Goal: Information Seeking & Learning: Learn about a topic

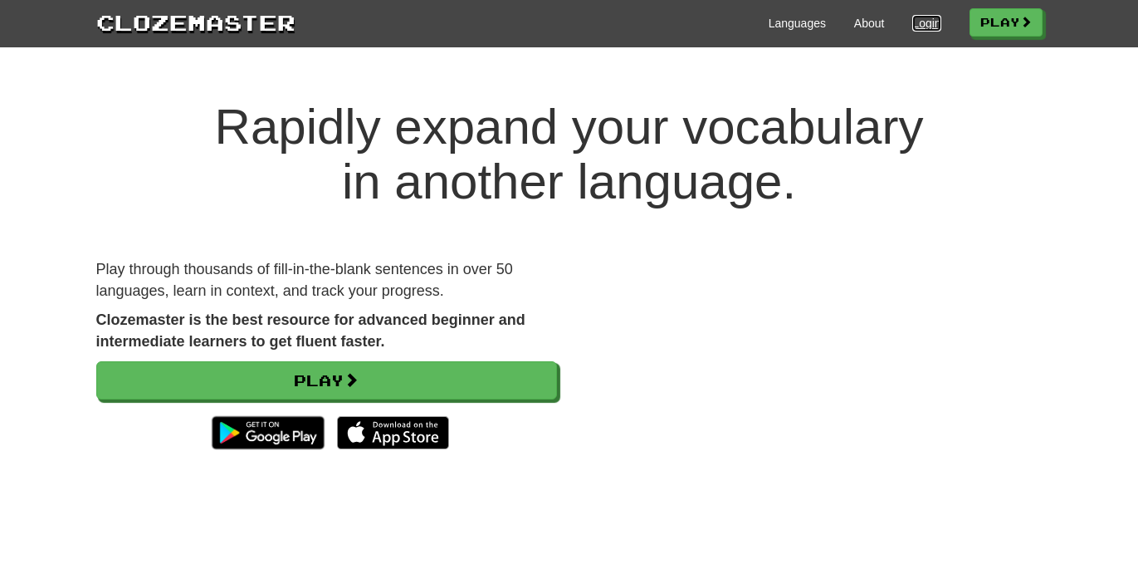
click at [916, 27] on link "Login" at bounding box center [926, 23] width 28 height 17
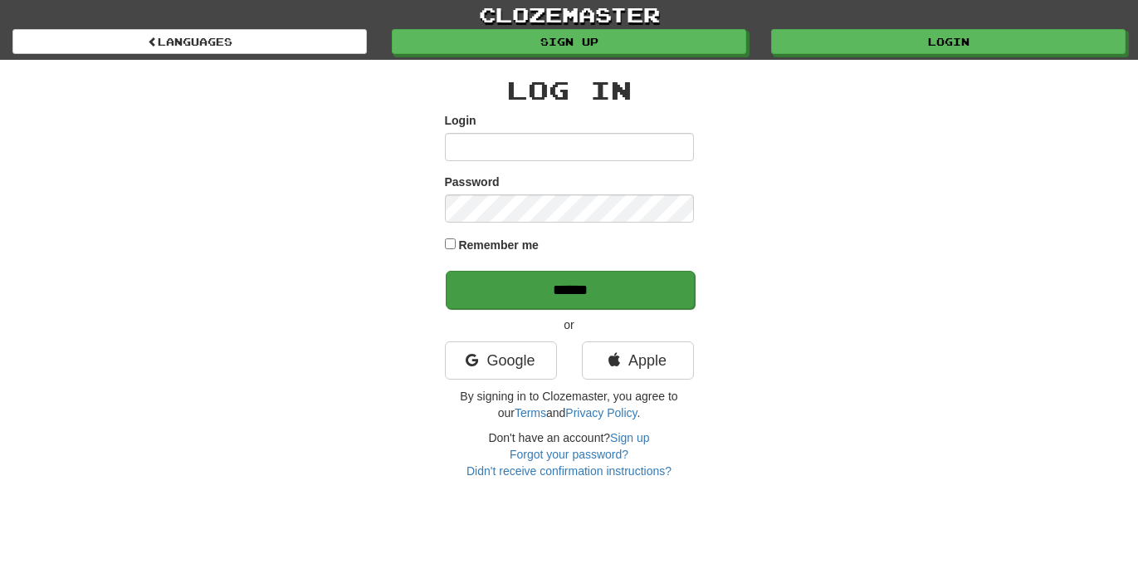
type input "**********"
click at [590, 290] on input "******" at bounding box center [570, 290] width 249 height 38
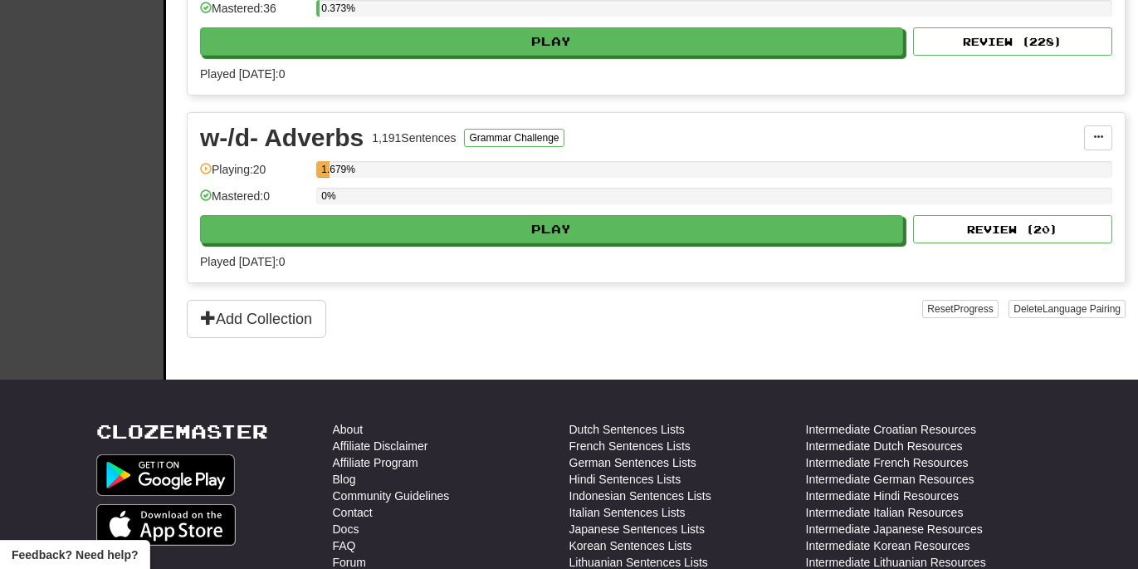
scroll to position [4574, 0]
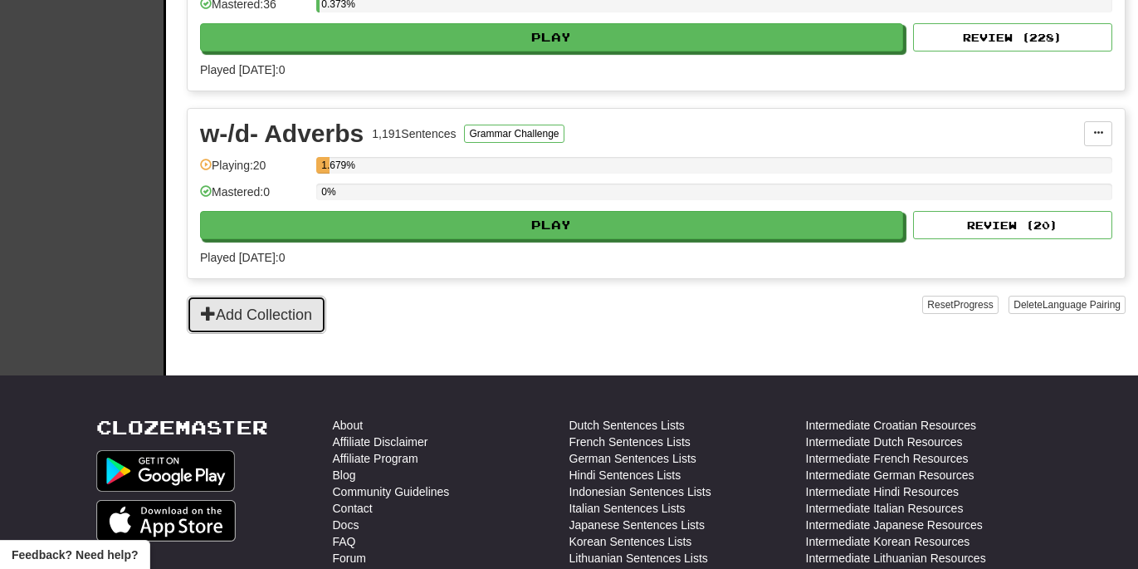
click at [311, 312] on button "Add Collection" at bounding box center [256, 315] width 139 height 38
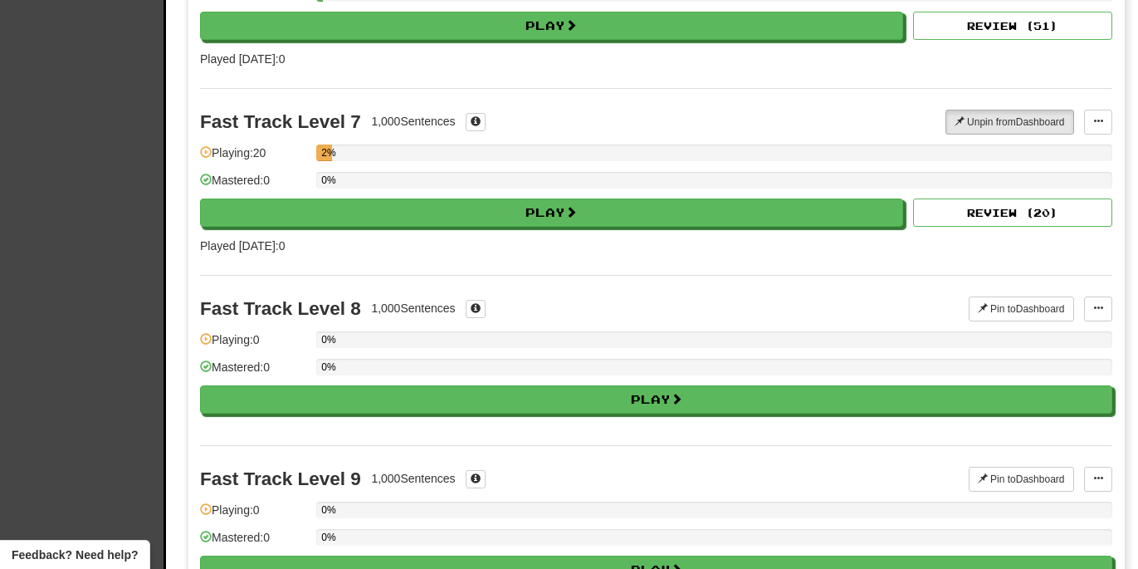
scroll to position [1182, 0]
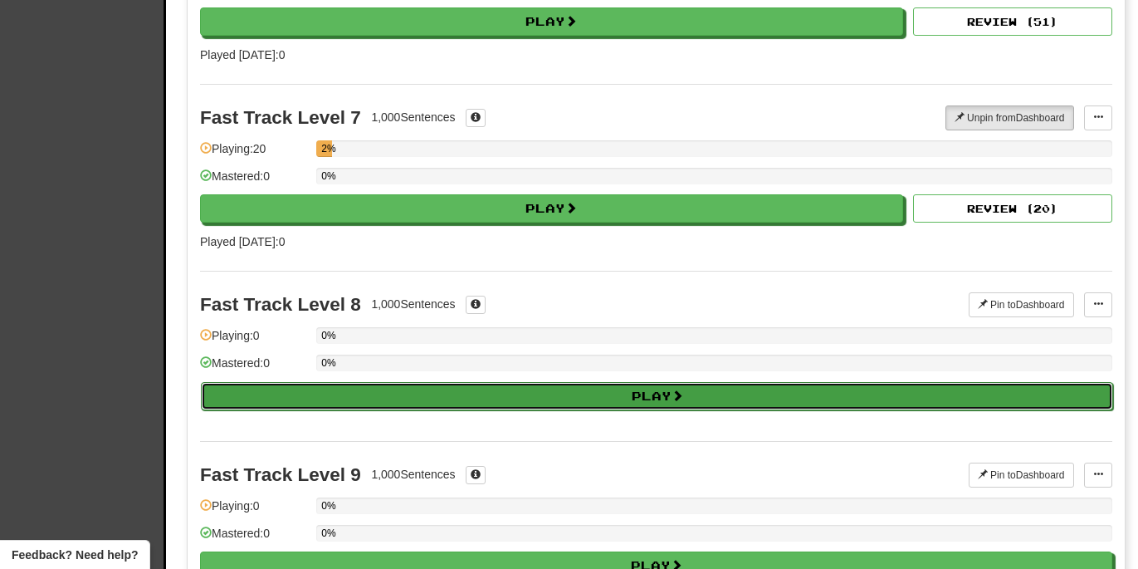
click at [546, 391] on button "Play" at bounding box center [657, 396] width 912 height 28
select select "**"
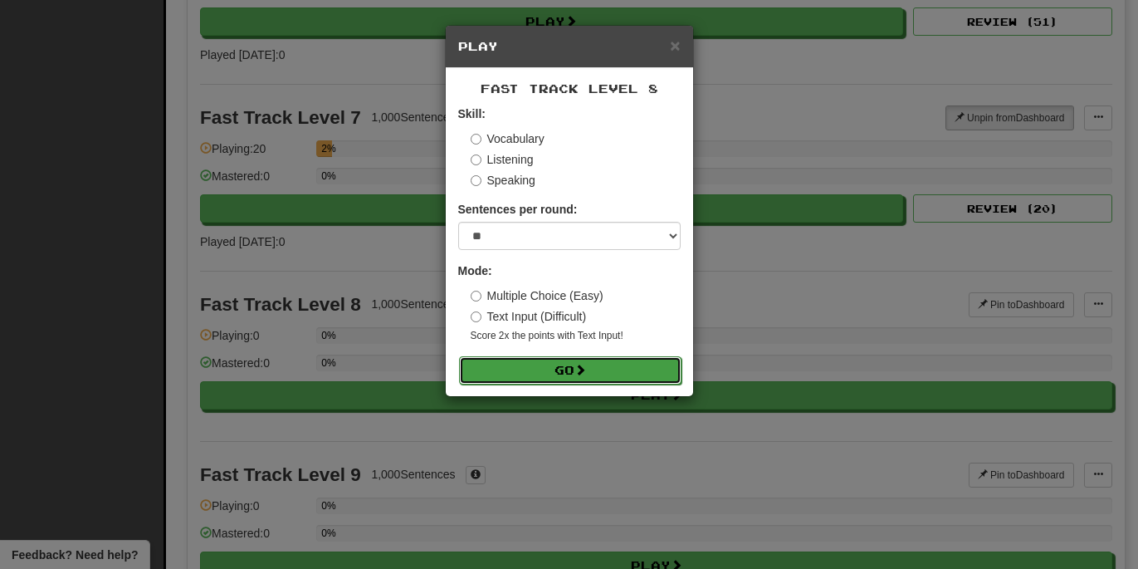
click at [547, 370] on button "Go" at bounding box center [570, 370] width 223 height 28
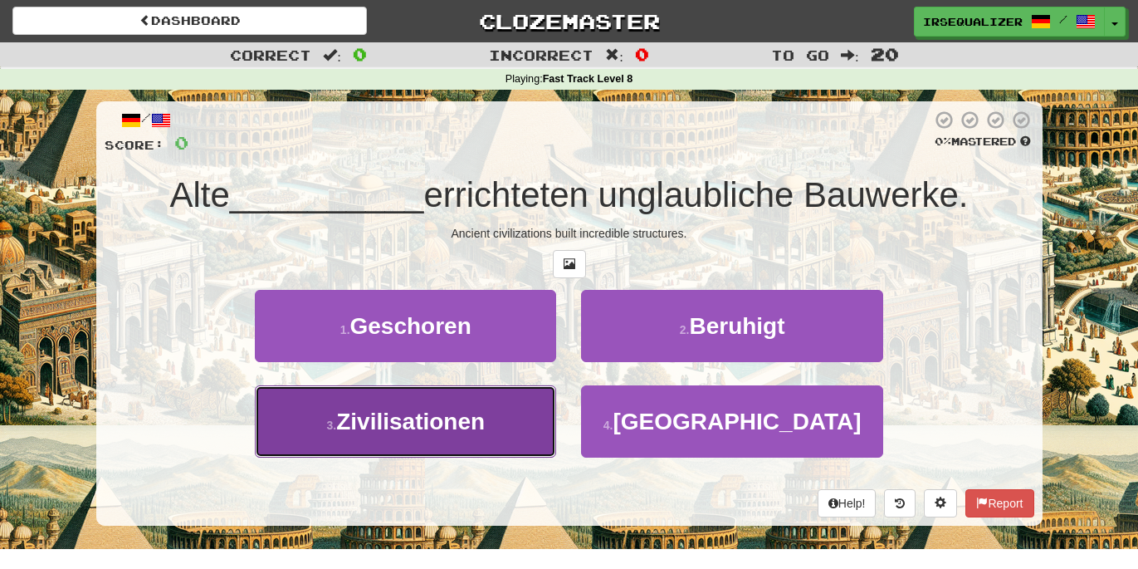
click at [454, 447] on button "3 . Zivilisationen" at bounding box center [405, 421] width 301 height 72
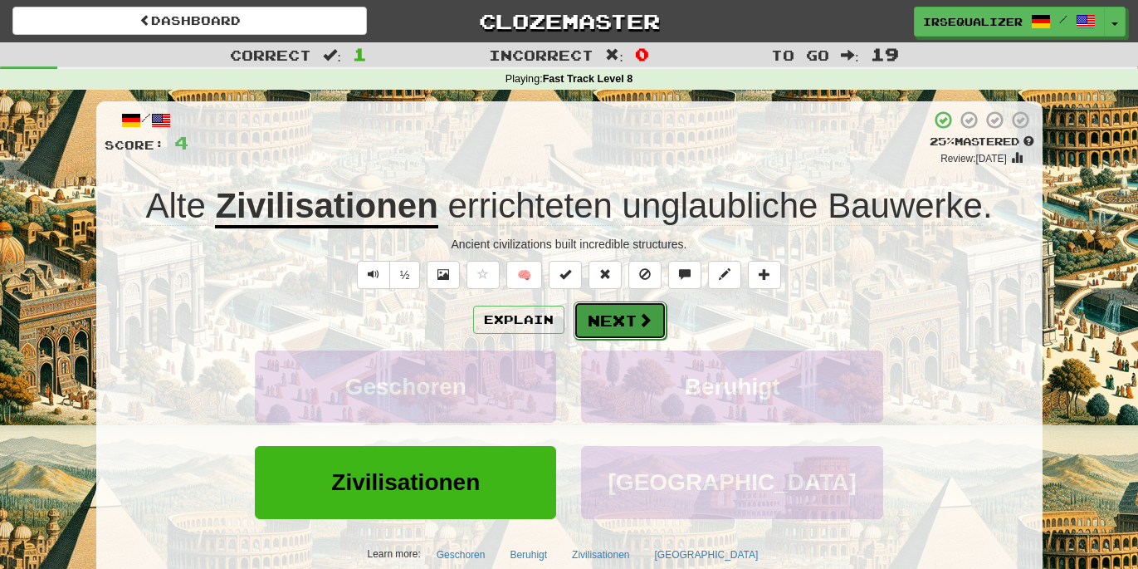
click at [607, 326] on button "Next" at bounding box center [620, 320] width 93 height 38
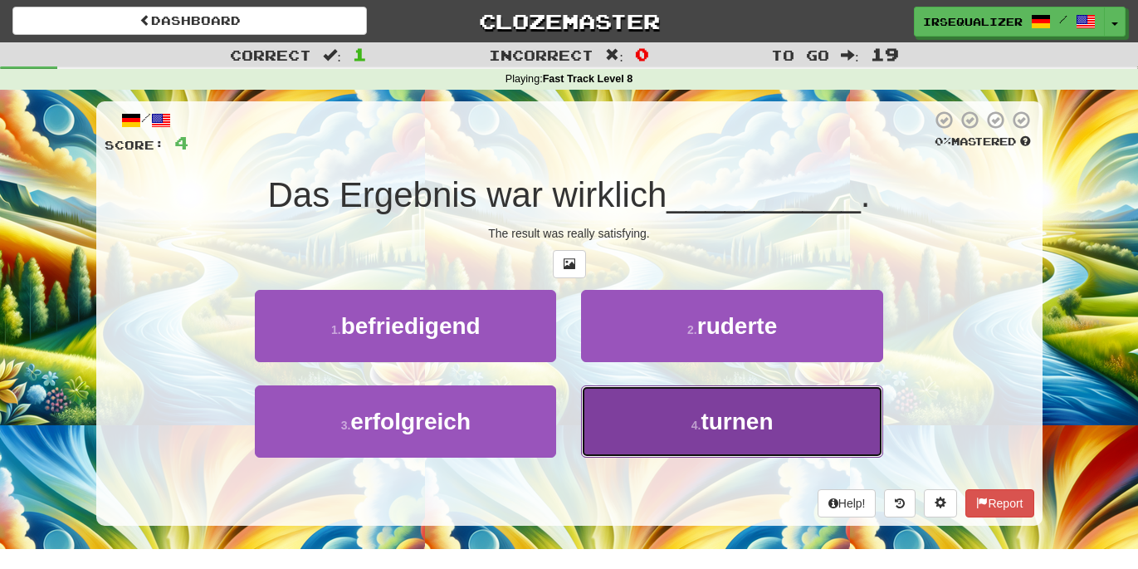
click at [624, 439] on button "4 . turnen" at bounding box center [731, 421] width 301 height 72
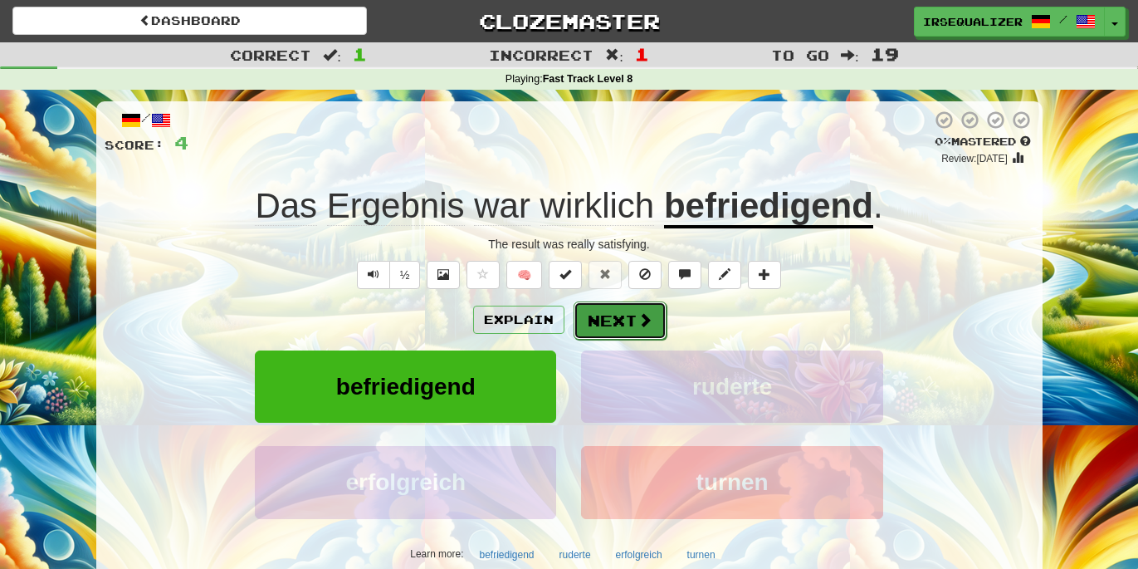
click at [627, 330] on button "Next" at bounding box center [620, 320] width 93 height 38
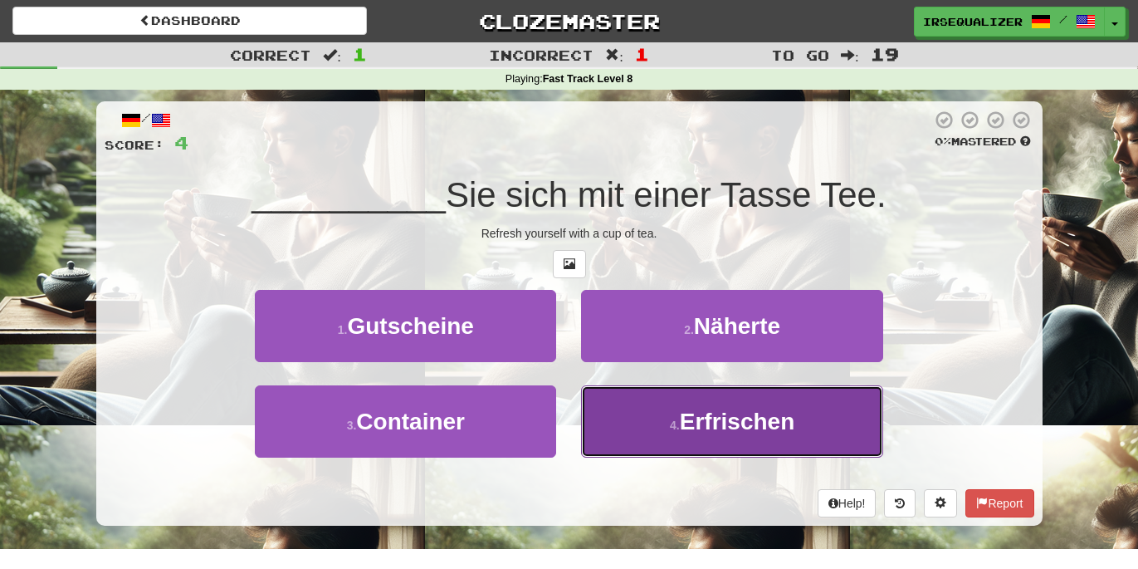
click at [661, 408] on button "4 . Erfrischen" at bounding box center [731, 421] width 301 height 72
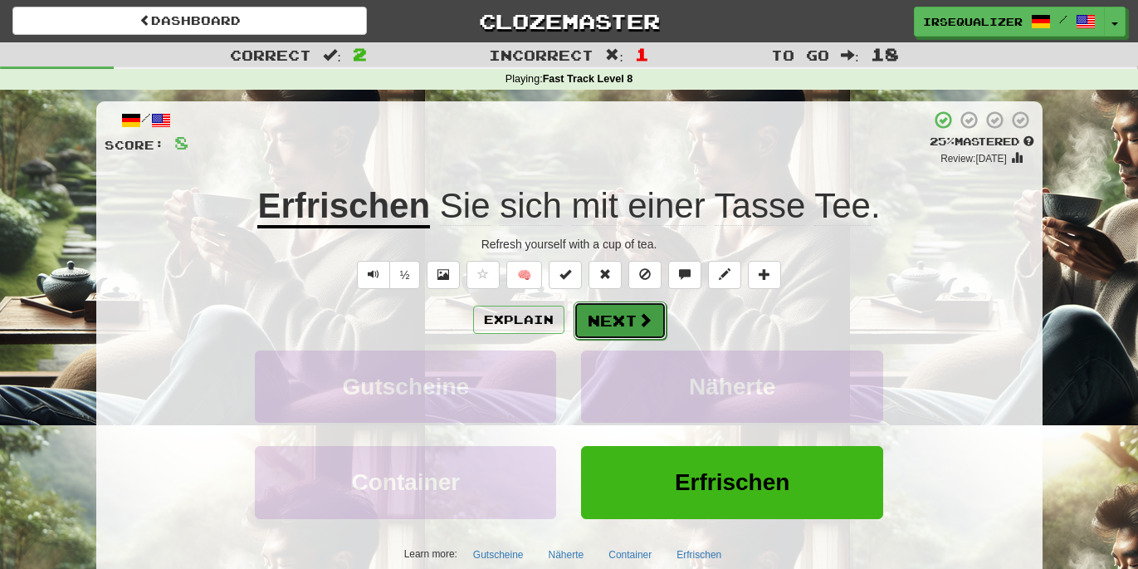
click at [633, 324] on button "Next" at bounding box center [620, 320] width 93 height 38
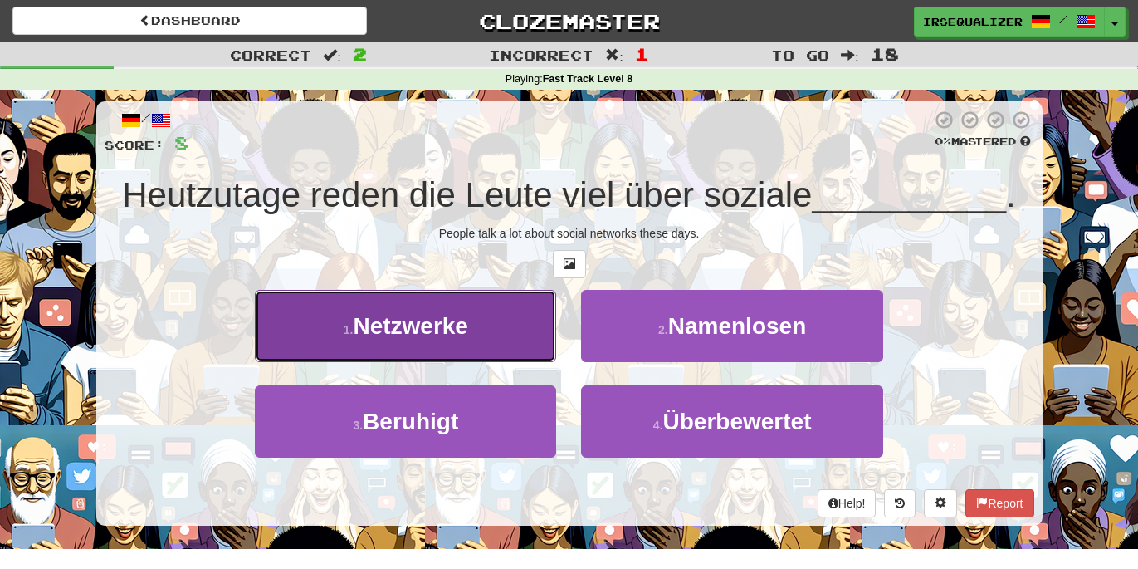
click at [524, 328] on button "1 . Netzwerke" at bounding box center [405, 326] width 301 height 72
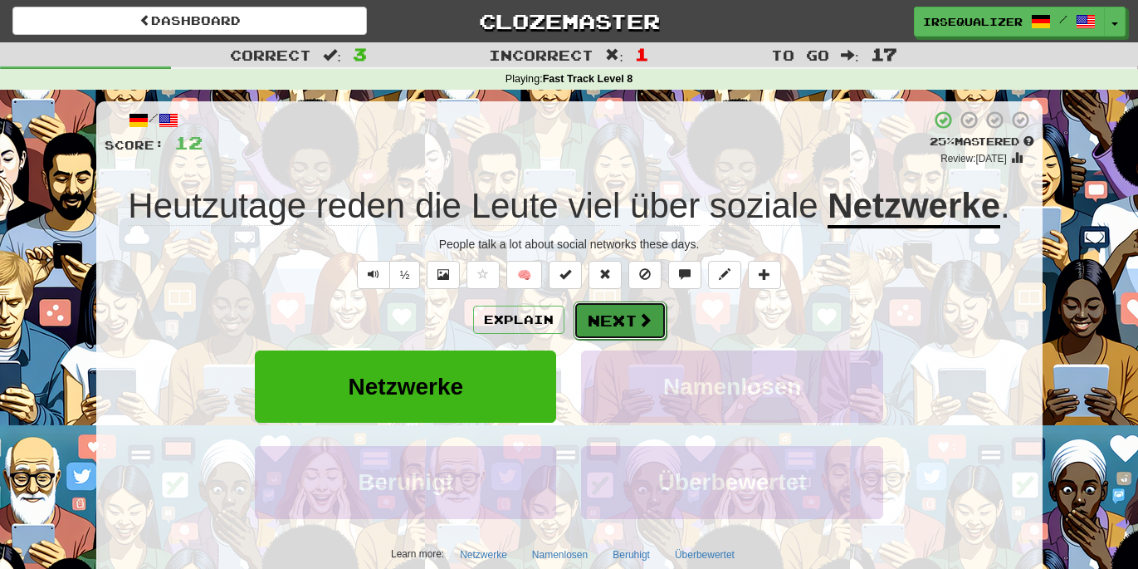
click at [601, 329] on button "Next" at bounding box center [620, 320] width 93 height 38
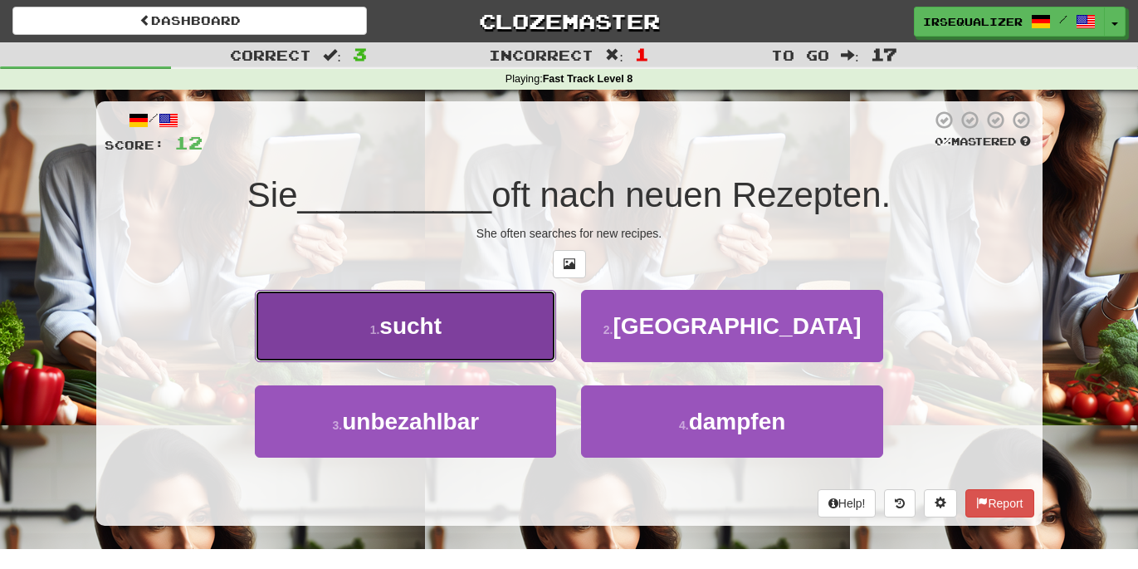
click at [507, 335] on button "1 . sucht" at bounding box center [405, 326] width 301 height 72
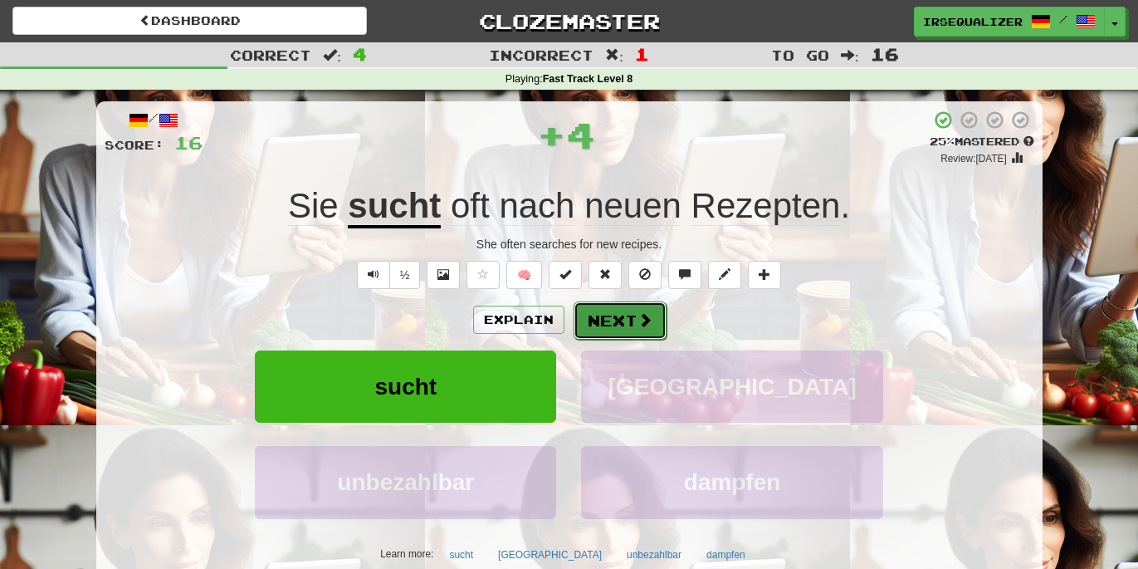
click at [599, 321] on button "Next" at bounding box center [620, 320] width 93 height 38
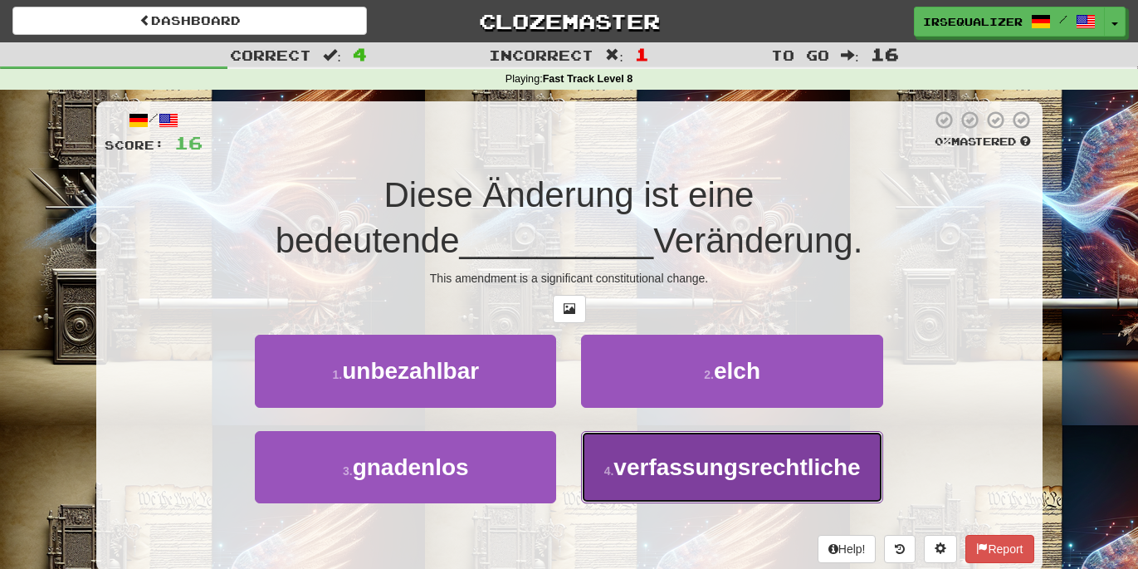
click at [638, 458] on span "verfassungsrechtliche" at bounding box center [737, 467] width 247 height 26
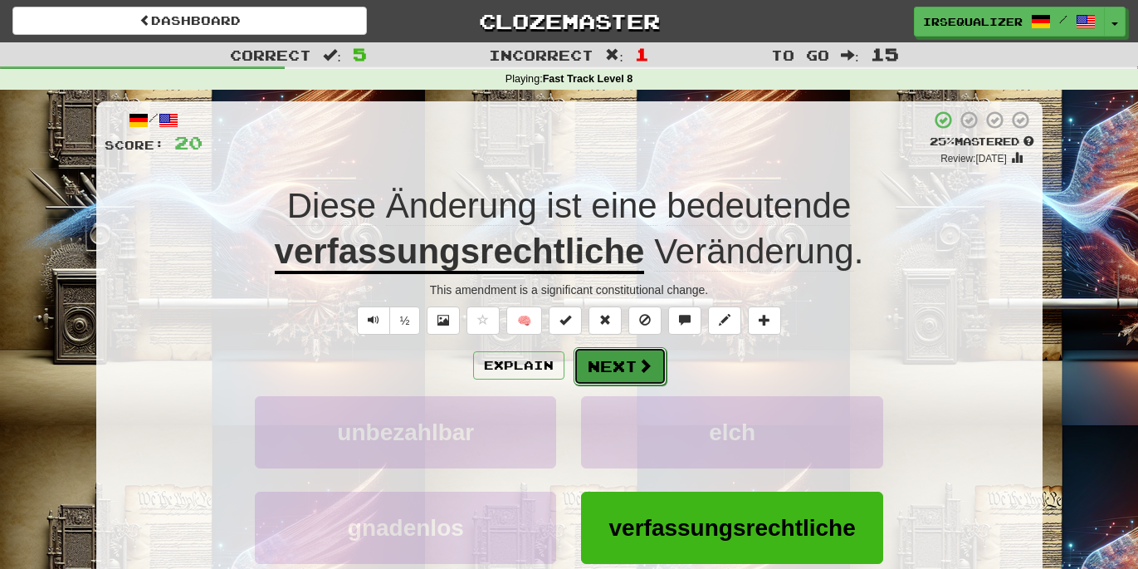
click at [643, 369] on span at bounding box center [645, 365] width 15 height 15
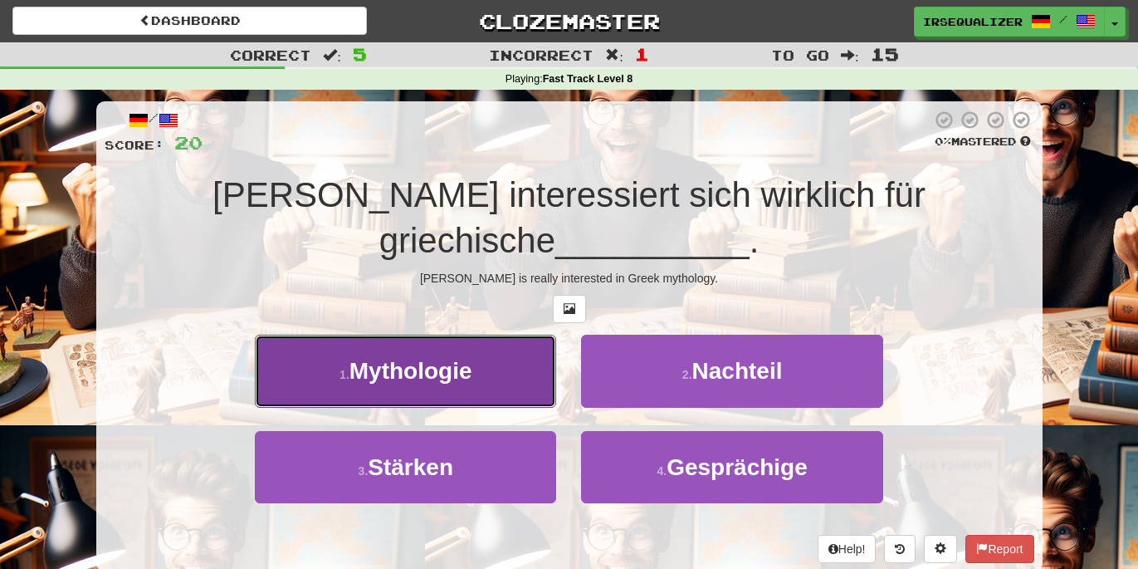
click at [528, 347] on button "1 . Mythologie" at bounding box center [405, 371] width 301 height 72
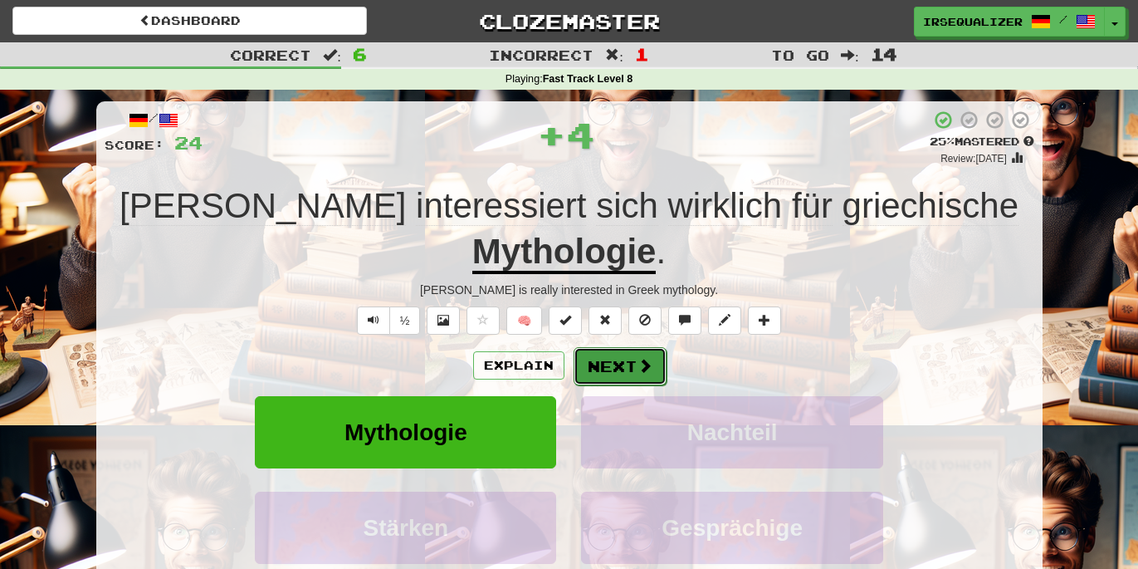
click at [614, 347] on button "Next" at bounding box center [620, 366] width 93 height 38
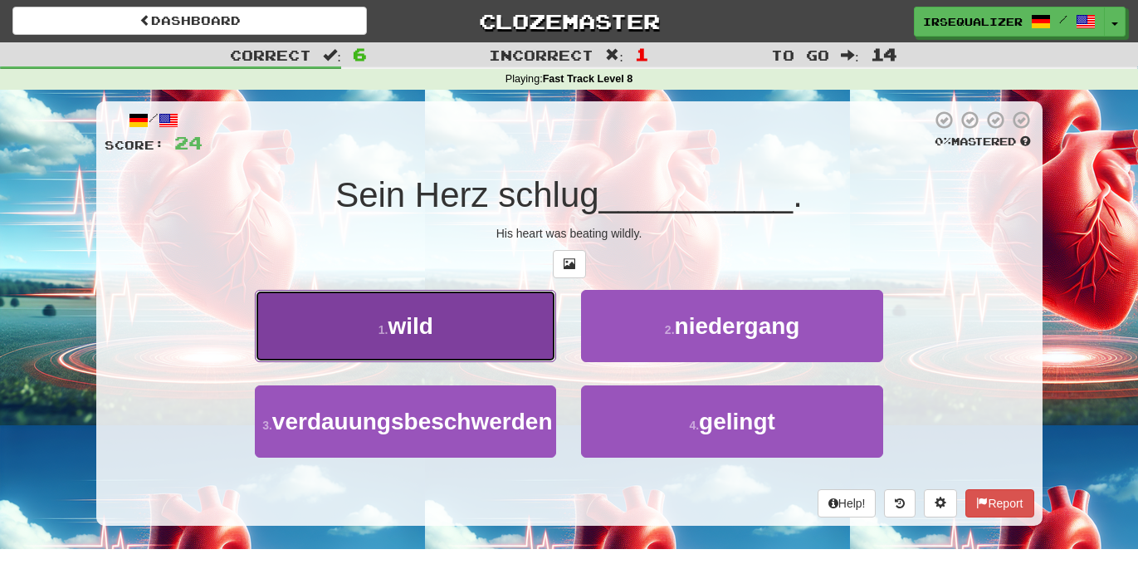
click at [506, 338] on button "1 . wild" at bounding box center [405, 326] width 301 height 72
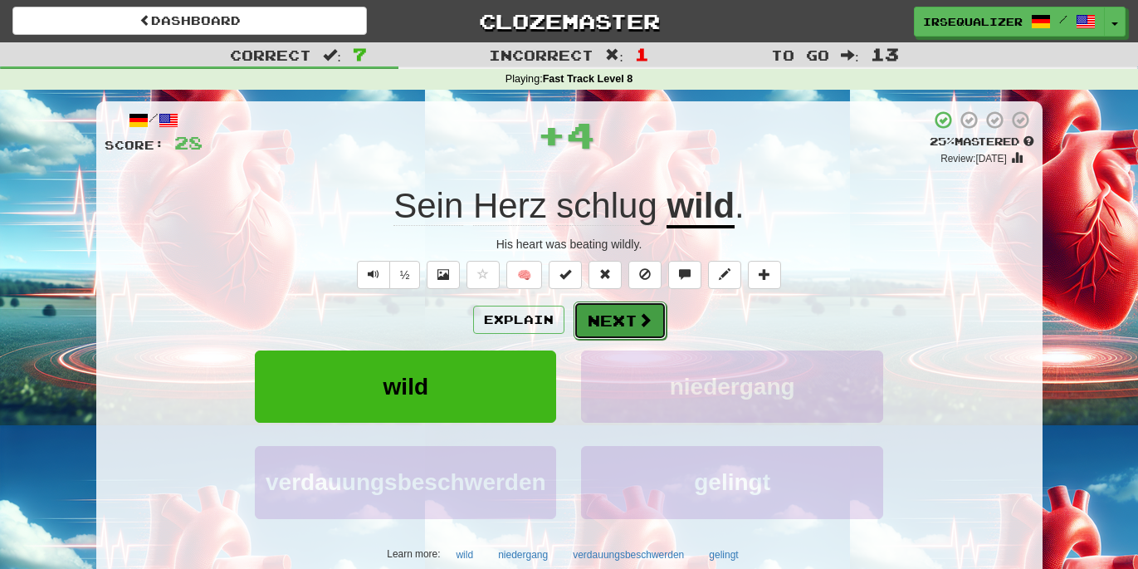
click at [619, 336] on button "Next" at bounding box center [620, 320] width 93 height 38
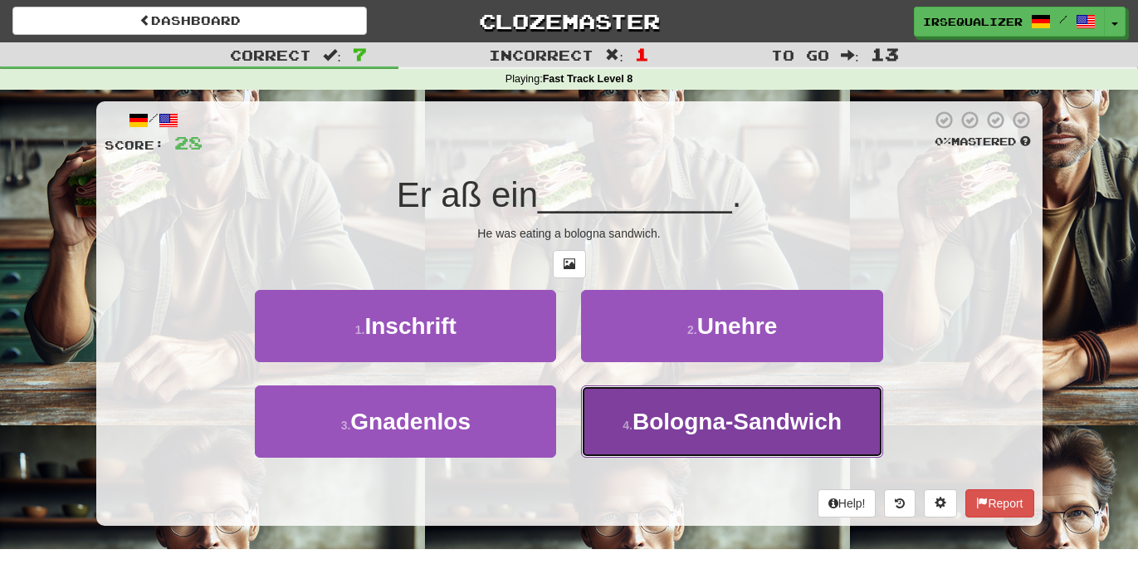
click at [596, 418] on button "4 . Bologna-Sandwich" at bounding box center [731, 421] width 301 height 72
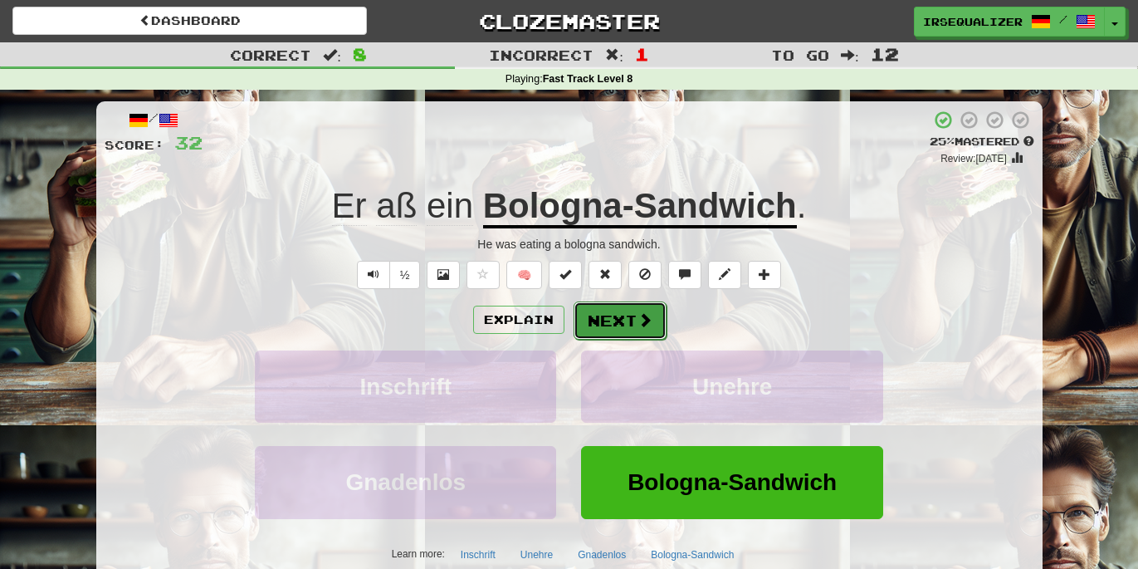
click at [602, 320] on button "Next" at bounding box center [620, 320] width 93 height 38
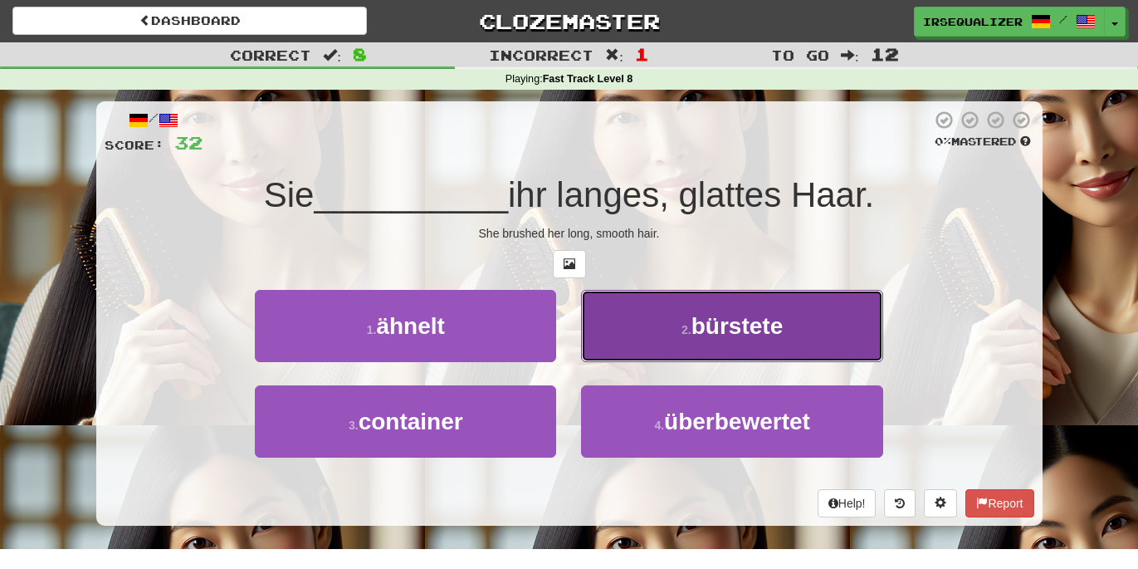
click at [643, 338] on button "2 . bürstete" at bounding box center [731, 326] width 301 height 72
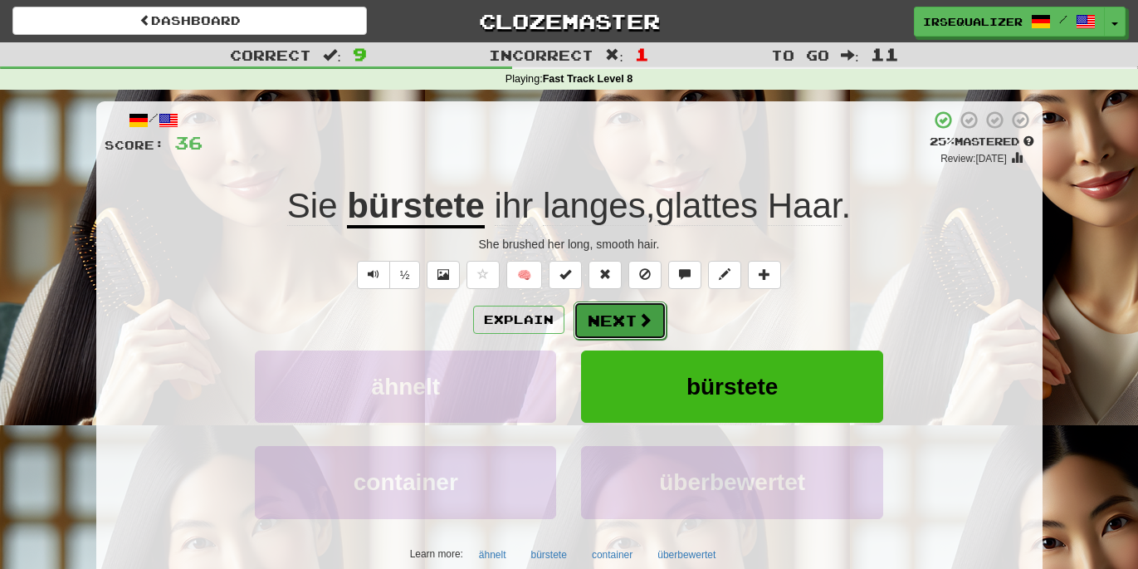
click at [641, 325] on span at bounding box center [645, 319] width 15 height 15
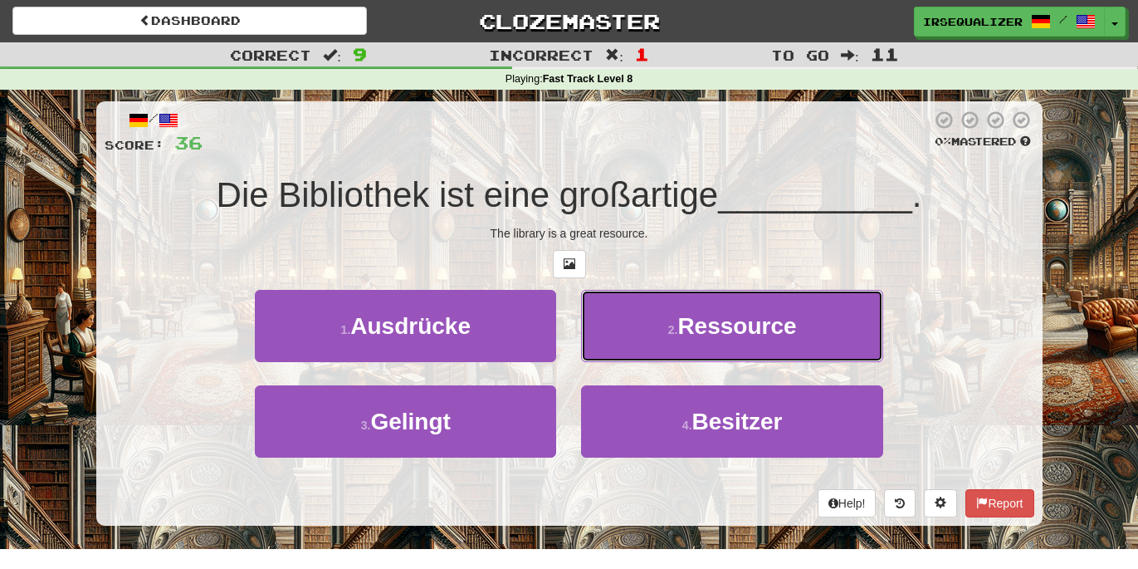
click at [641, 325] on button "2 . Ressource" at bounding box center [731, 326] width 301 height 72
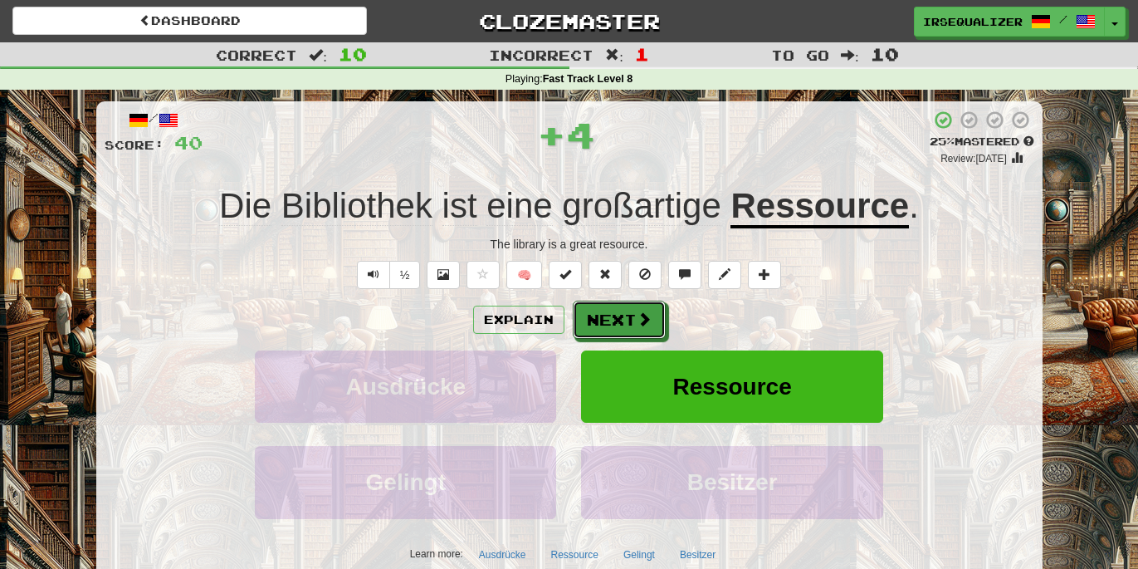
click at [641, 325] on span at bounding box center [644, 318] width 15 height 15
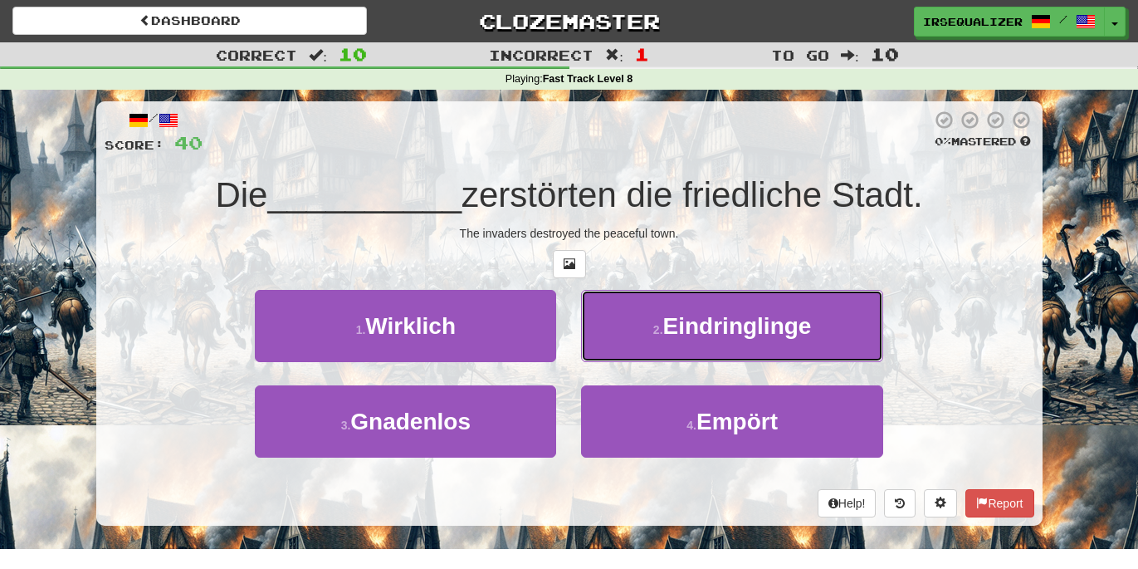
click at [641, 325] on button "2 . Eindringlinge" at bounding box center [731, 326] width 301 height 72
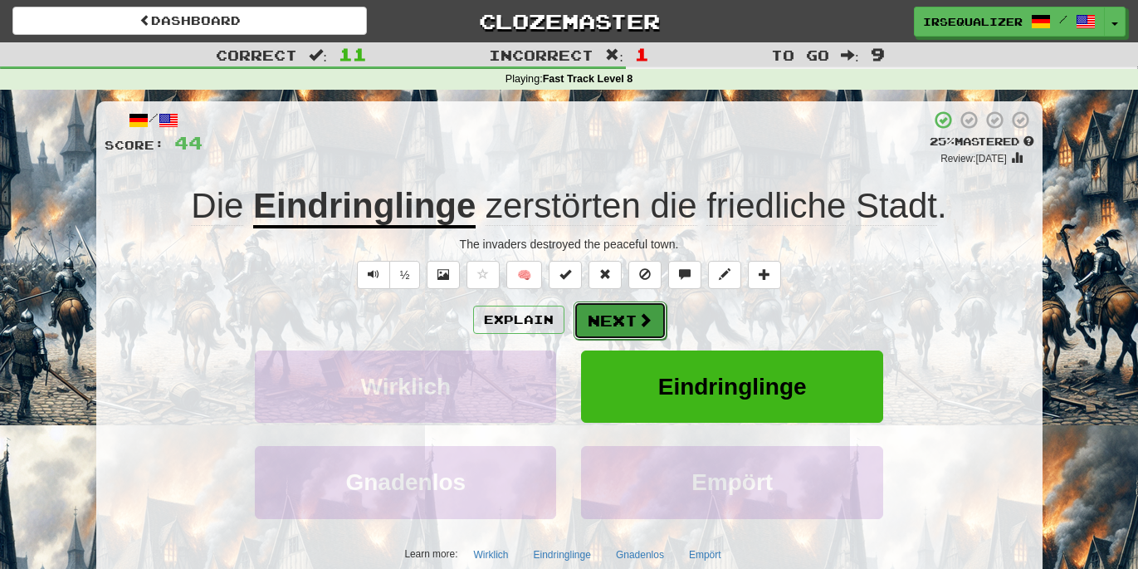
click at [640, 316] on span at bounding box center [645, 319] width 15 height 15
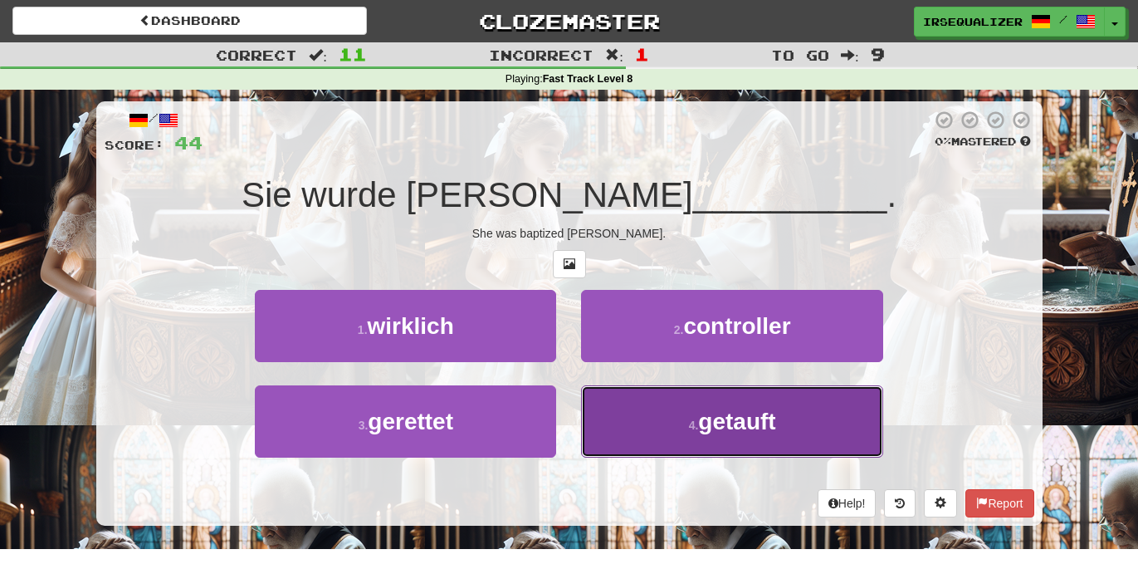
click at [656, 423] on button "4 . getauft" at bounding box center [731, 421] width 301 height 72
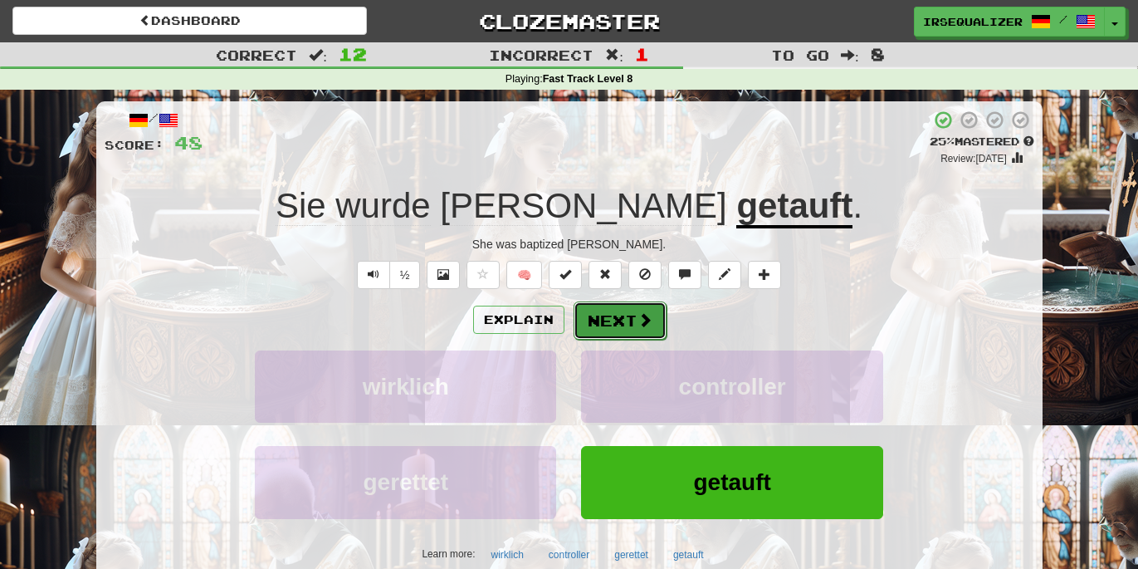
click at [640, 327] on span at bounding box center [645, 319] width 15 height 15
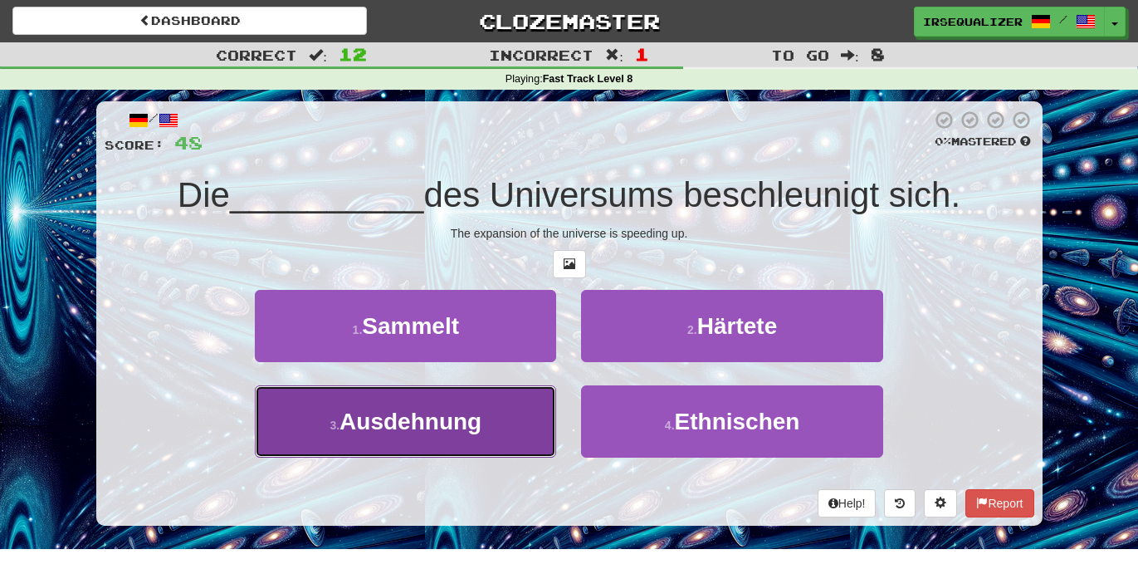
click at [524, 437] on button "3 . Ausdehnung" at bounding box center [405, 421] width 301 height 72
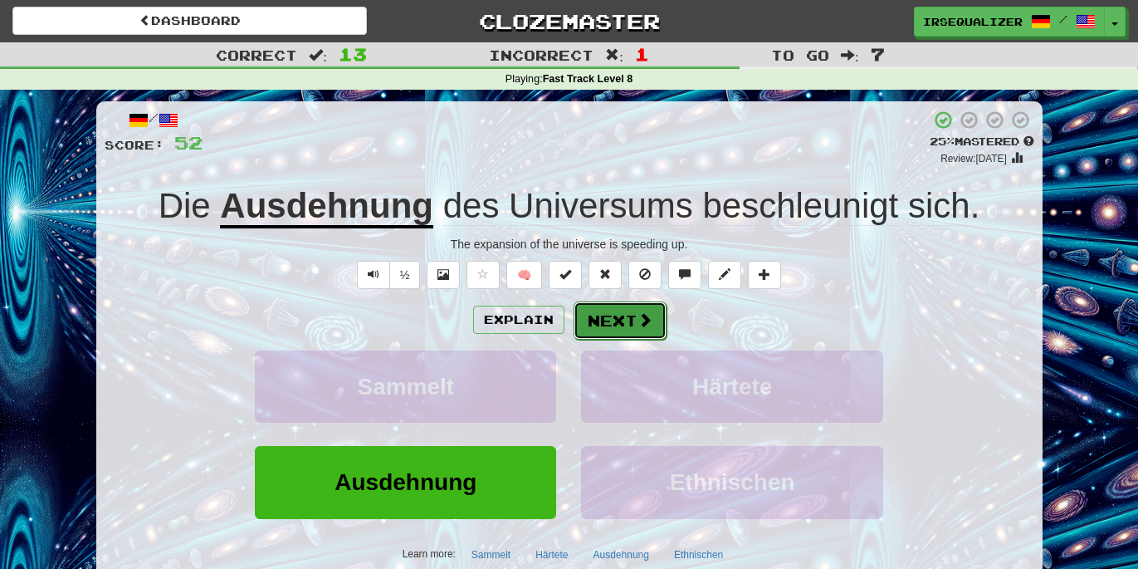
click at [635, 333] on button "Next" at bounding box center [620, 320] width 93 height 38
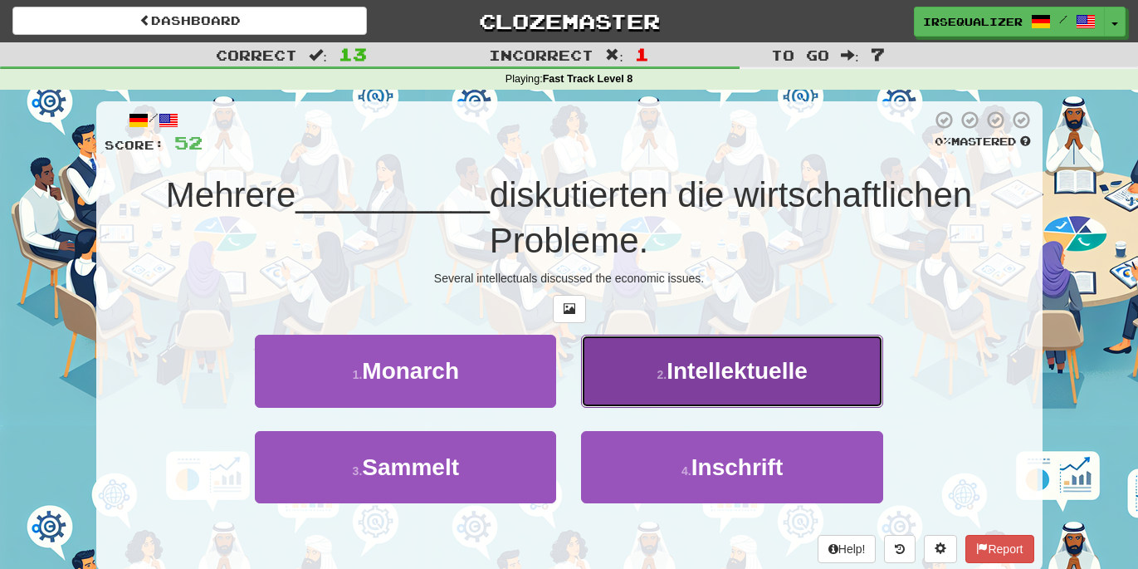
click at [663, 381] on small "2 ." at bounding box center [662, 374] width 10 height 13
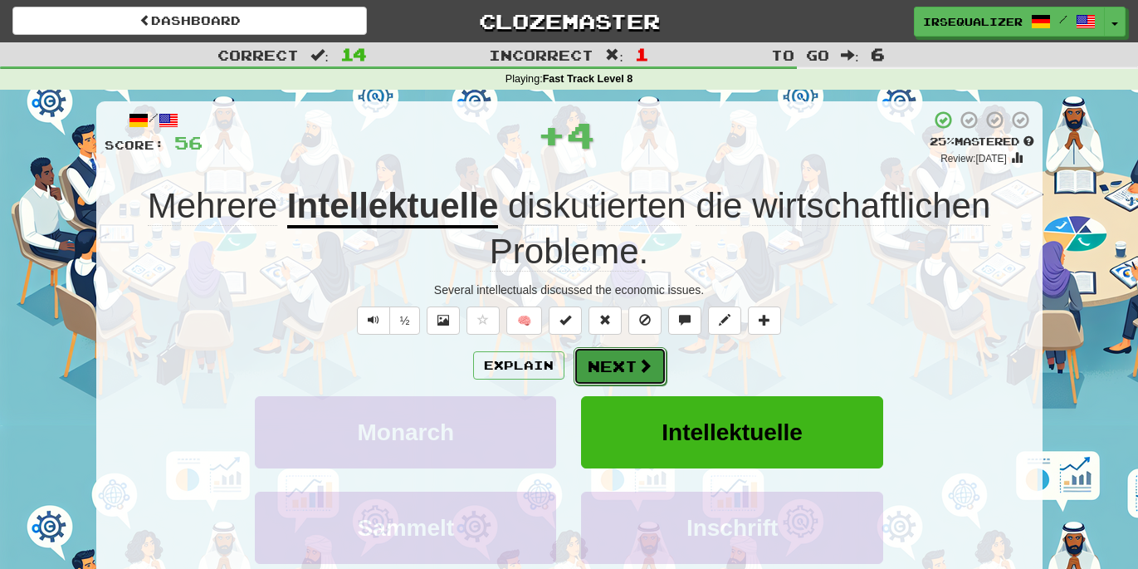
click at [626, 357] on button "Next" at bounding box center [620, 366] width 93 height 38
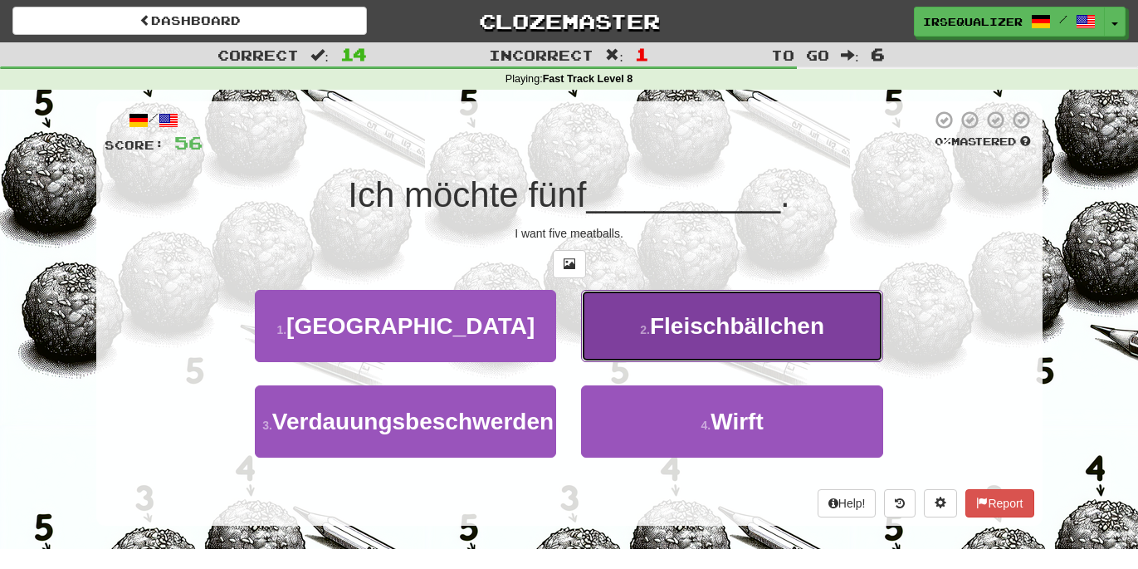
click at [643, 346] on button "2 . Fleischbällchen" at bounding box center [731, 326] width 301 height 72
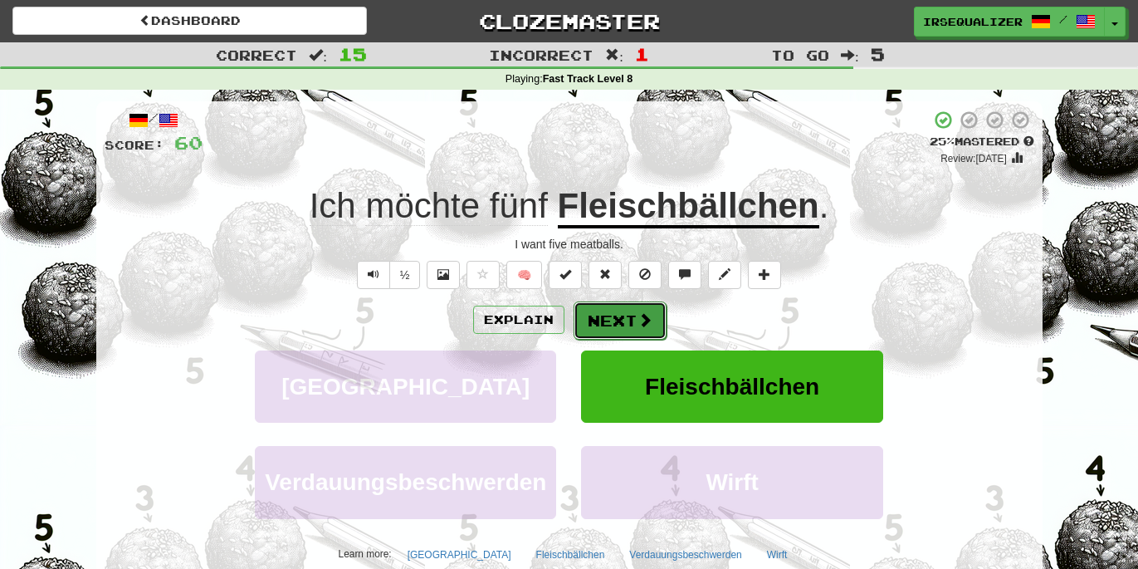
click at [643, 321] on span at bounding box center [645, 319] width 15 height 15
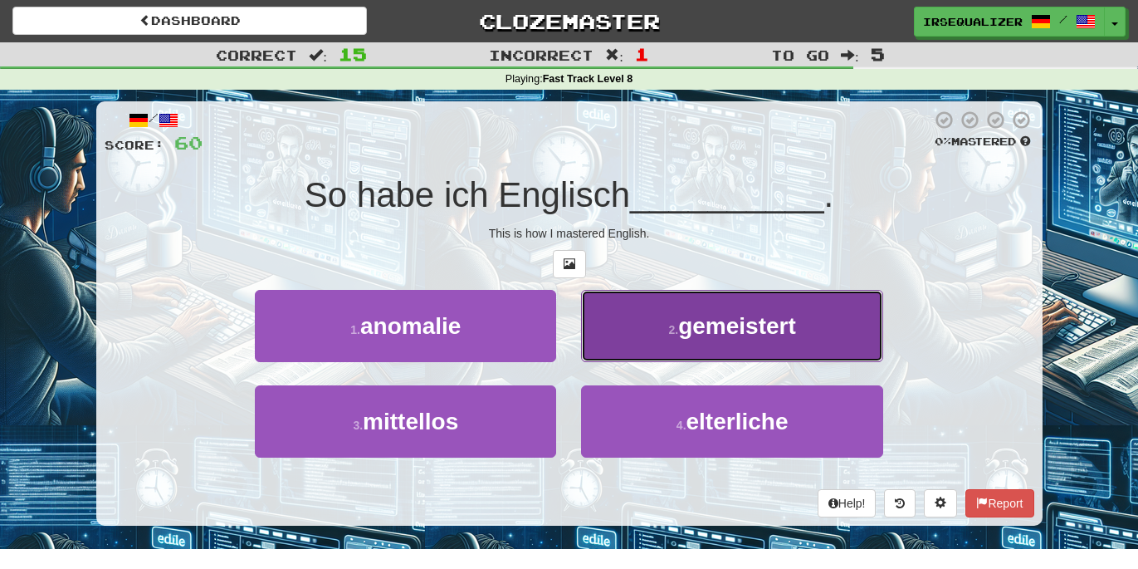
click at [636, 341] on button "2 . gemeistert" at bounding box center [731, 326] width 301 height 72
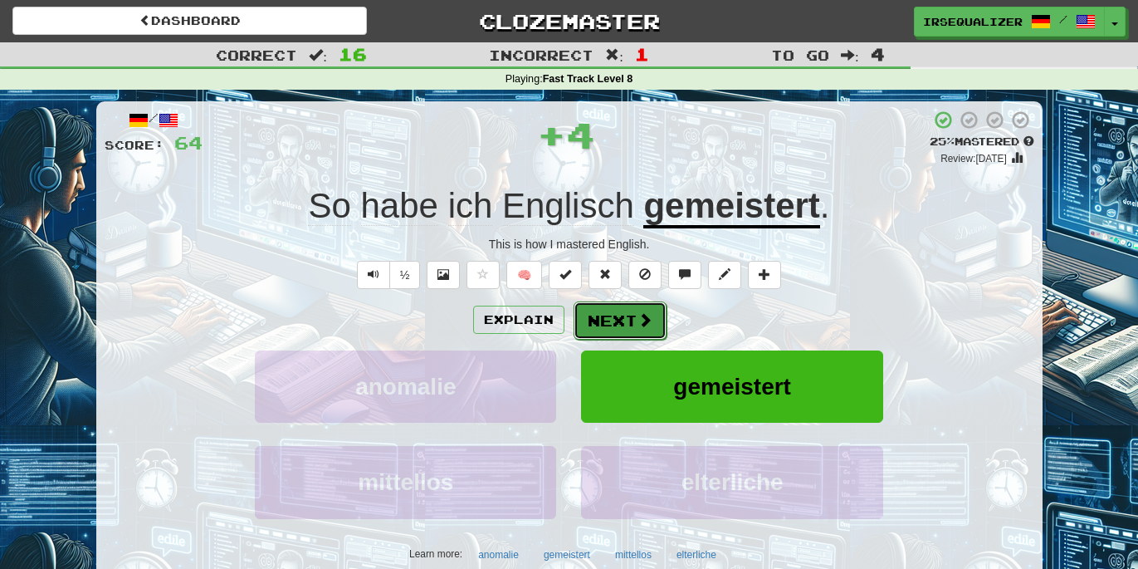
click at [638, 329] on button "Next" at bounding box center [620, 320] width 93 height 38
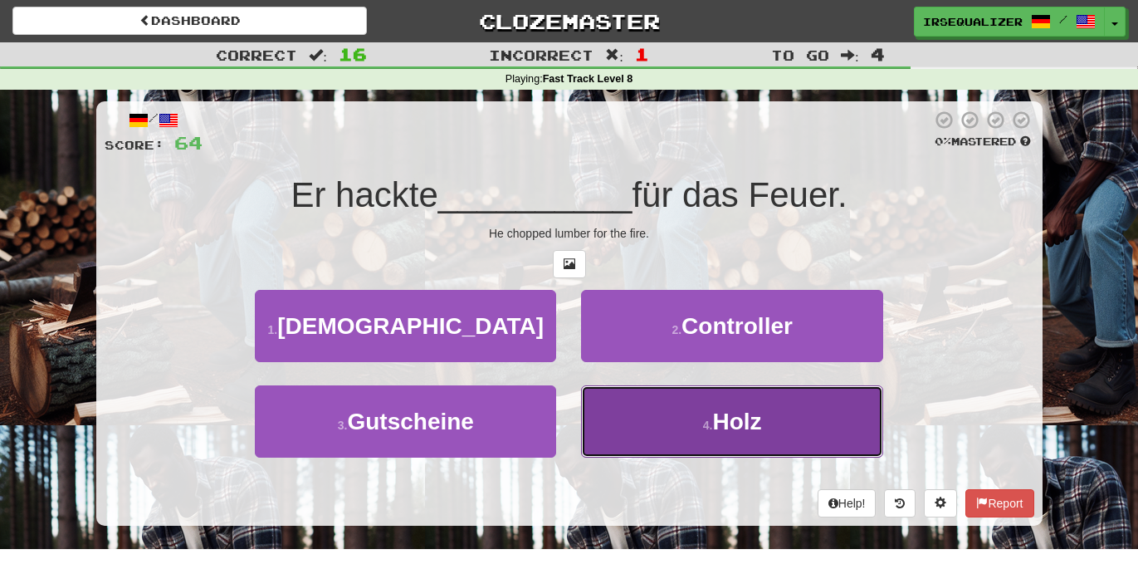
click at [653, 423] on button "4 . Holz" at bounding box center [731, 421] width 301 height 72
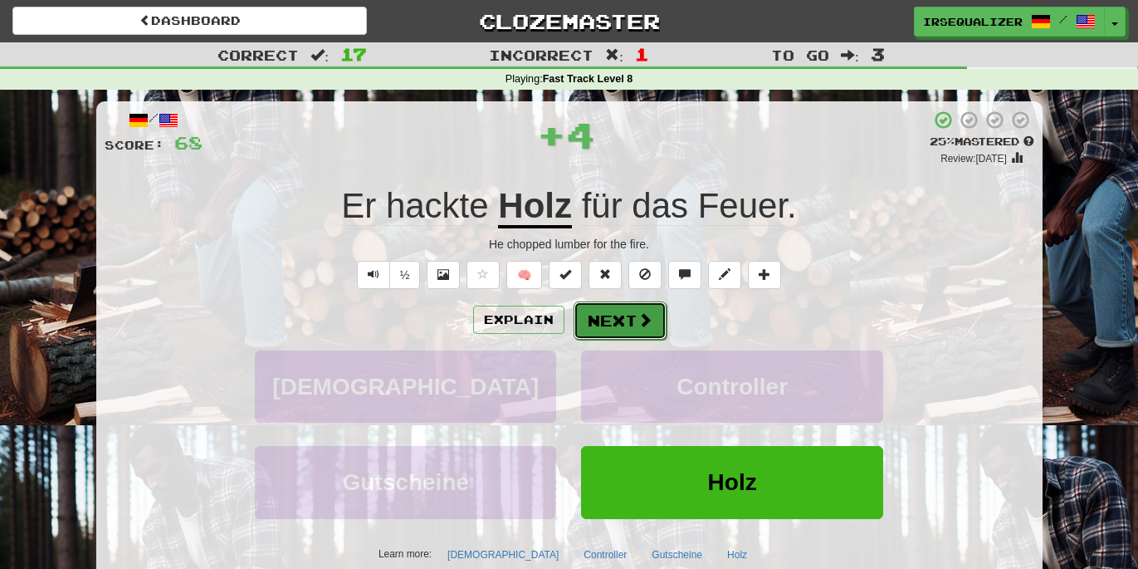
click at [638, 327] on span at bounding box center [645, 319] width 15 height 15
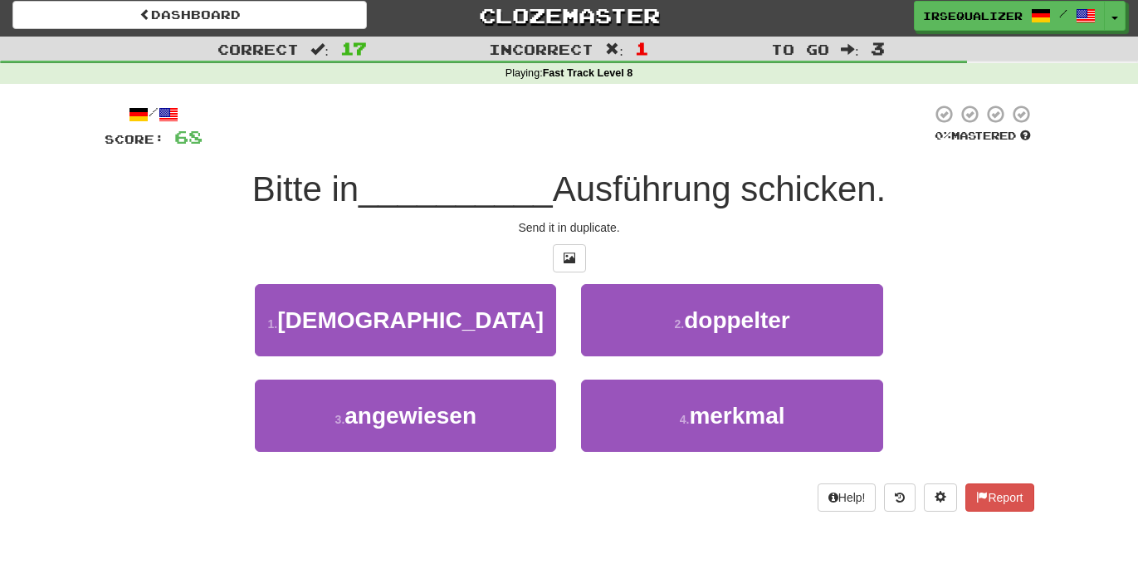
scroll to position [3, 0]
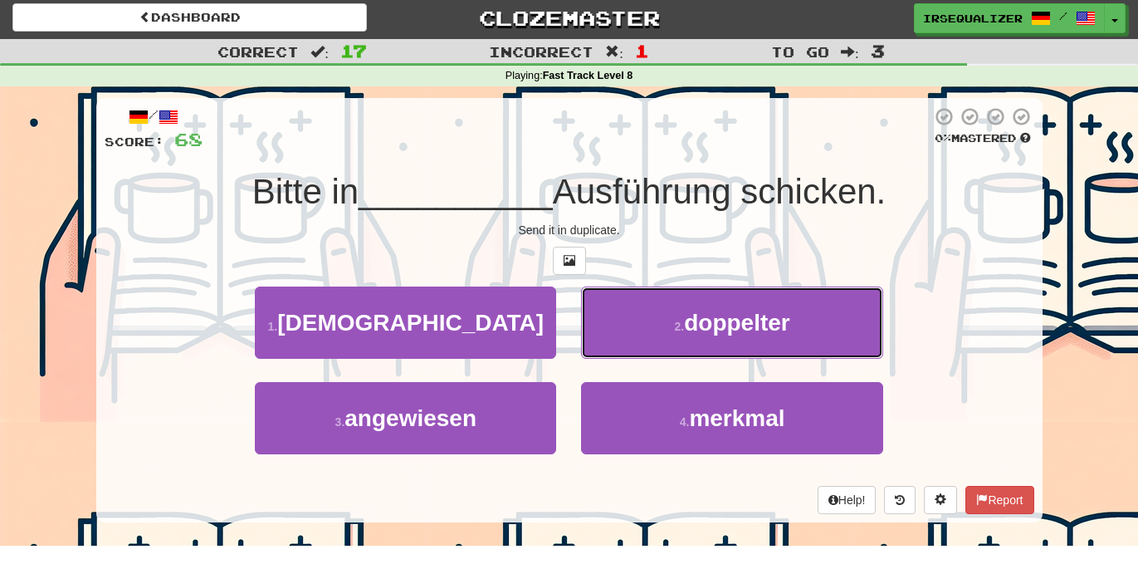
click at [636, 329] on button "2 . doppelter" at bounding box center [731, 322] width 301 height 72
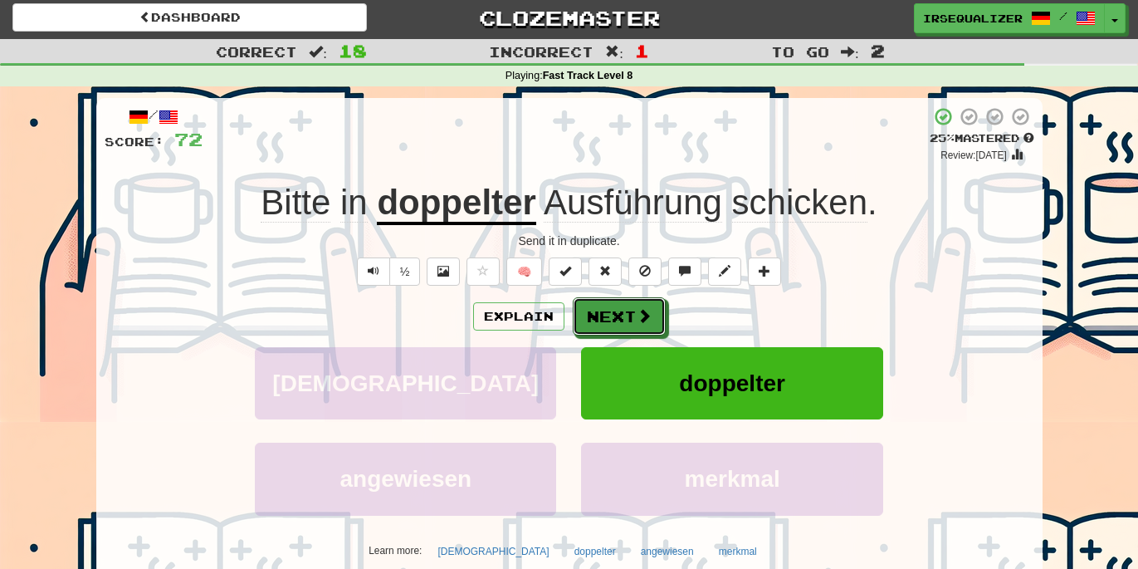
click at [636, 329] on button "Next" at bounding box center [619, 316] width 93 height 38
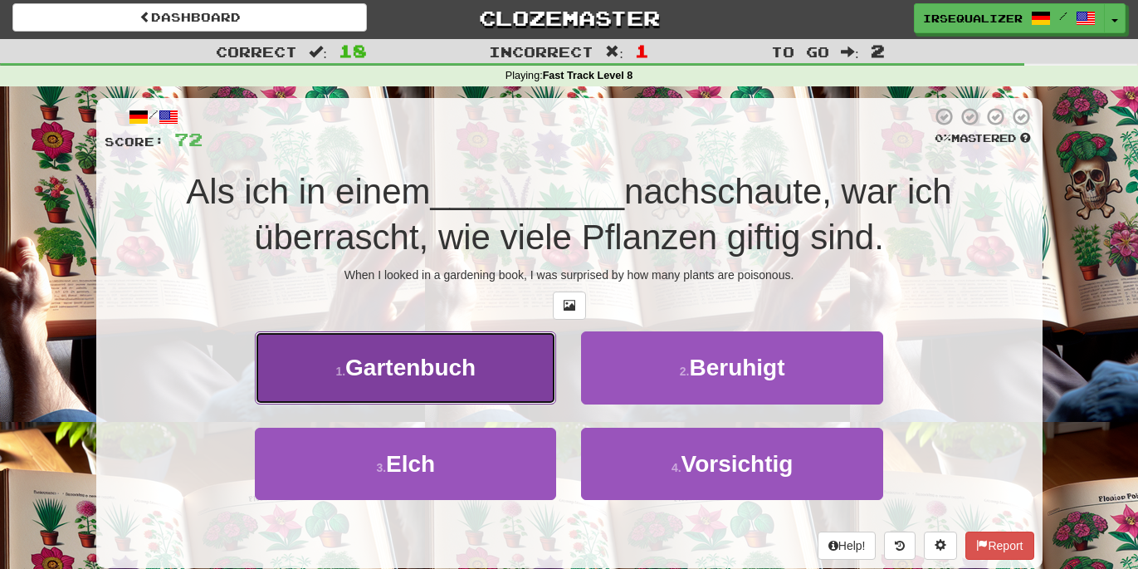
click at [511, 360] on button "1 . Gartenbuch" at bounding box center [405, 367] width 301 height 72
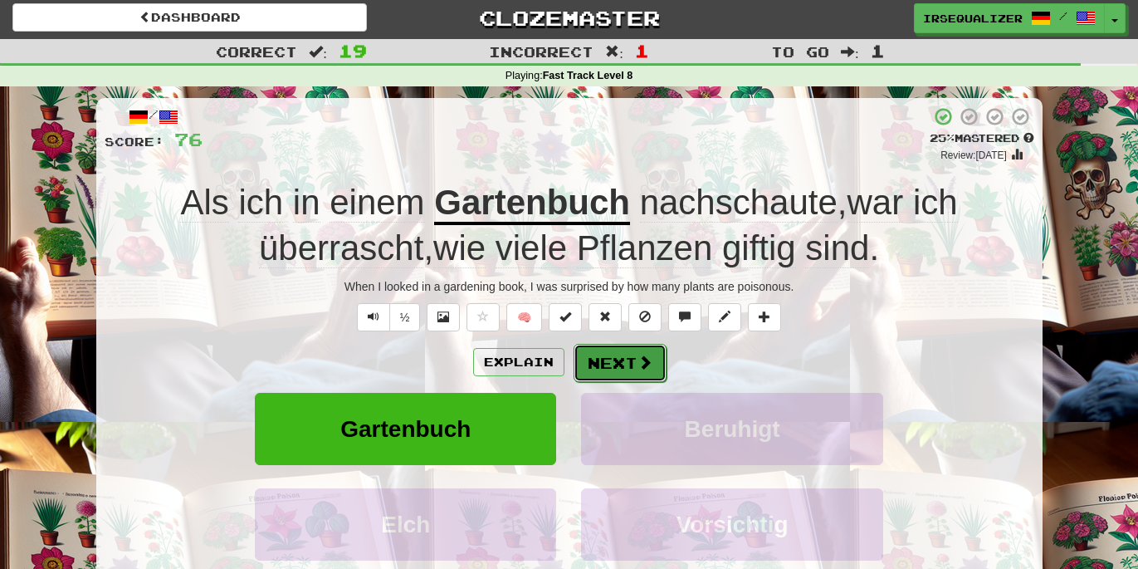
click at [593, 369] on button "Next" at bounding box center [620, 363] width 93 height 38
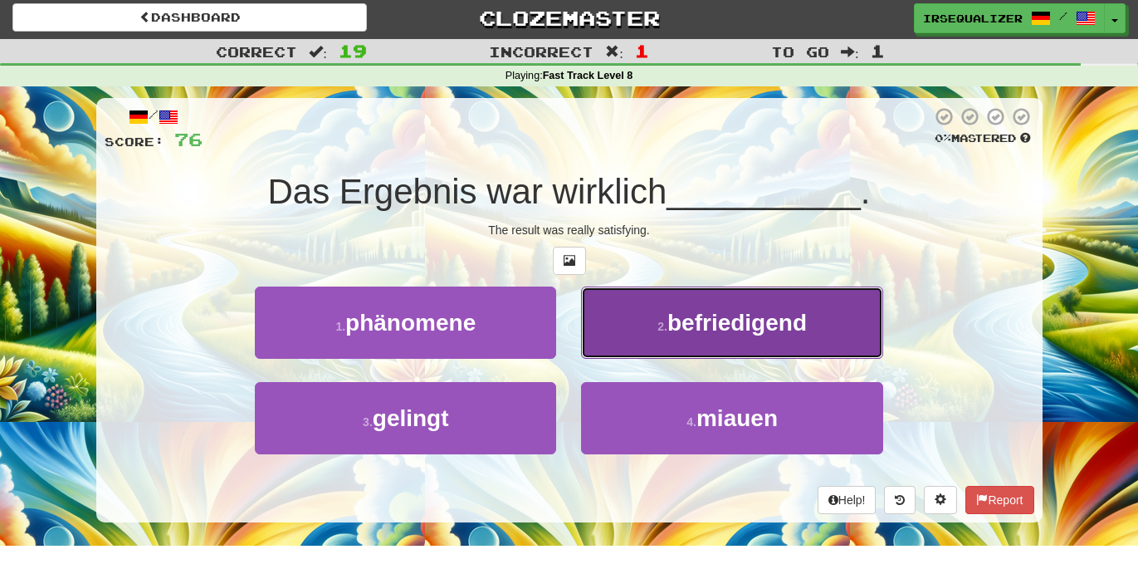
click at [631, 350] on button "2 . befriedigend" at bounding box center [731, 322] width 301 height 72
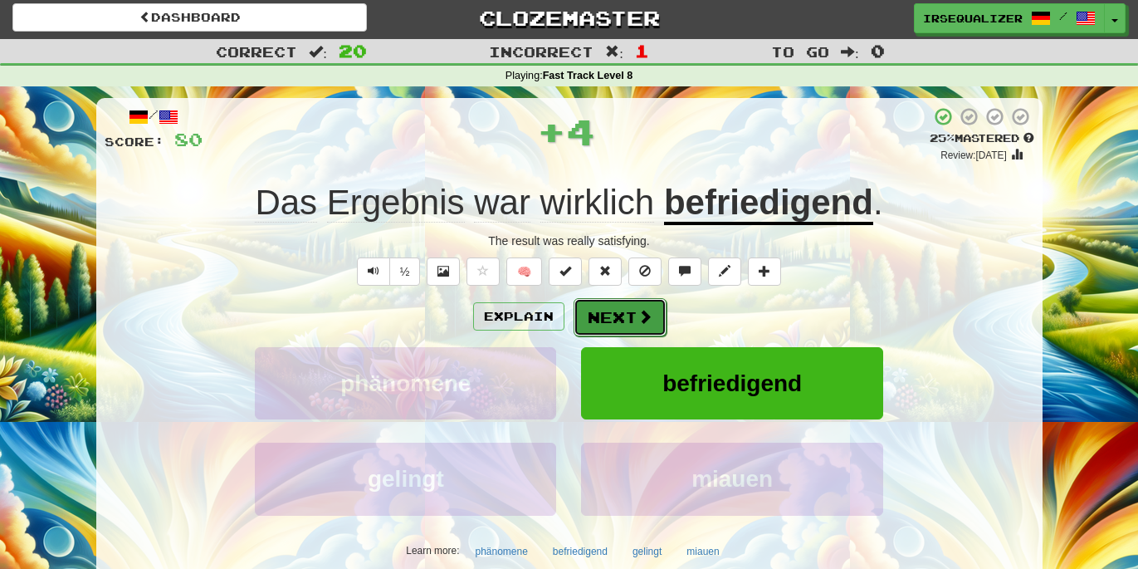
click at [639, 330] on button "Next" at bounding box center [620, 317] width 93 height 38
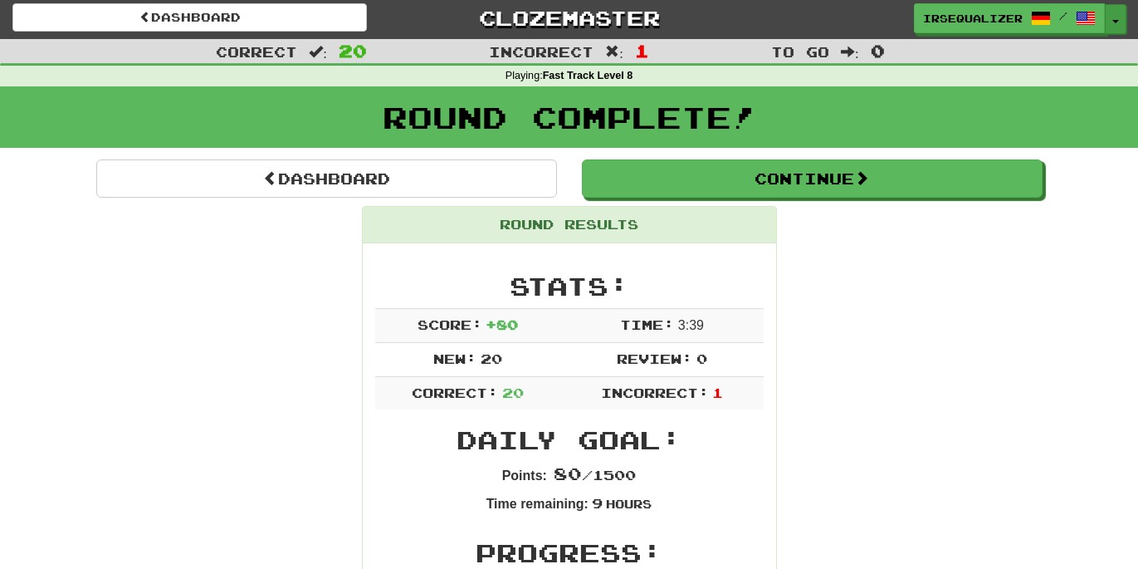
click at [1118, 13] on button "Toggle Dropdown" at bounding box center [1116, 19] width 22 height 30
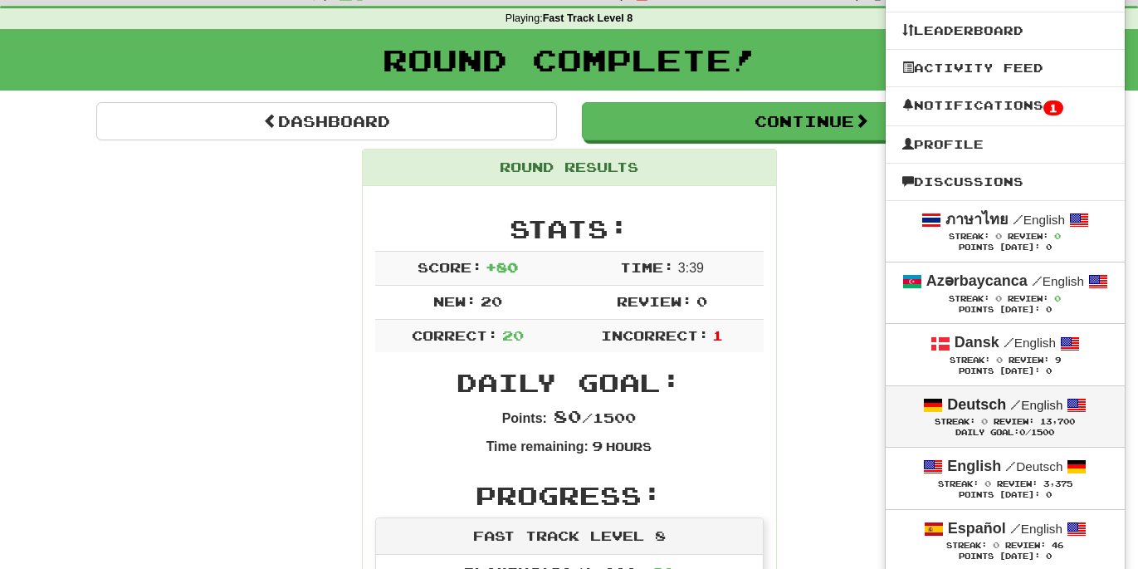
scroll to position [69, 0]
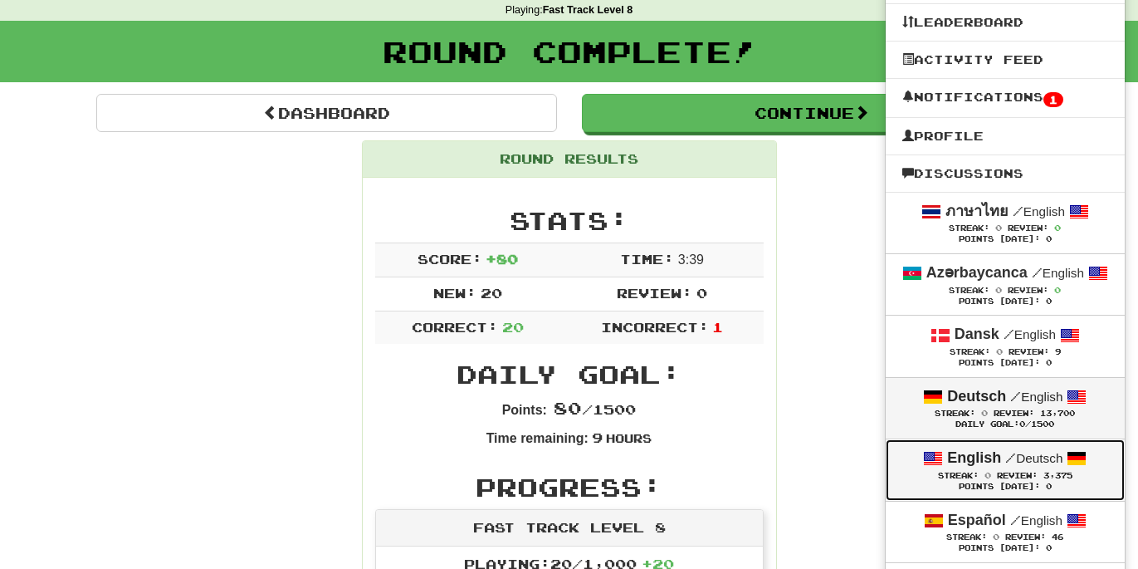
click at [977, 480] on span "Streak: 0" at bounding box center [967, 475] width 59 height 9
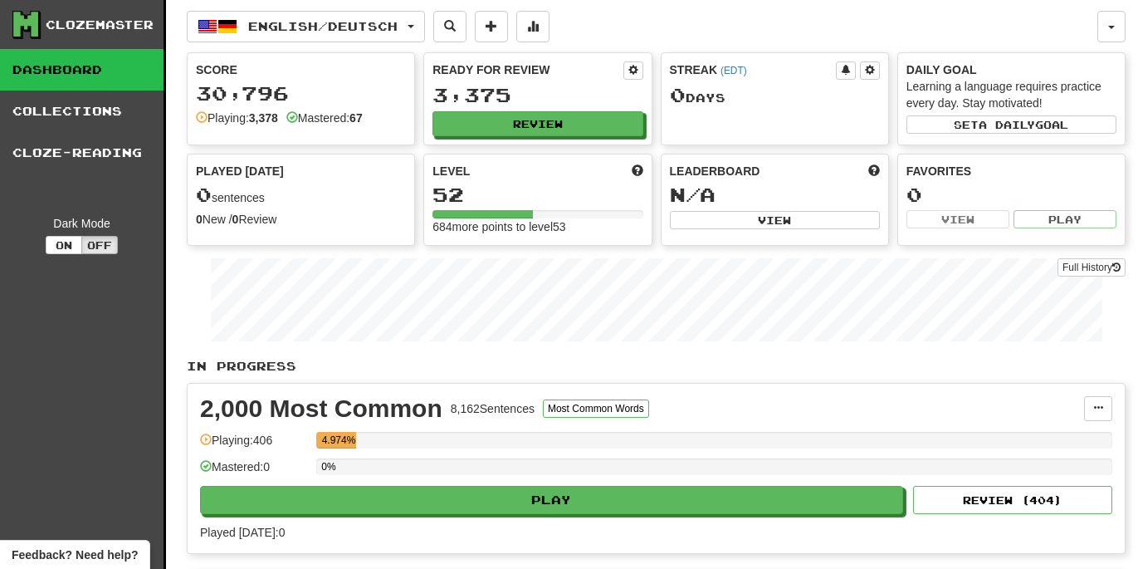
click at [751, 465] on div "0%" at bounding box center [714, 466] width 796 height 17
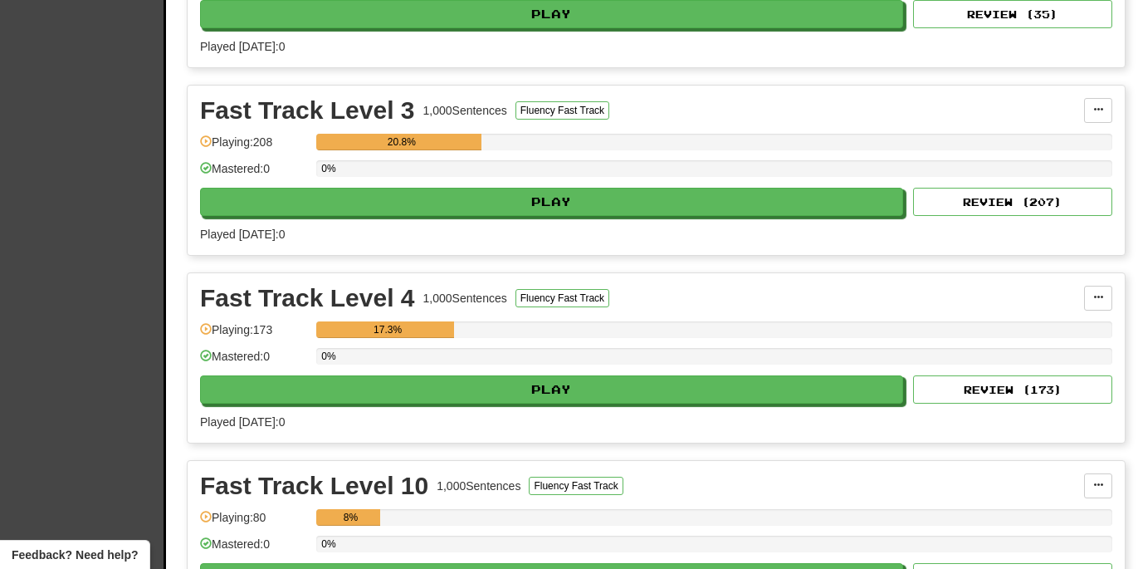
scroll to position [1434, 0]
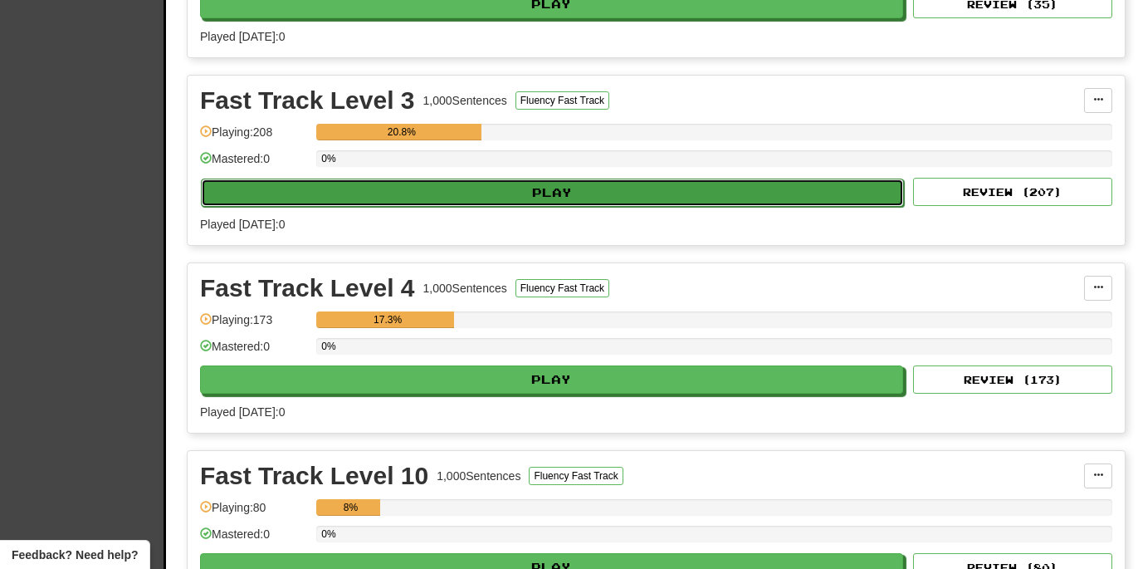
click at [477, 200] on button "Play" at bounding box center [552, 193] width 703 height 28
select select "**"
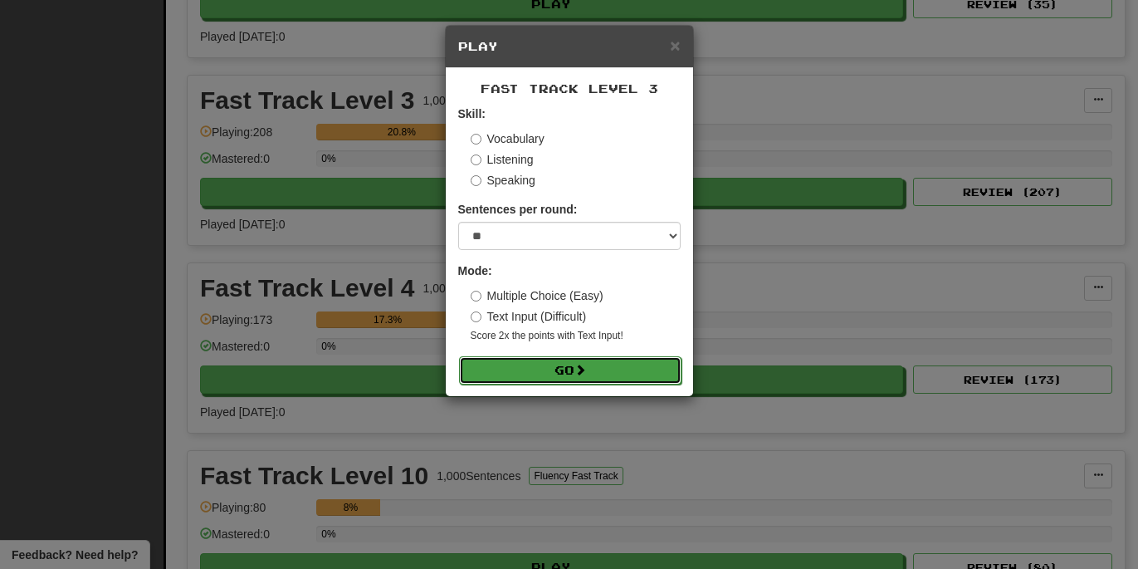
click at [542, 368] on button "Go" at bounding box center [570, 370] width 223 height 28
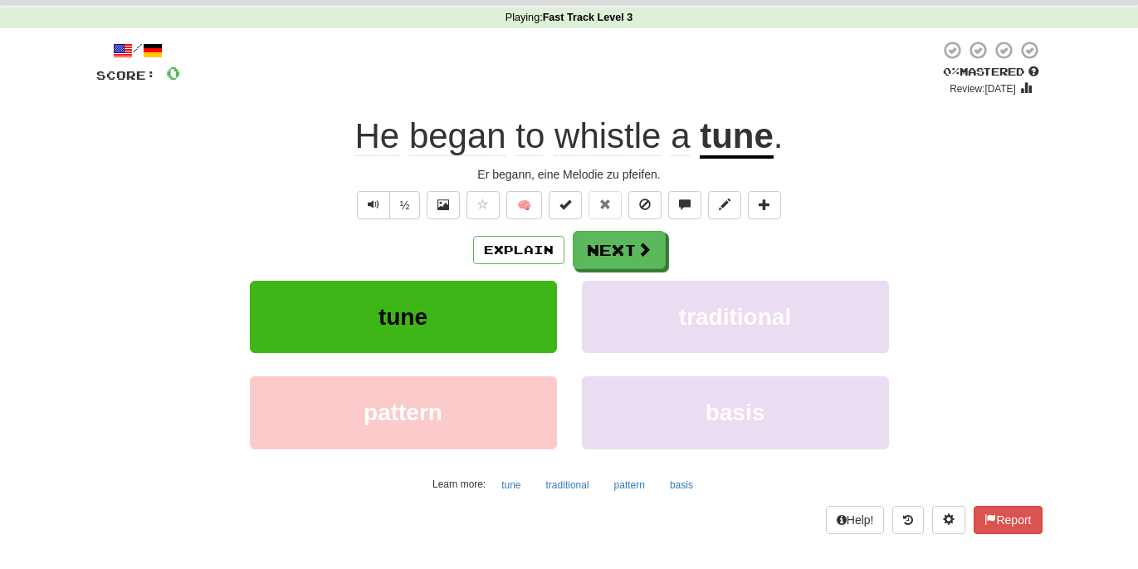
scroll to position [57, 0]
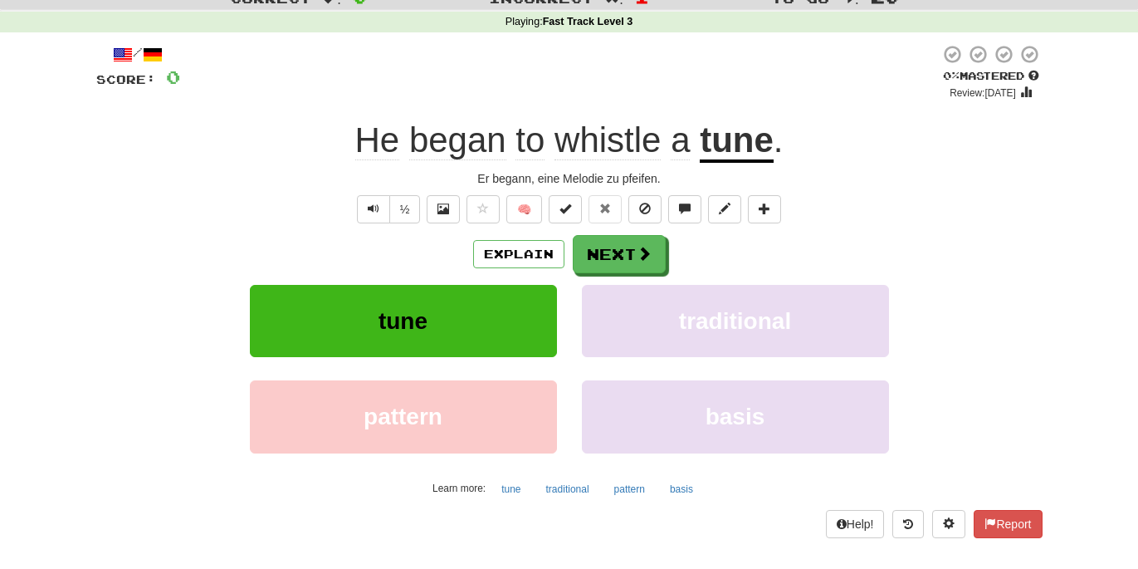
click at [609, 275] on div "Explain Next tune traditional pattern basis Learn more: tune traditional patter…" at bounding box center [569, 368] width 947 height 267
click at [619, 258] on button "Next" at bounding box center [620, 255] width 93 height 38
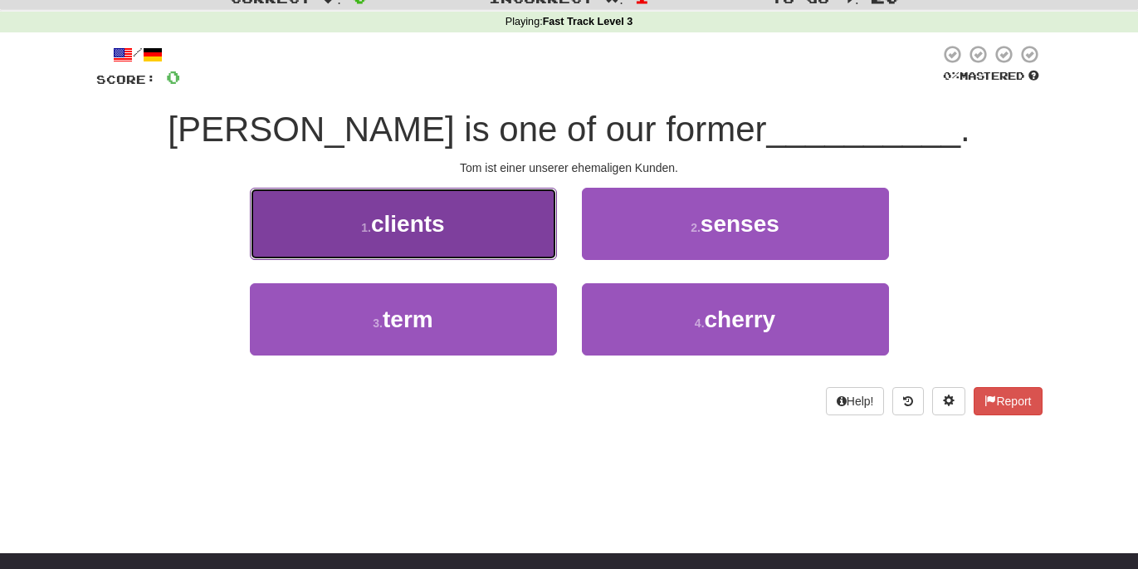
click at [482, 236] on button "1 . clients" at bounding box center [403, 224] width 307 height 72
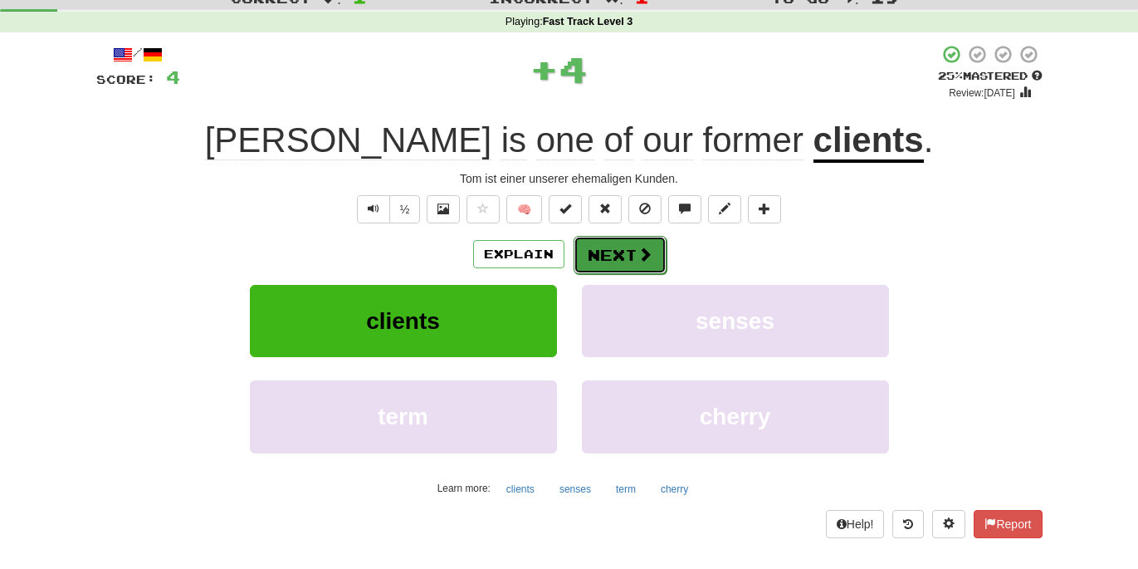
click at [619, 264] on button "Next" at bounding box center [620, 255] width 93 height 38
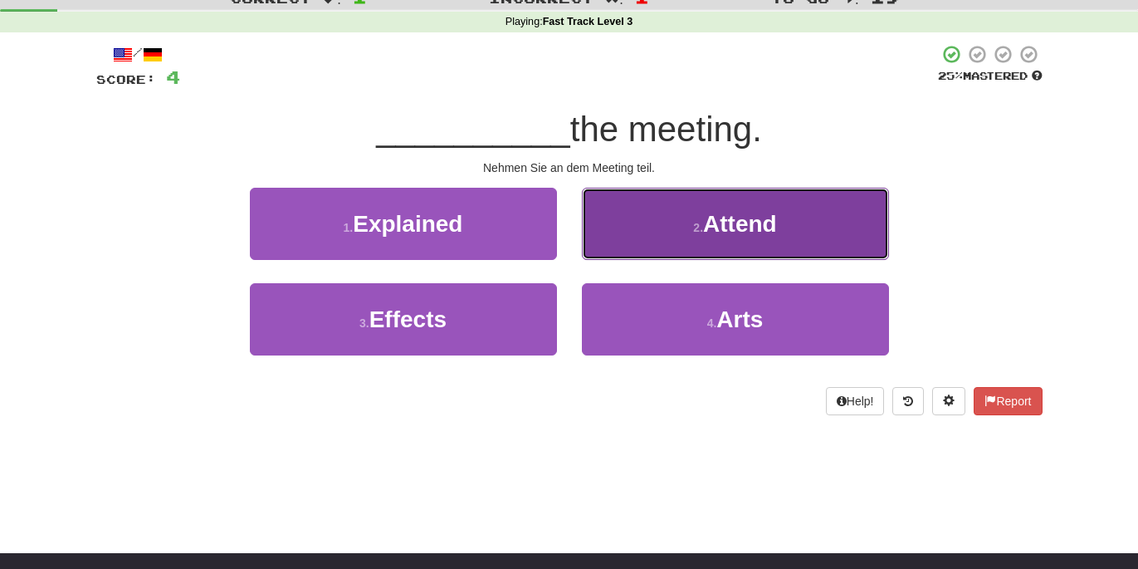
click at [698, 230] on small "2 ." at bounding box center [698, 227] width 10 height 13
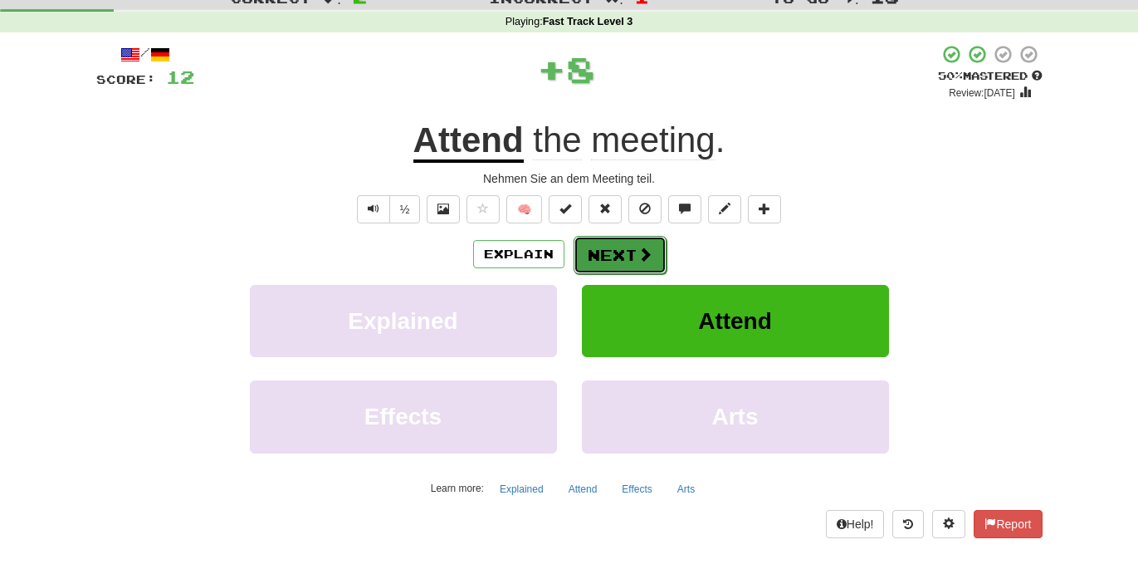
click at [602, 253] on button "Next" at bounding box center [620, 255] width 93 height 38
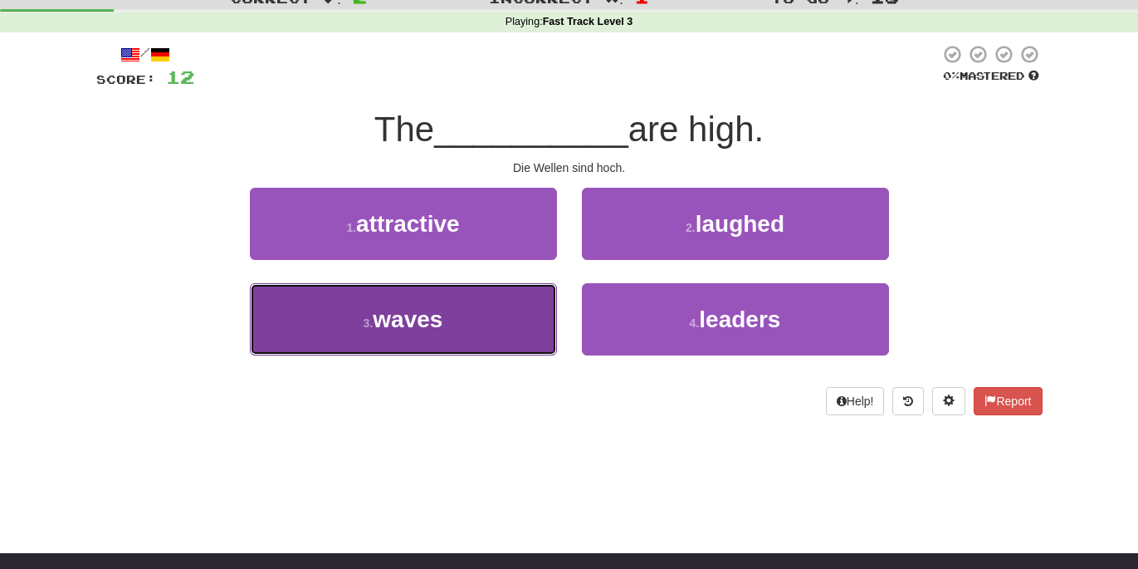
click at [374, 309] on button "3 . waves" at bounding box center [403, 319] width 307 height 72
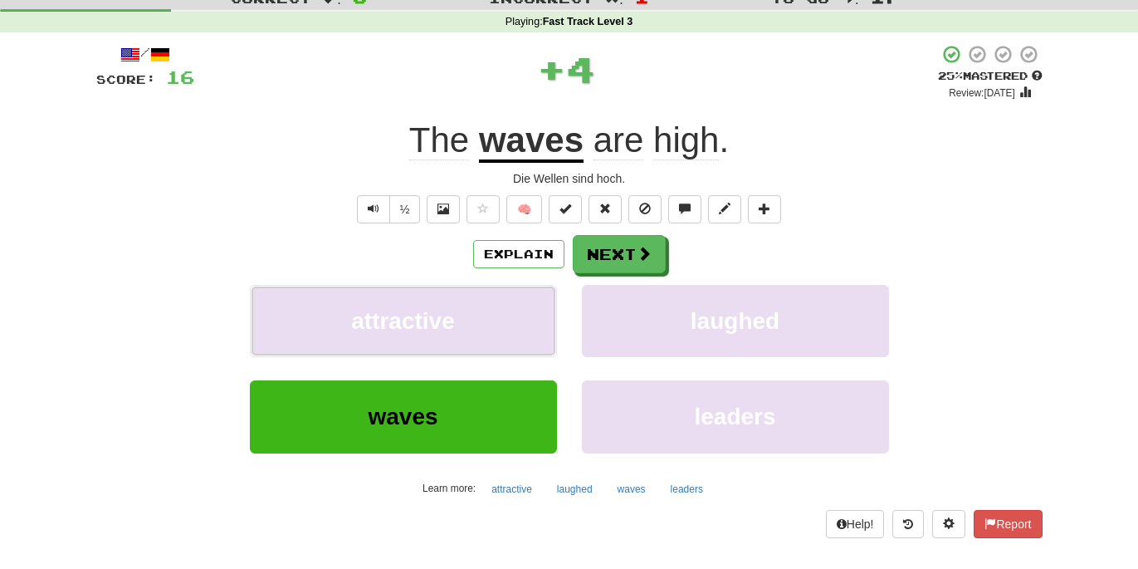
click at [374, 309] on span "attractive" at bounding box center [403, 321] width 104 height 26
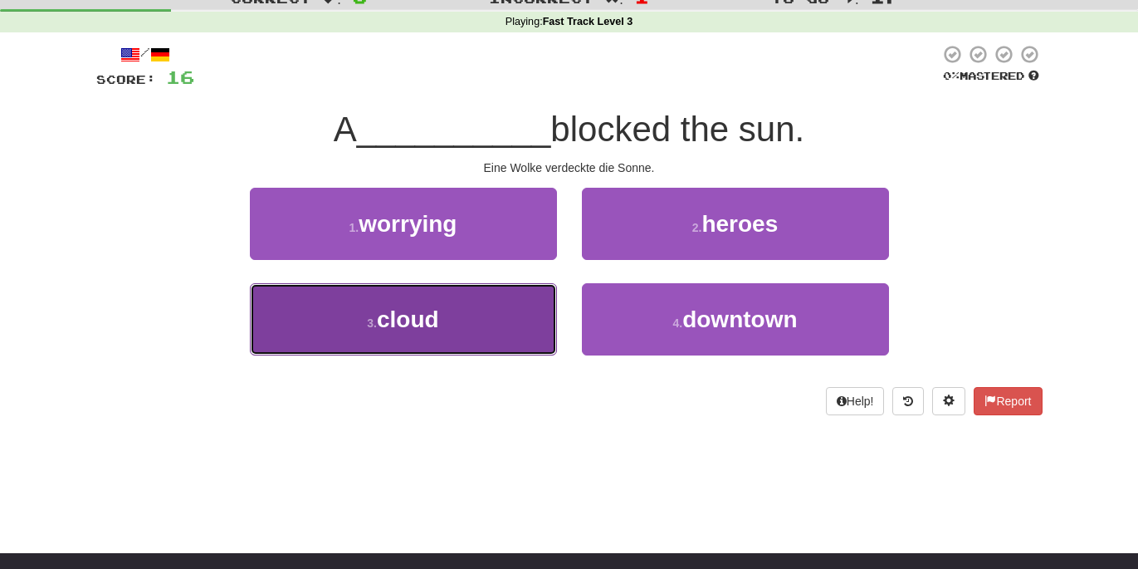
click at [467, 305] on button "3 . cloud" at bounding box center [403, 319] width 307 height 72
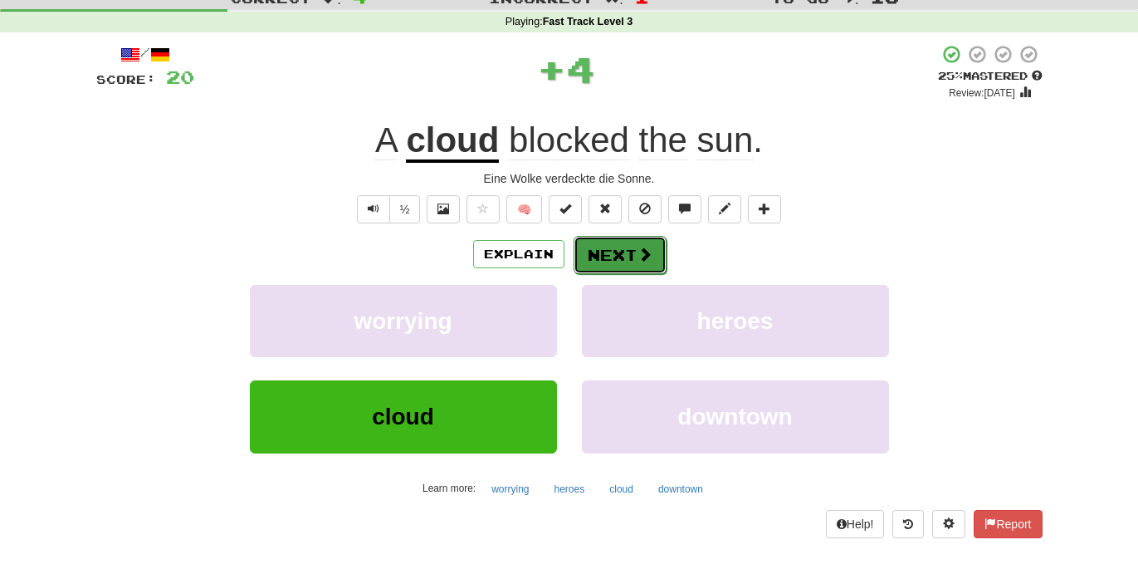
click at [624, 262] on button "Next" at bounding box center [620, 255] width 93 height 38
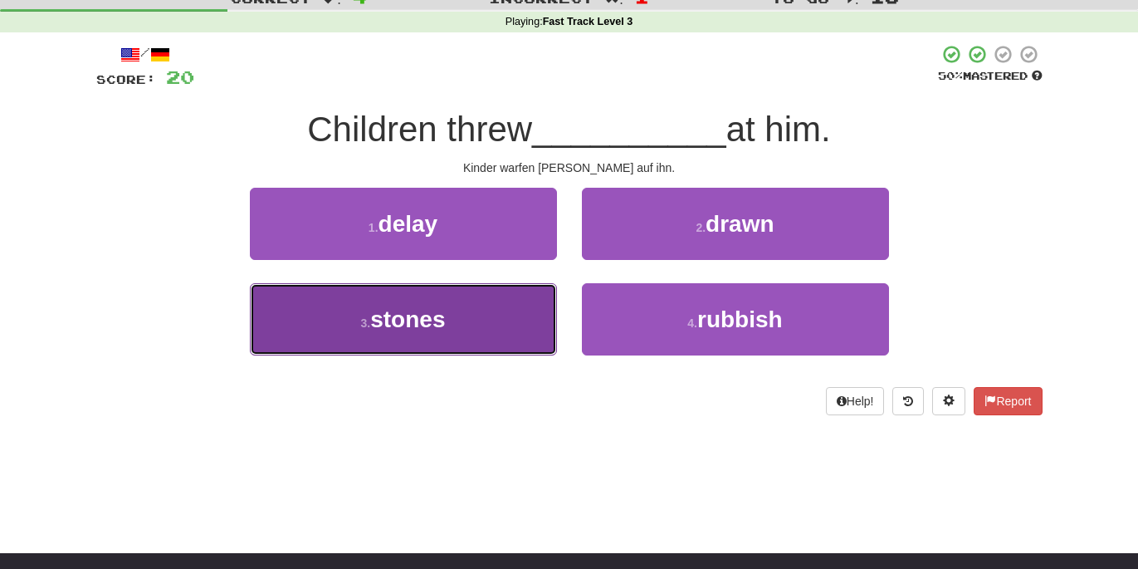
click at [548, 316] on button "3 . stones" at bounding box center [403, 319] width 307 height 72
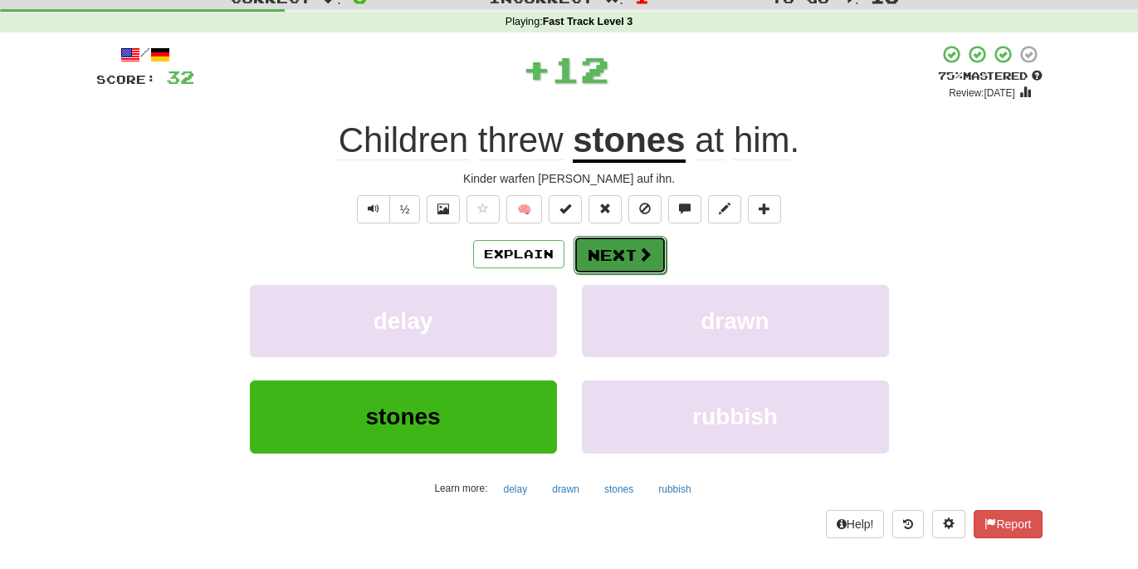
click at [633, 246] on button "Next" at bounding box center [620, 255] width 93 height 38
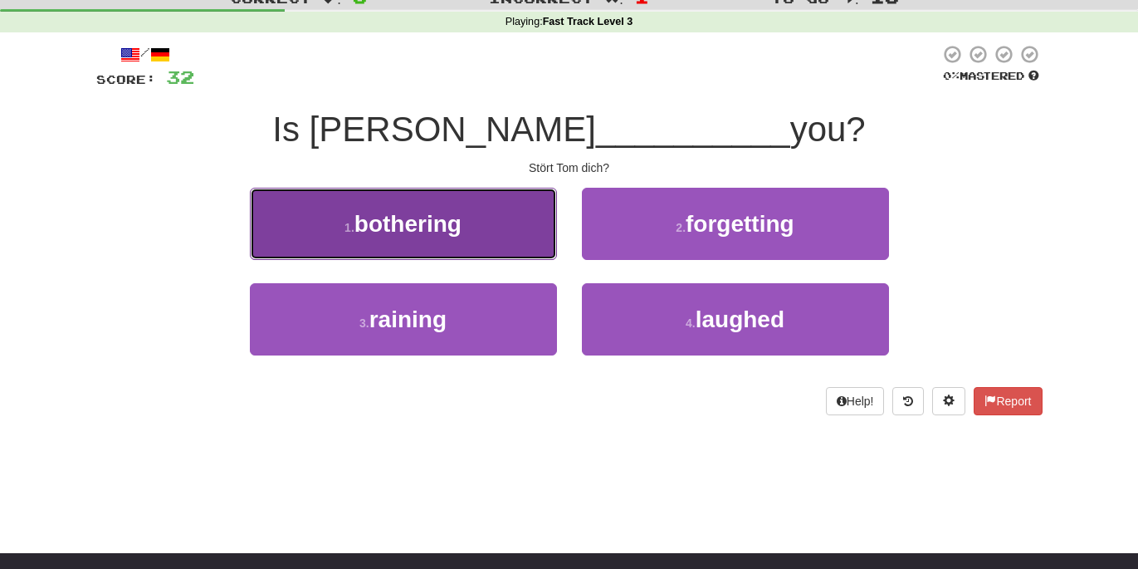
click at [482, 214] on button "1 . bothering" at bounding box center [403, 224] width 307 height 72
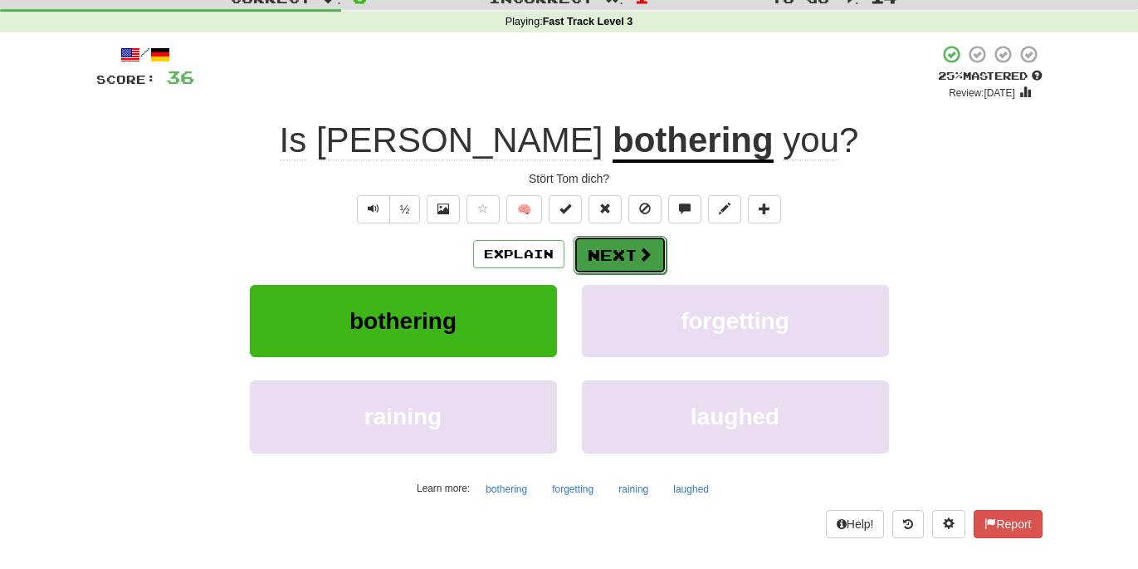
click at [609, 255] on button "Next" at bounding box center [620, 255] width 93 height 38
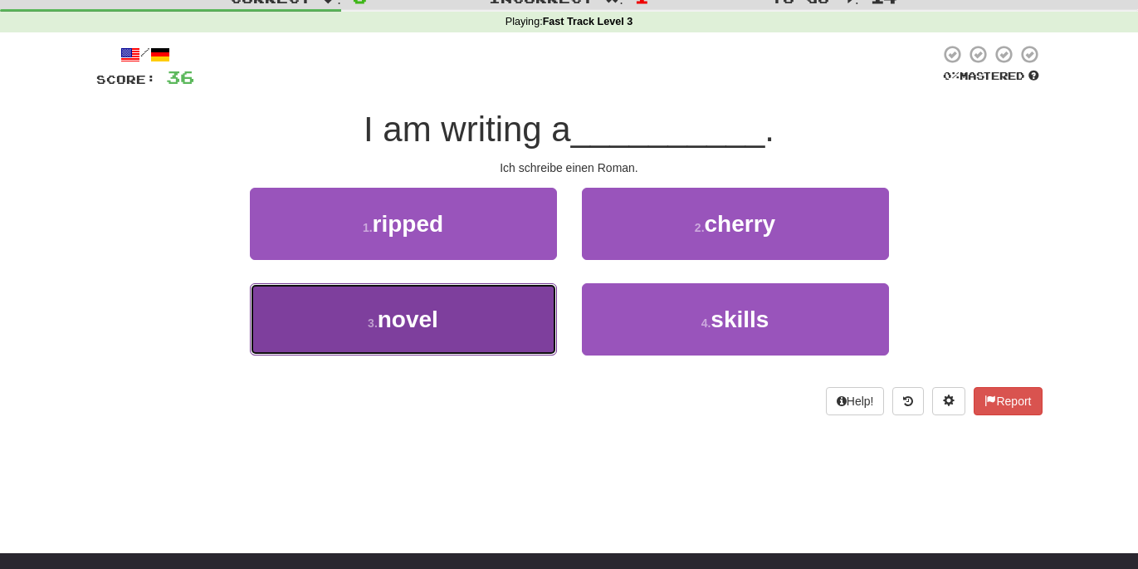
click at [470, 302] on button "3 . novel" at bounding box center [403, 319] width 307 height 72
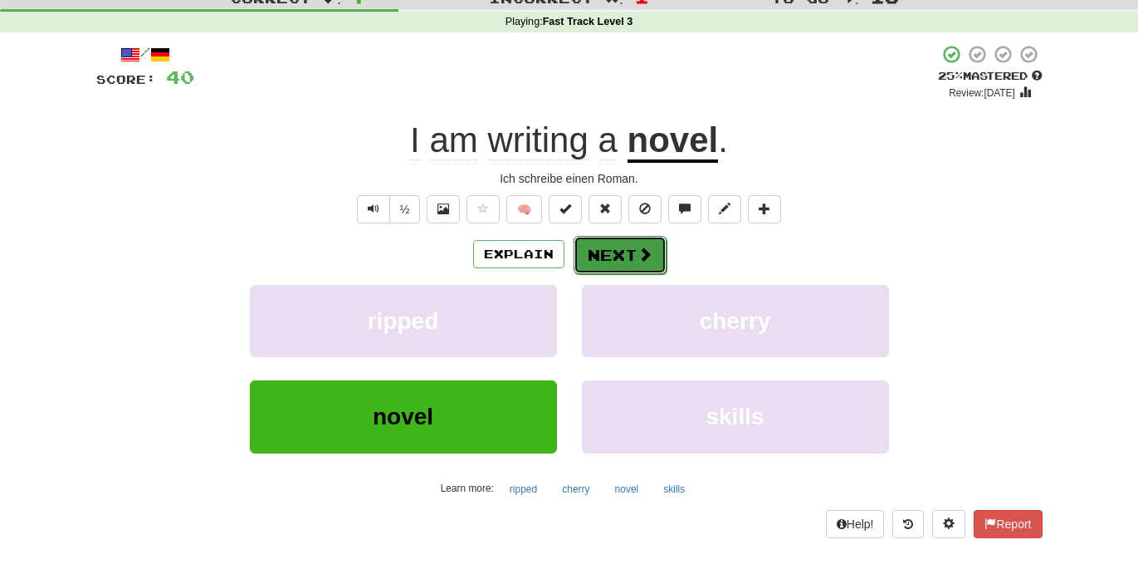
click at [635, 255] on button "Next" at bounding box center [620, 255] width 93 height 38
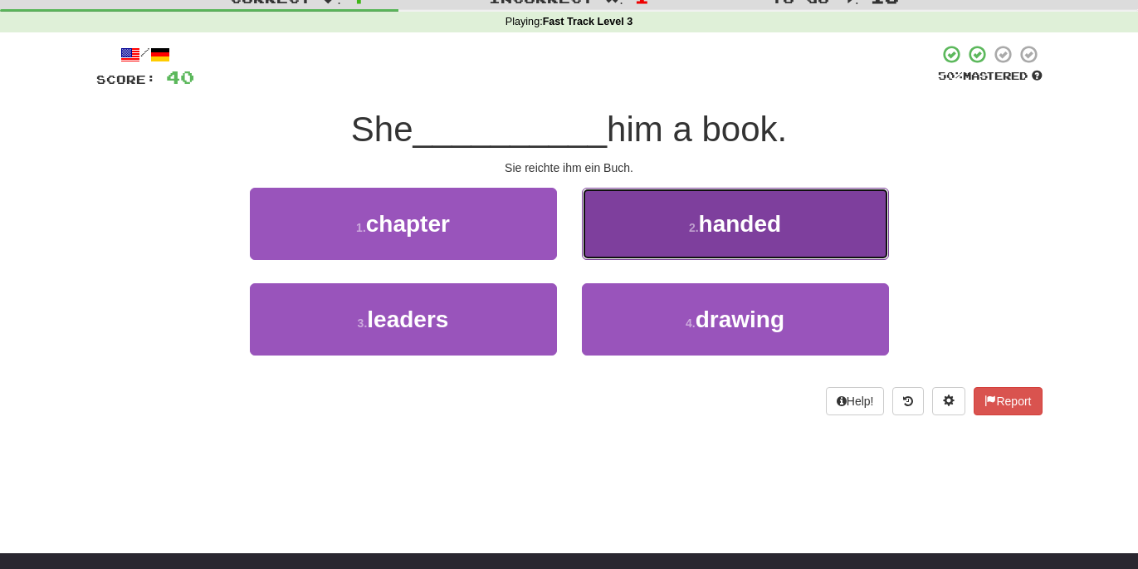
click at [704, 224] on span "handed" at bounding box center [740, 224] width 83 height 26
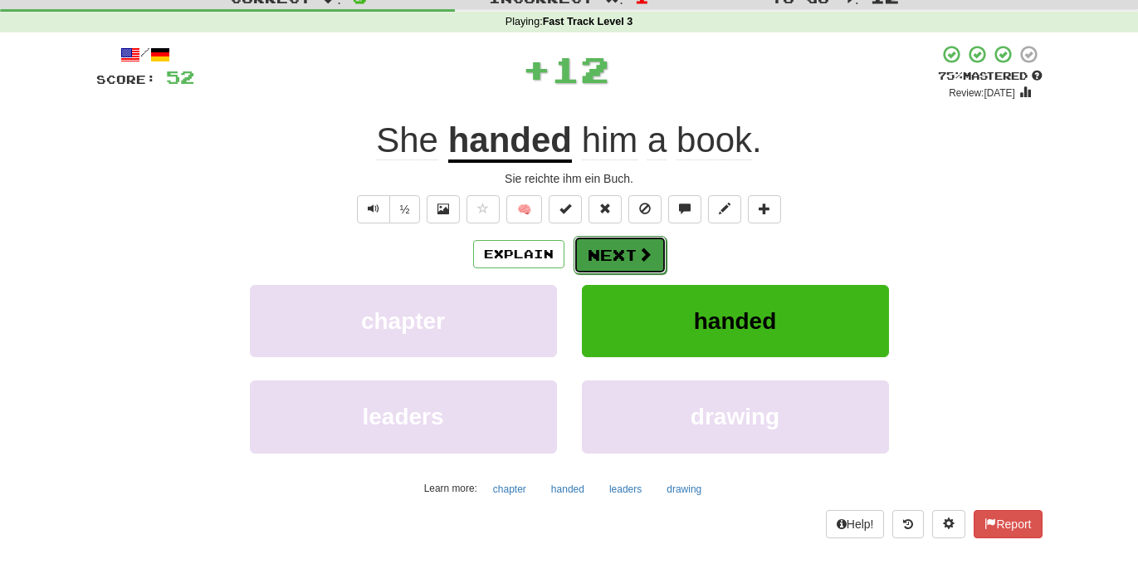
click at [653, 242] on button "Next" at bounding box center [620, 255] width 93 height 38
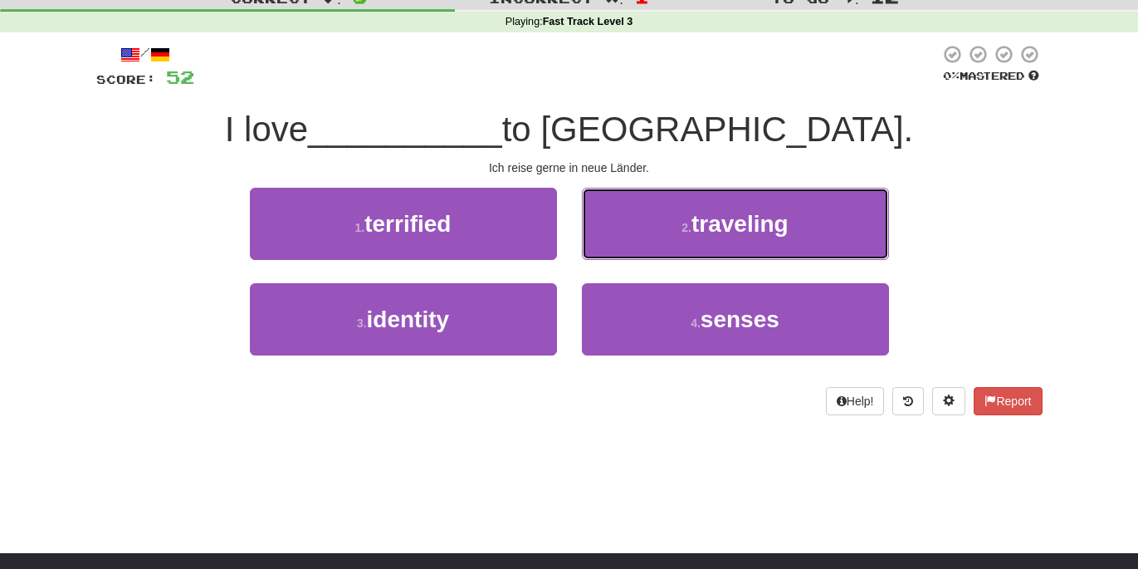
click at [653, 242] on button "2 . traveling" at bounding box center [735, 224] width 307 height 72
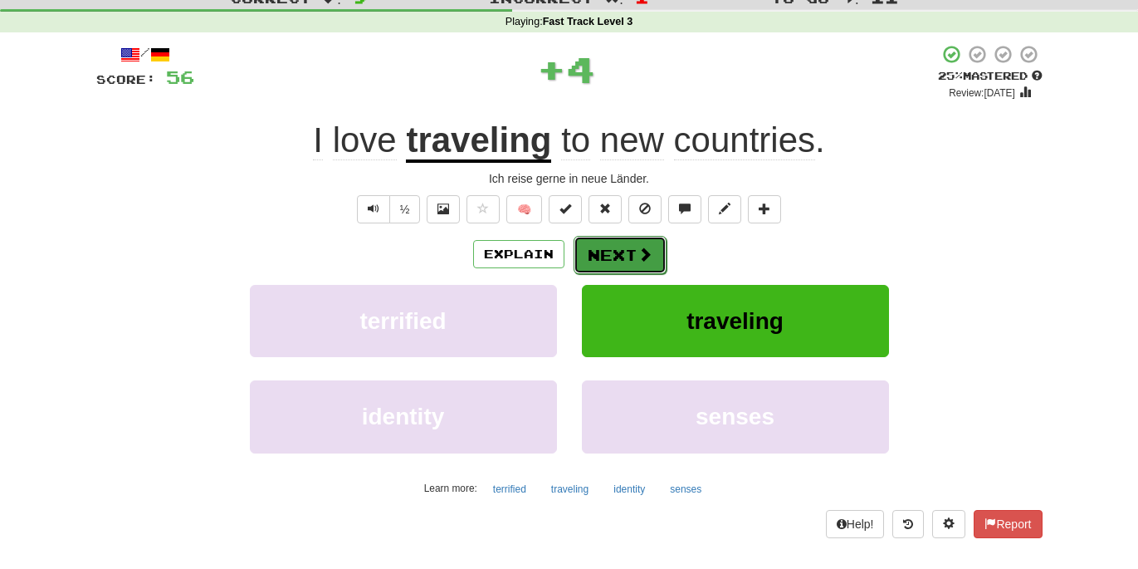
click at [638, 247] on span at bounding box center [645, 254] width 15 height 15
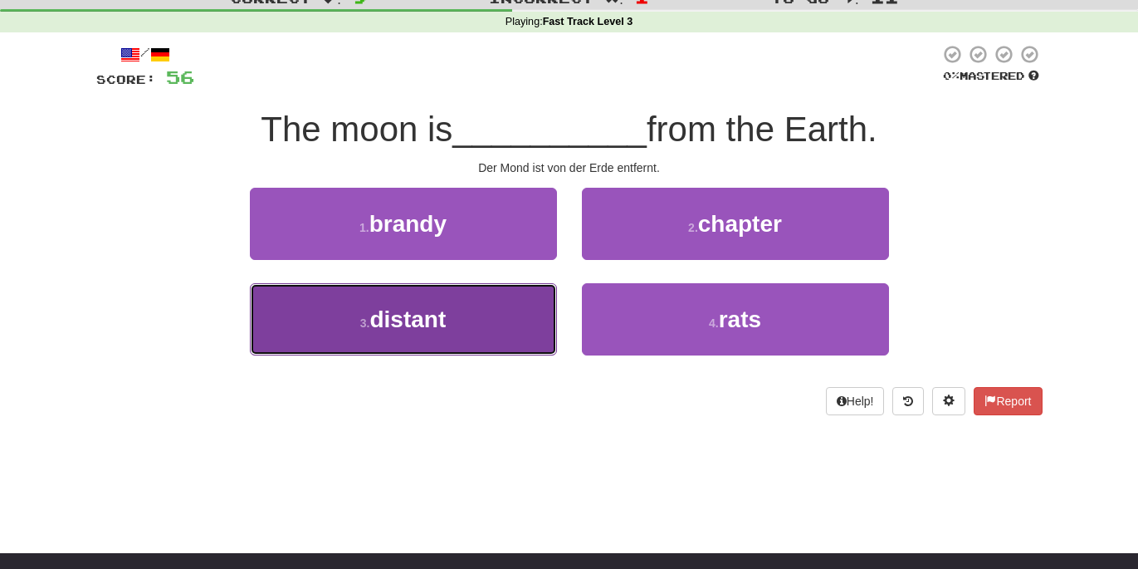
click at [455, 334] on button "3 . distant" at bounding box center [403, 319] width 307 height 72
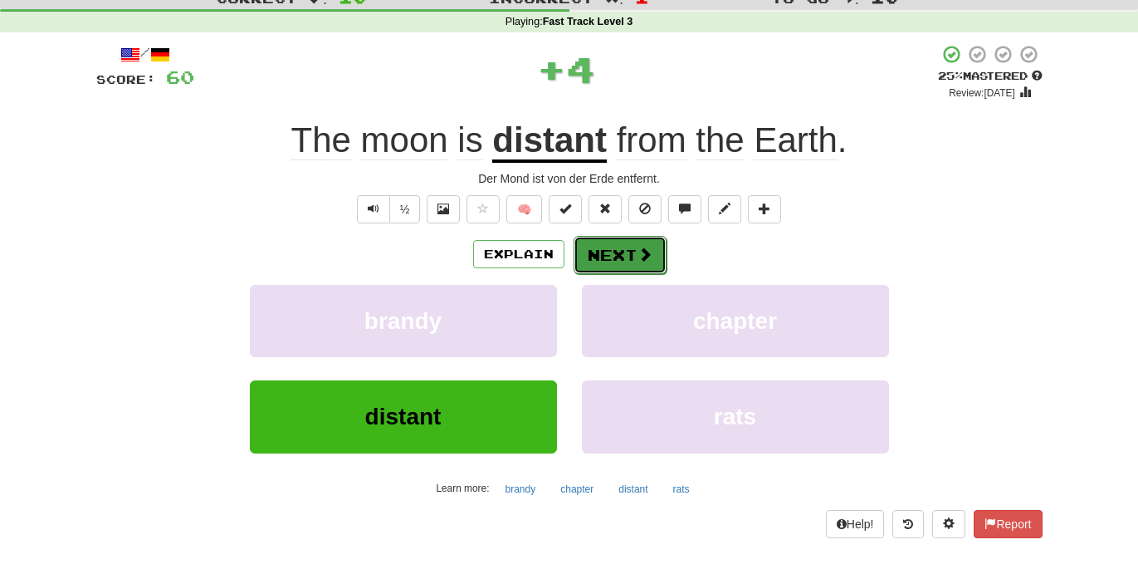
click at [628, 263] on button "Next" at bounding box center [620, 255] width 93 height 38
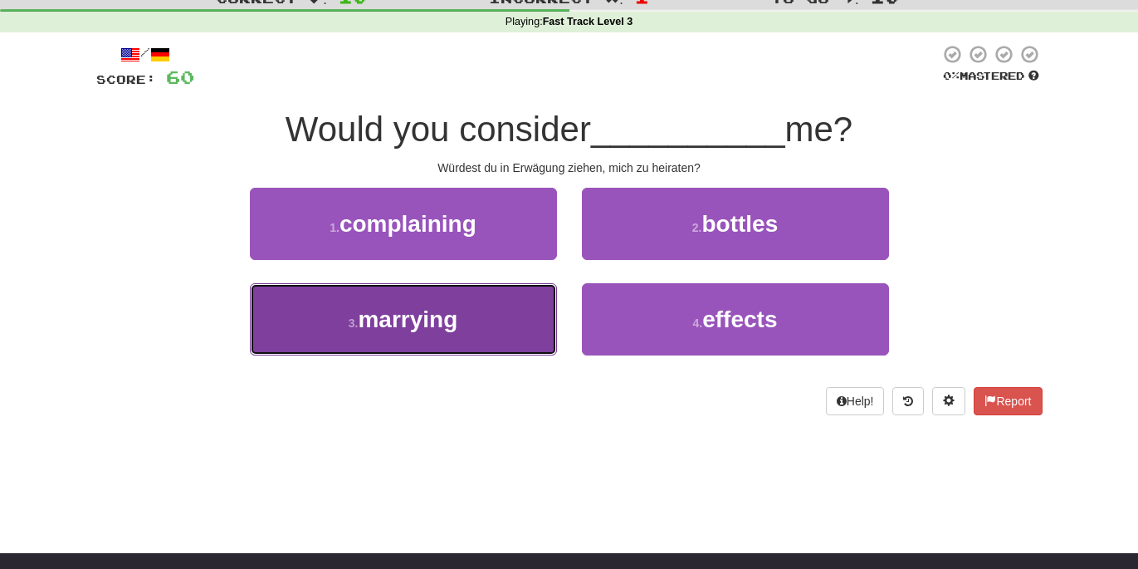
click at [465, 322] on button "3 . marrying" at bounding box center [403, 319] width 307 height 72
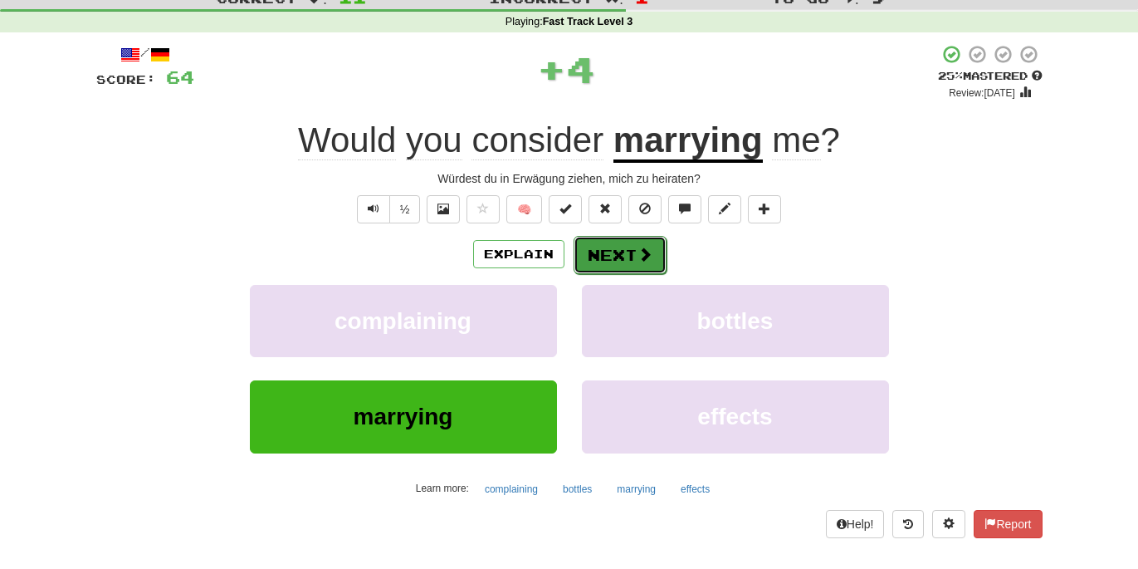
click at [634, 256] on button "Next" at bounding box center [620, 255] width 93 height 38
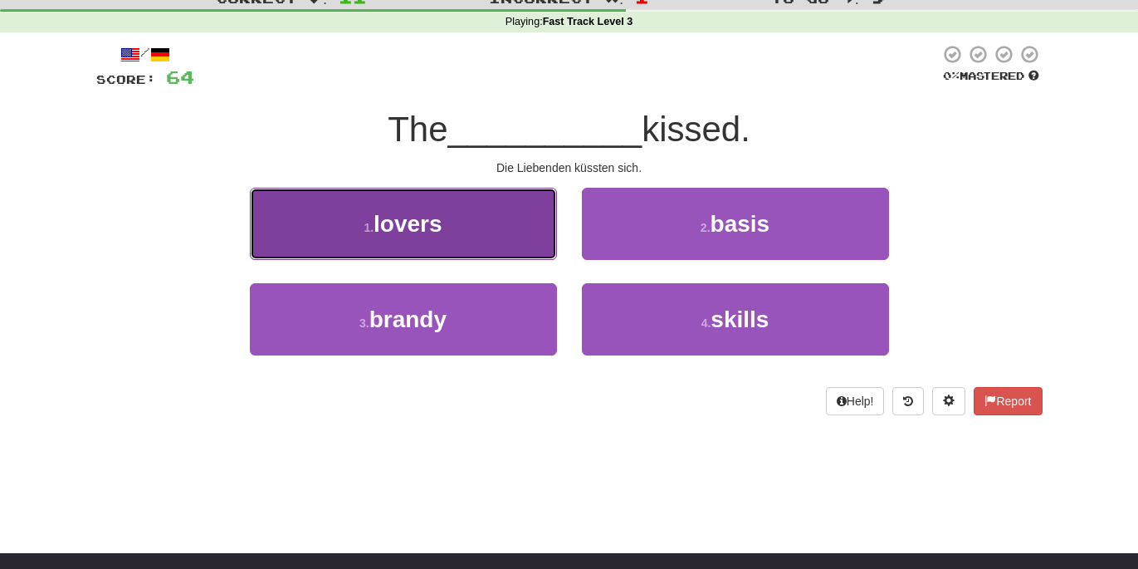
click at [508, 253] on button "1 . lovers" at bounding box center [403, 224] width 307 height 72
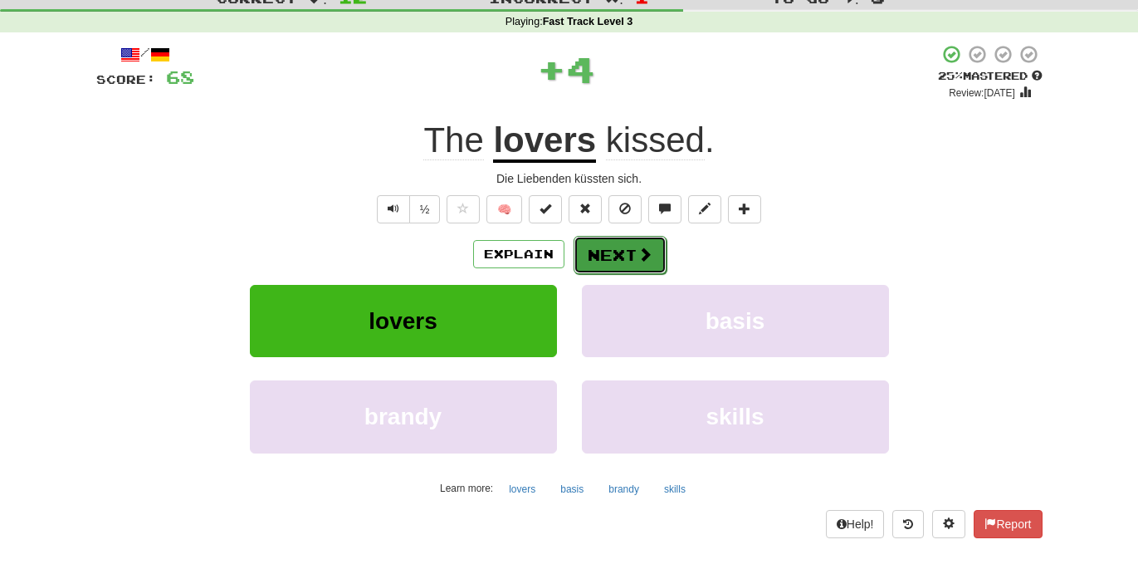
click at [611, 246] on button "Next" at bounding box center [620, 255] width 93 height 38
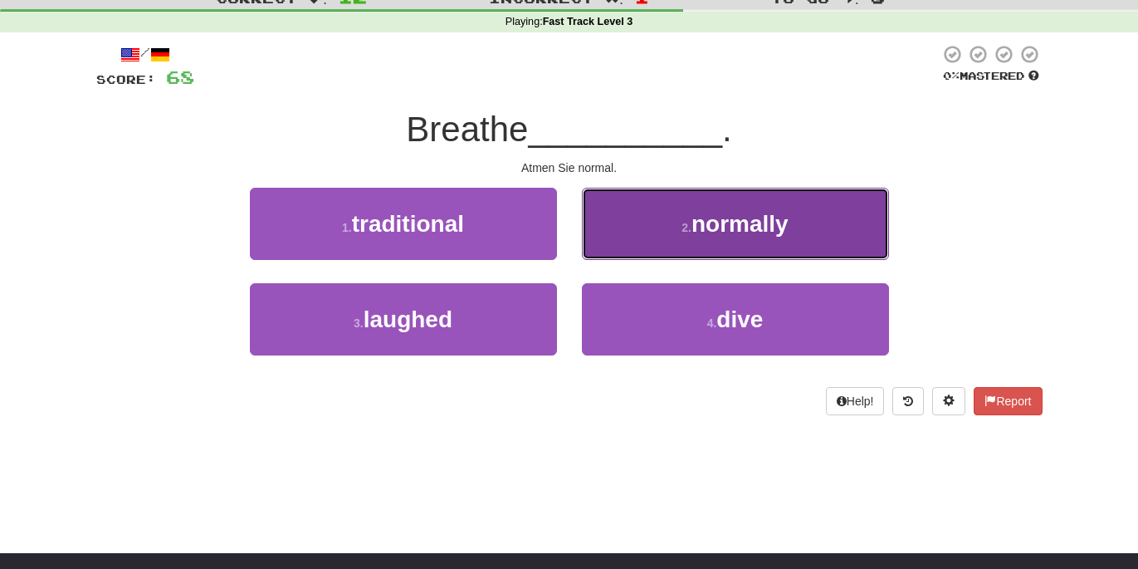
click at [716, 212] on span "normally" at bounding box center [740, 224] width 97 height 26
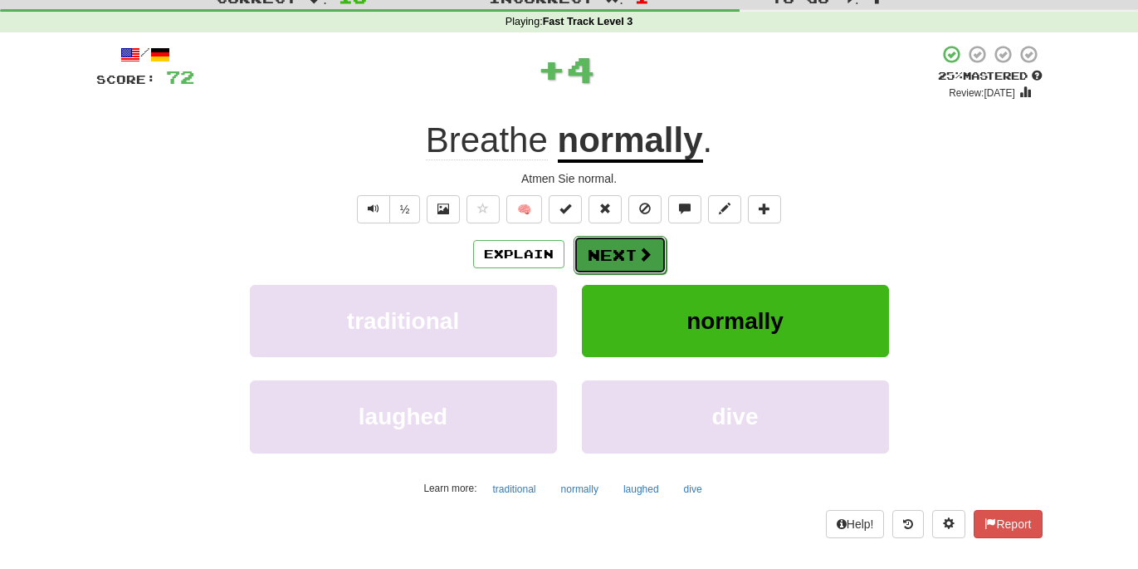
click at [628, 244] on button "Next" at bounding box center [620, 255] width 93 height 38
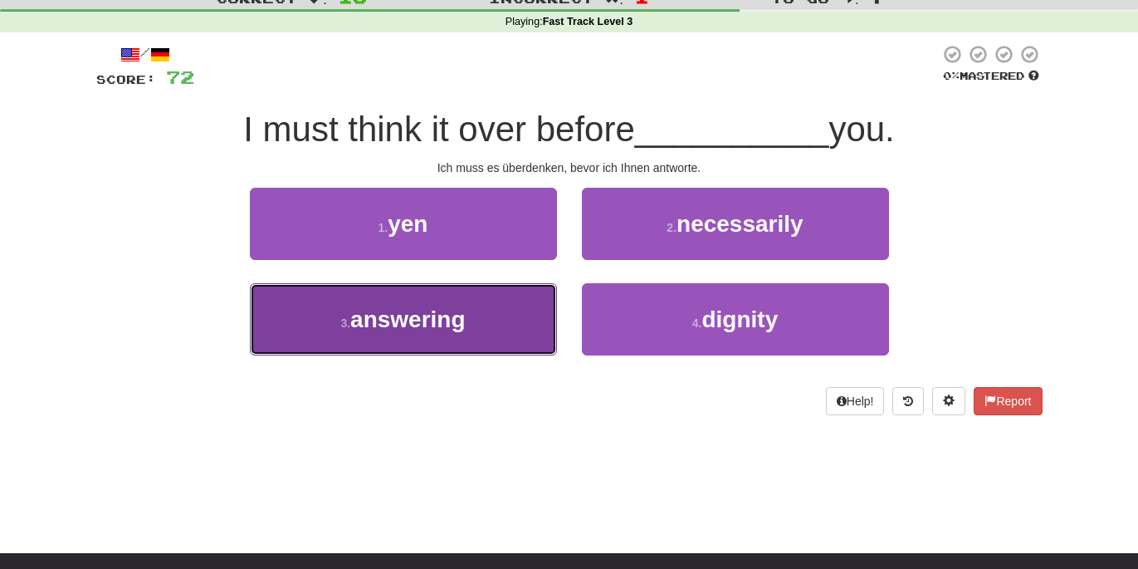
click at [477, 320] on button "3 . answering" at bounding box center [403, 319] width 307 height 72
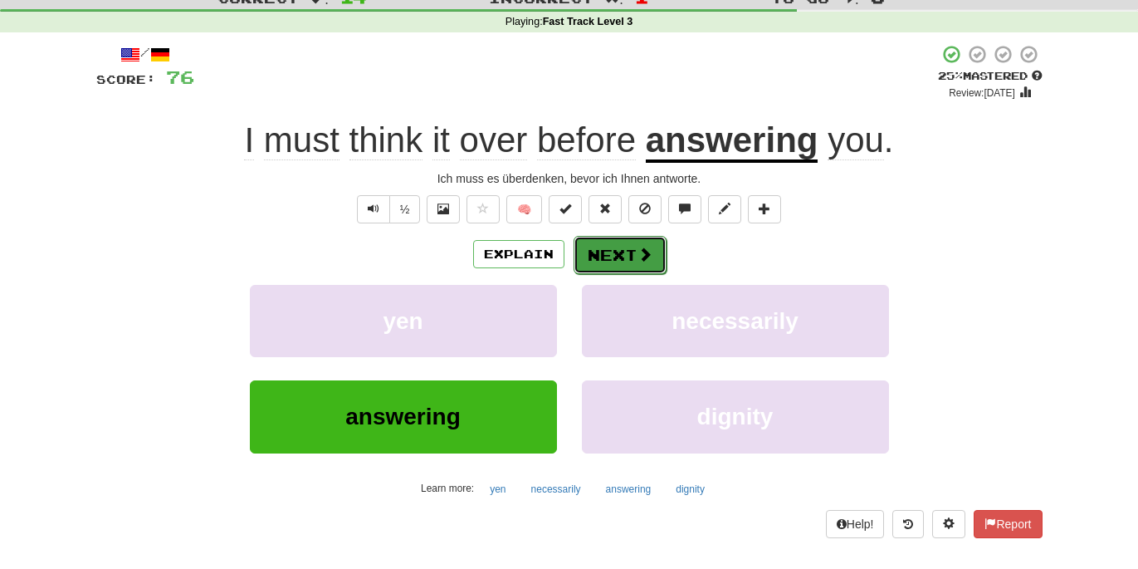
click at [634, 257] on button "Next" at bounding box center [620, 255] width 93 height 38
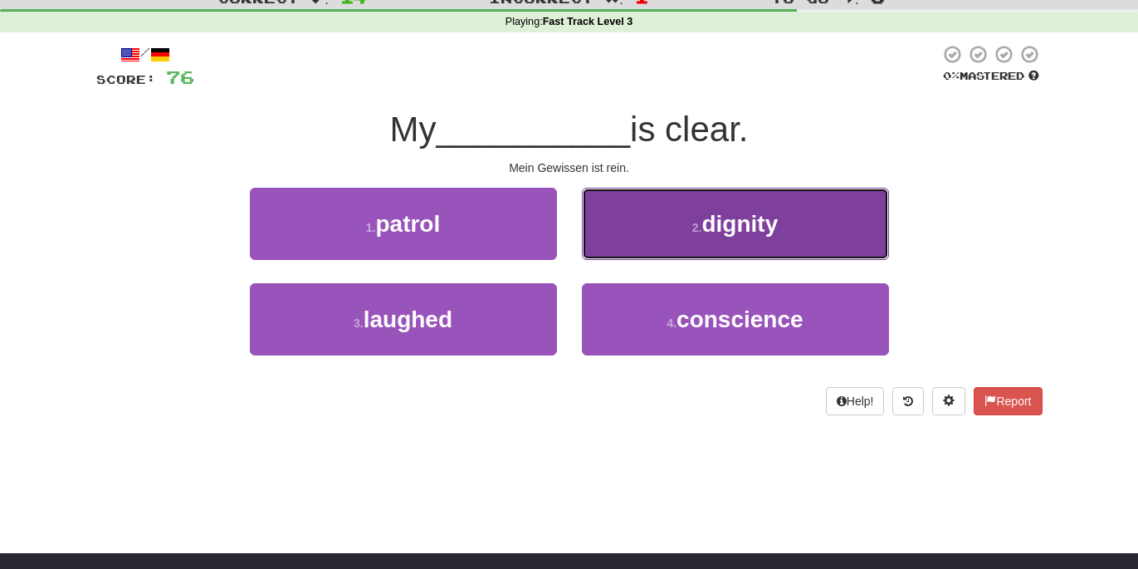
click at [738, 218] on span "dignity" at bounding box center [740, 224] width 76 height 26
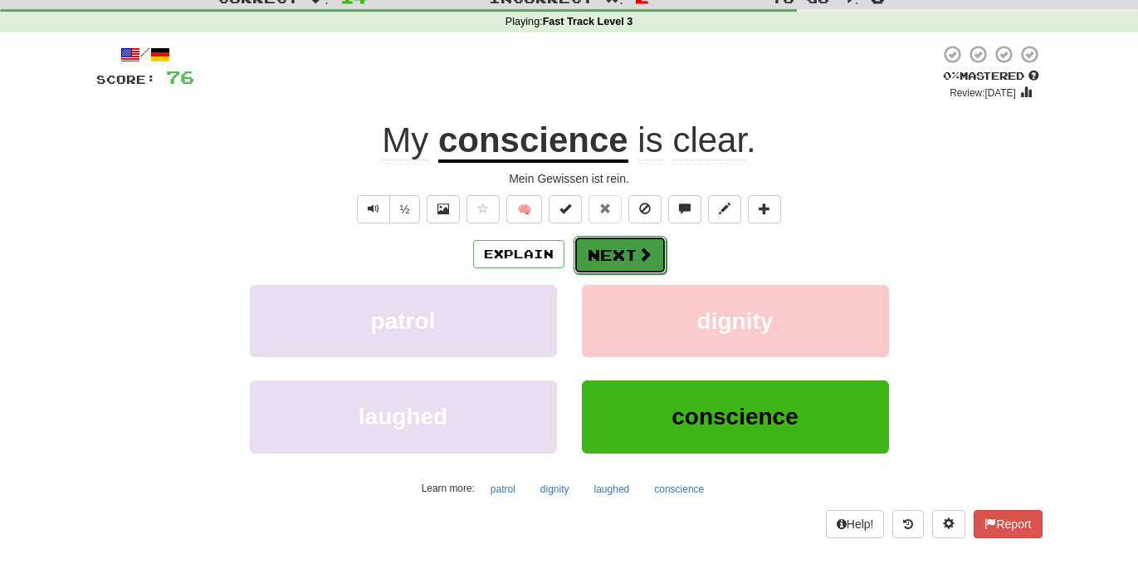
click at [643, 262] on span at bounding box center [645, 254] width 15 height 15
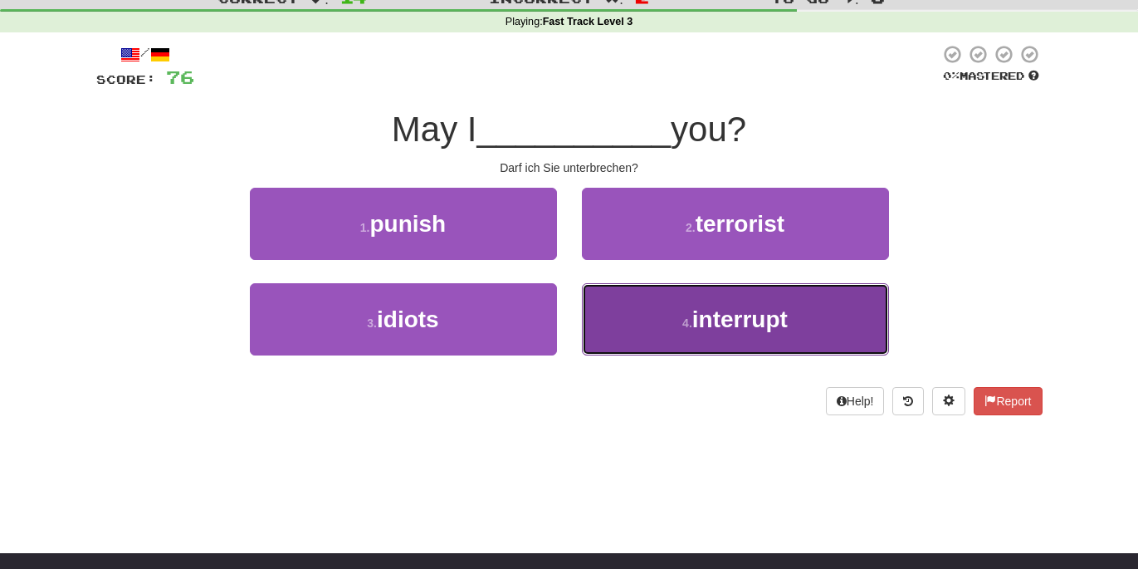
click at [682, 329] on small "4 ." at bounding box center [687, 322] width 10 height 13
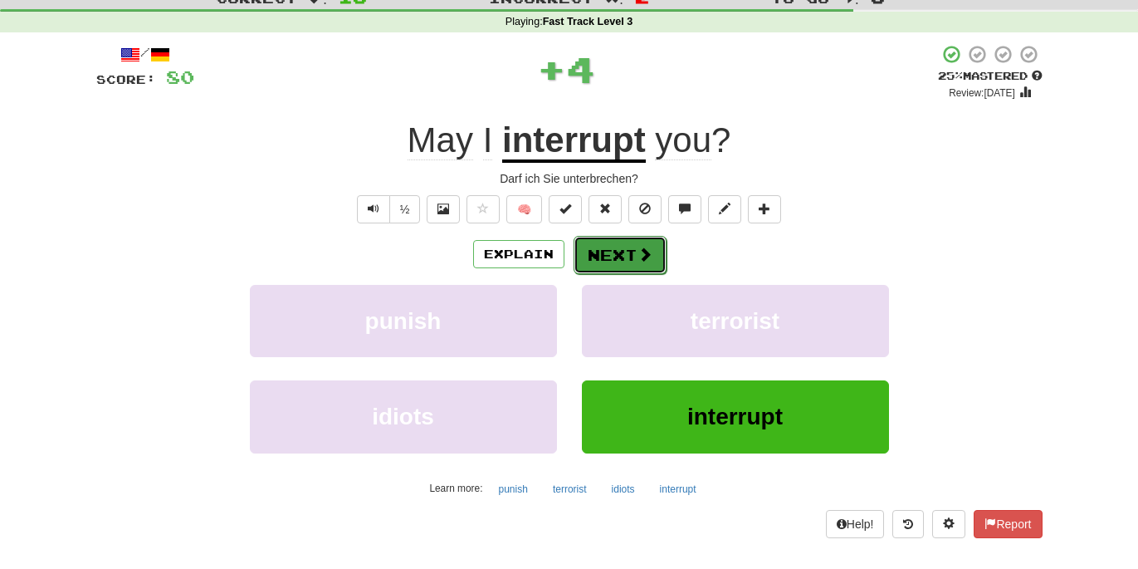
click at [620, 265] on button "Next" at bounding box center [620, 255] width 93 height 38
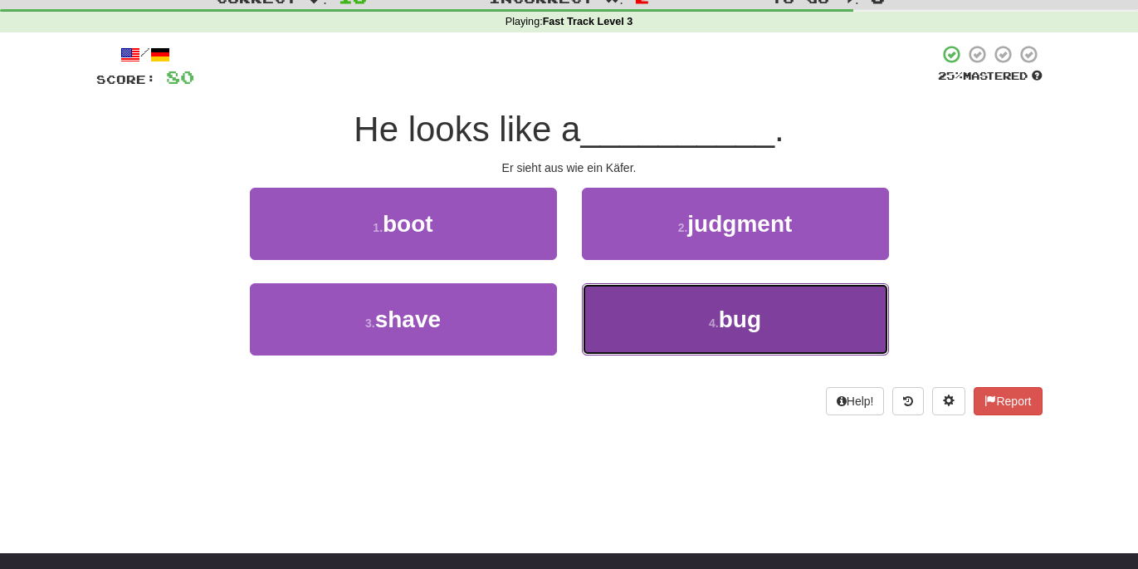
click at [647, 306] on button "4 . bug" at bounding box center [735, 319] width 307 height 72
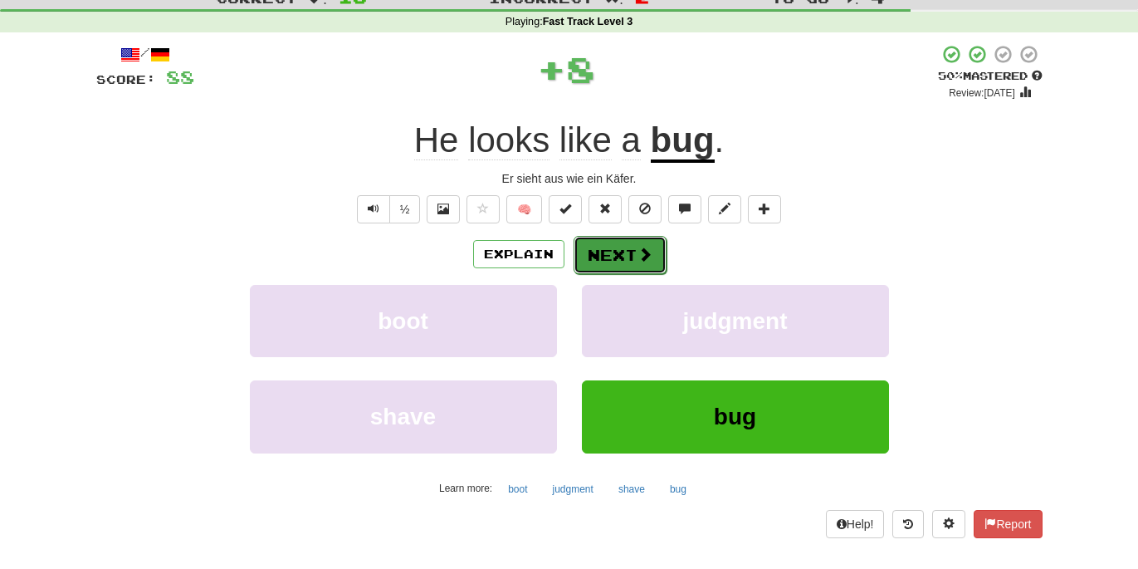
click at [648, 257] on span at bounding box center [645, 254] width 15 height 15
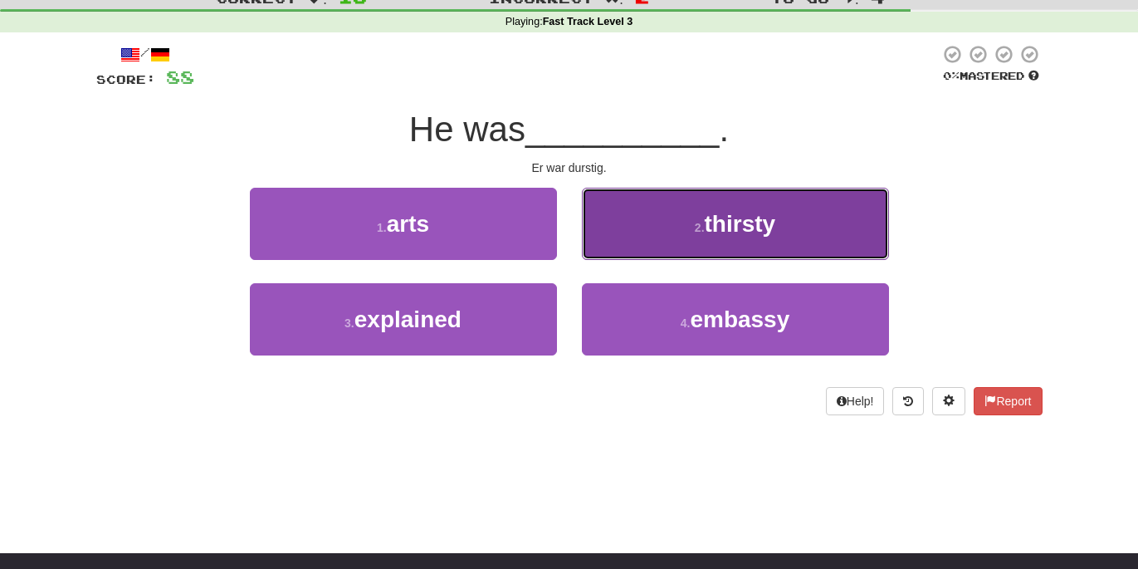
click at [731, 239] on button "2 . thirsty" at bounding box center [735, 224] width 307 height 72
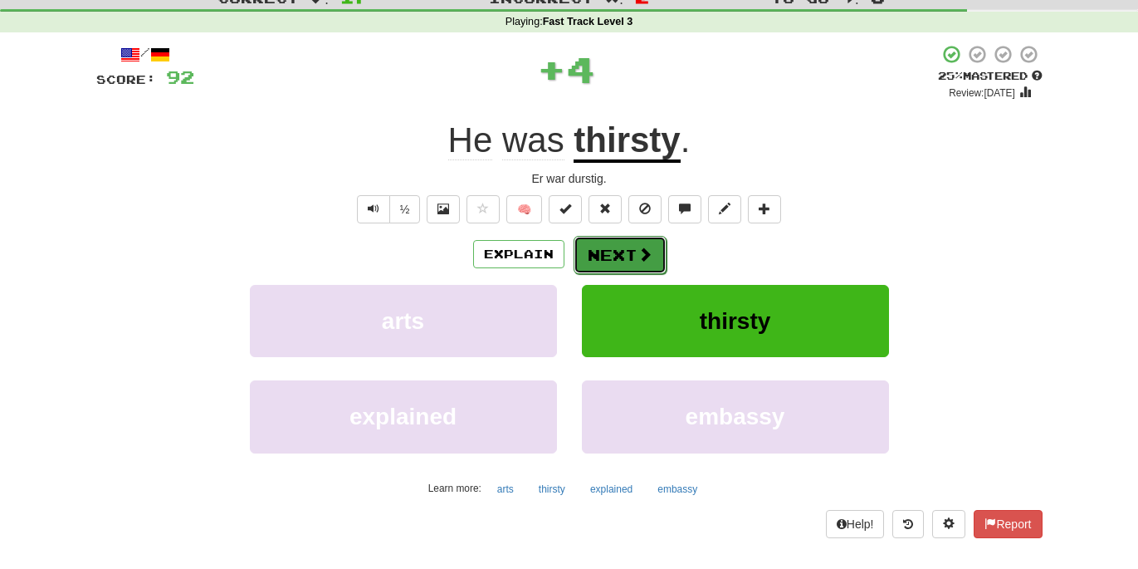
click at [651, 261] on button "Next" at bounding box center [620, 255] width 93 height 38
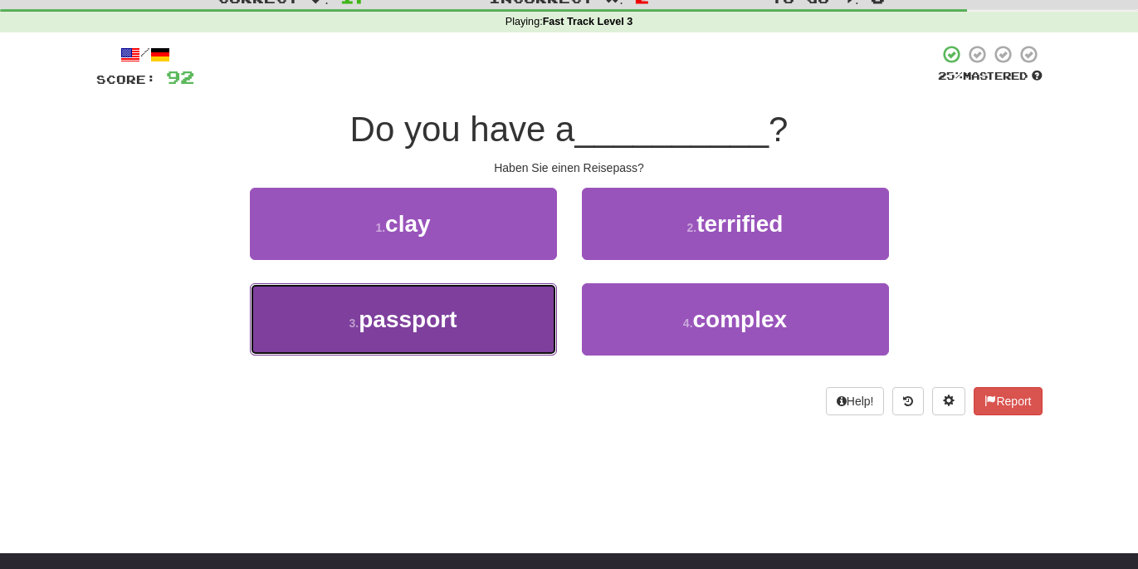
click at [449, 324] on span "passport" at bounding box center [408, 319] width 98 height 26
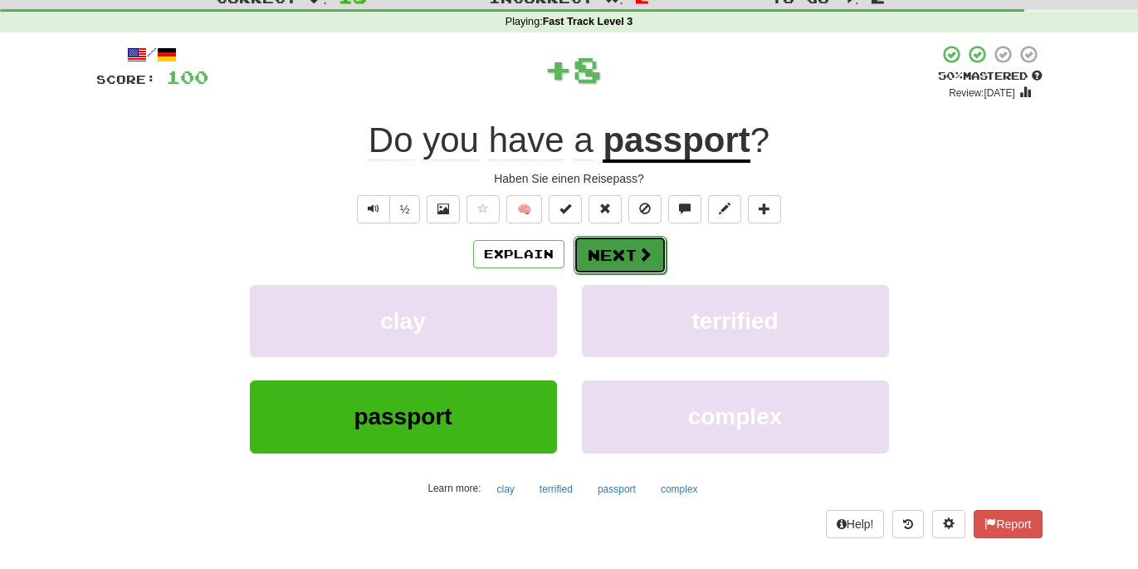
click at [628, 258] on button "Next" at bounding box center [620, 255] width 93 height 38
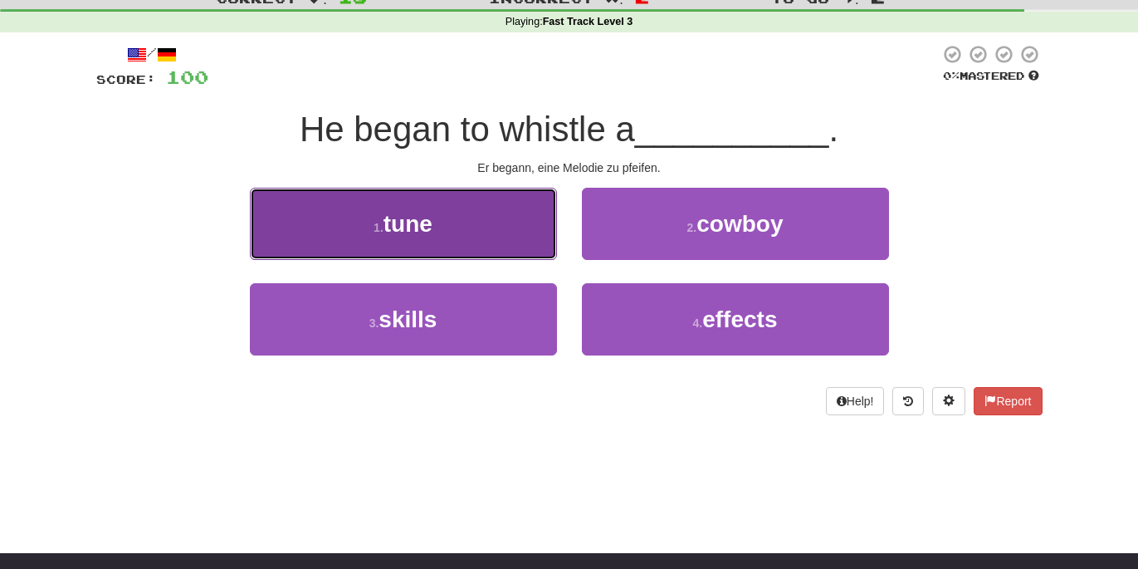
click at [532, 240] on button "1 . tune" at bounding box center [403, 224] width 307 height 72
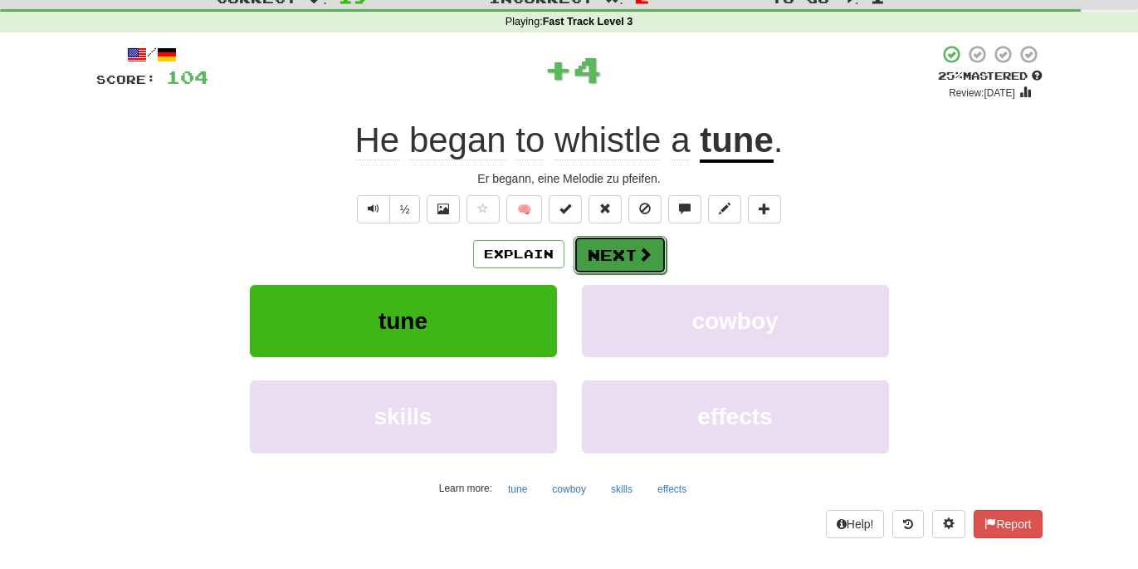
click at [616, 245] on button "Next" at bounding box center [620, 255] width 93 height 38
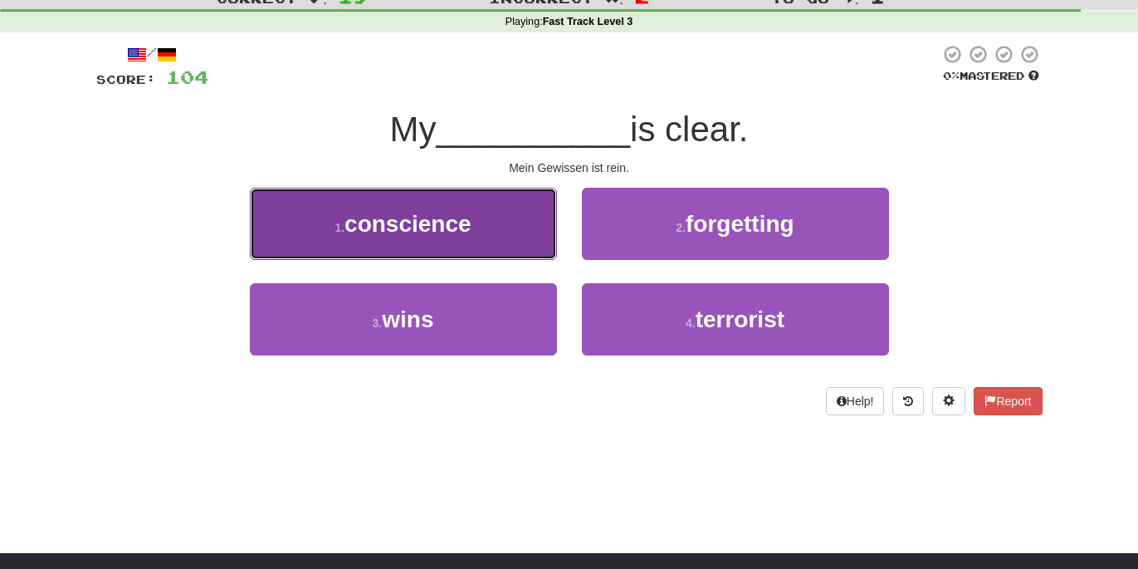
click at [519, 227] on button "1 . conscience" at bounding box center [403, 224] width 307 height 72
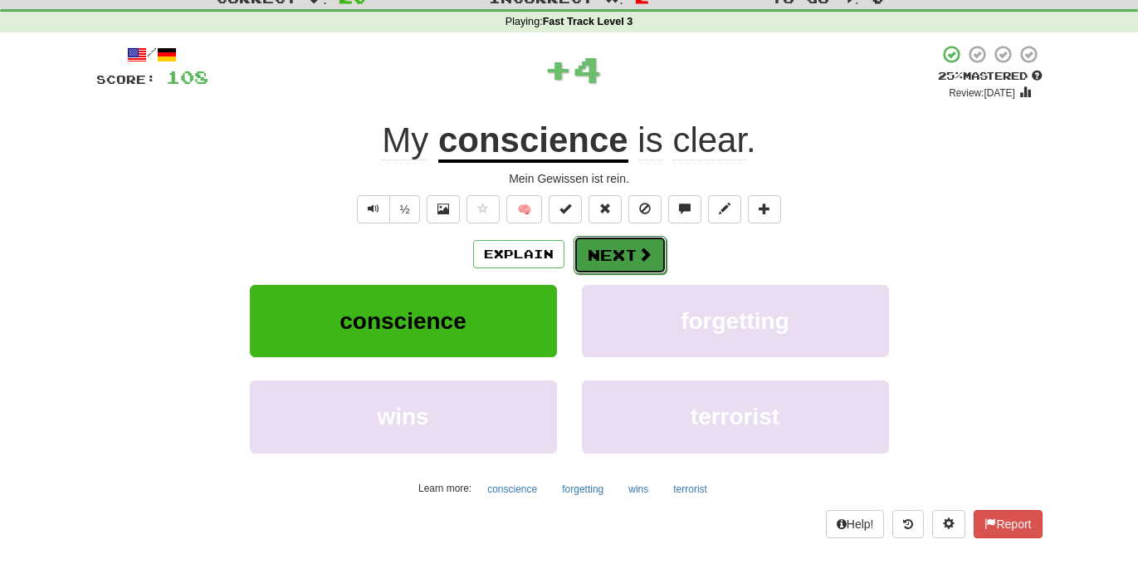
click at [611, 244] on button "Next" at bounding box center [620, 255] width 93 height 38
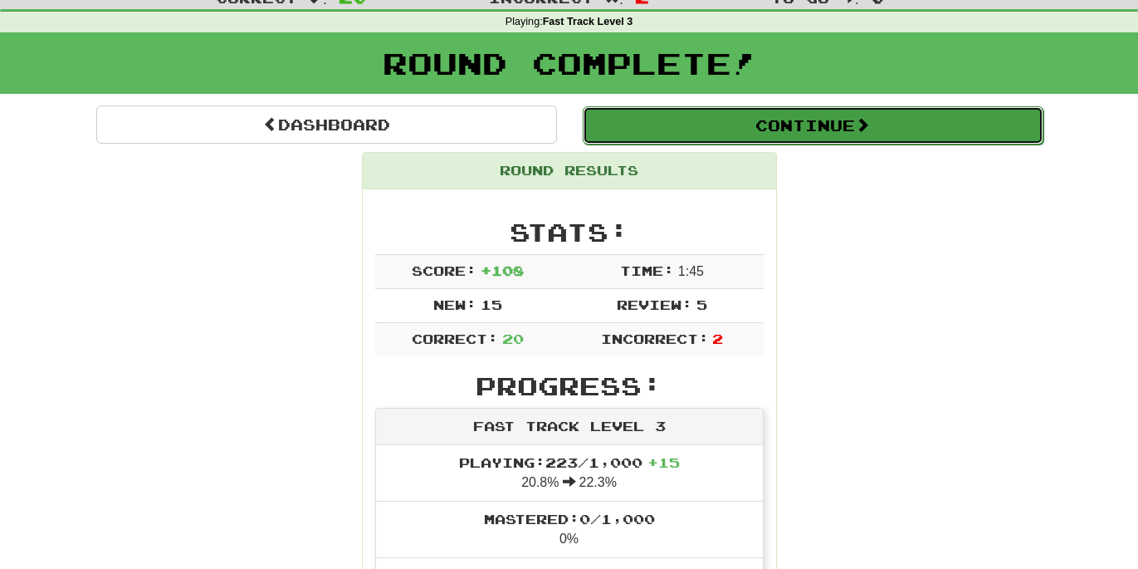
click at [863, 126] on span at bounding box center [862, 124] width 15 height 15
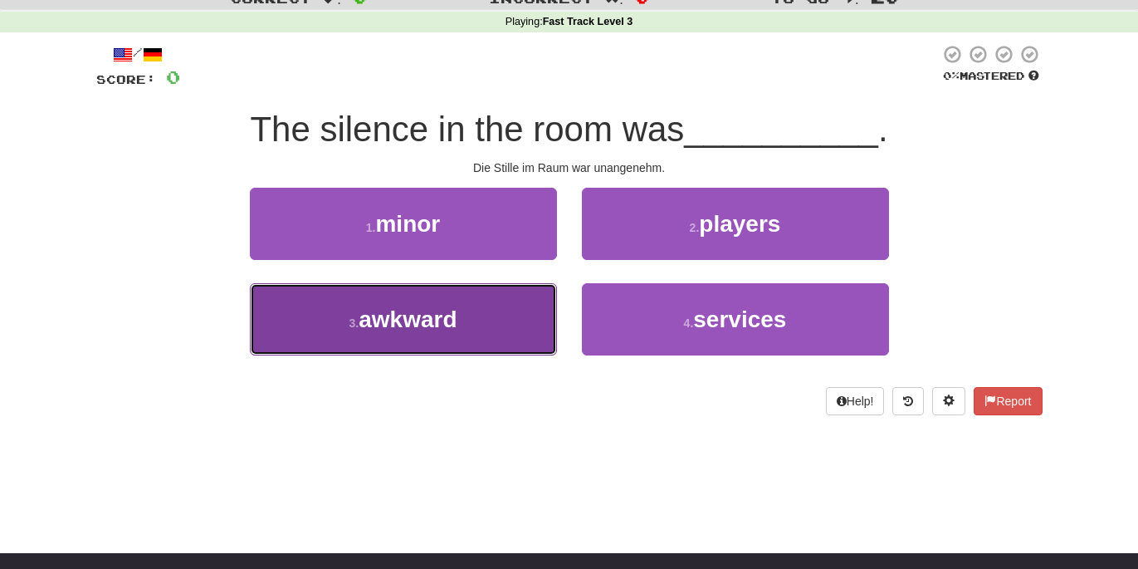
click at [495, 301] on button "3 . awkward" at bounding box center [403, 319] width 307 height 72
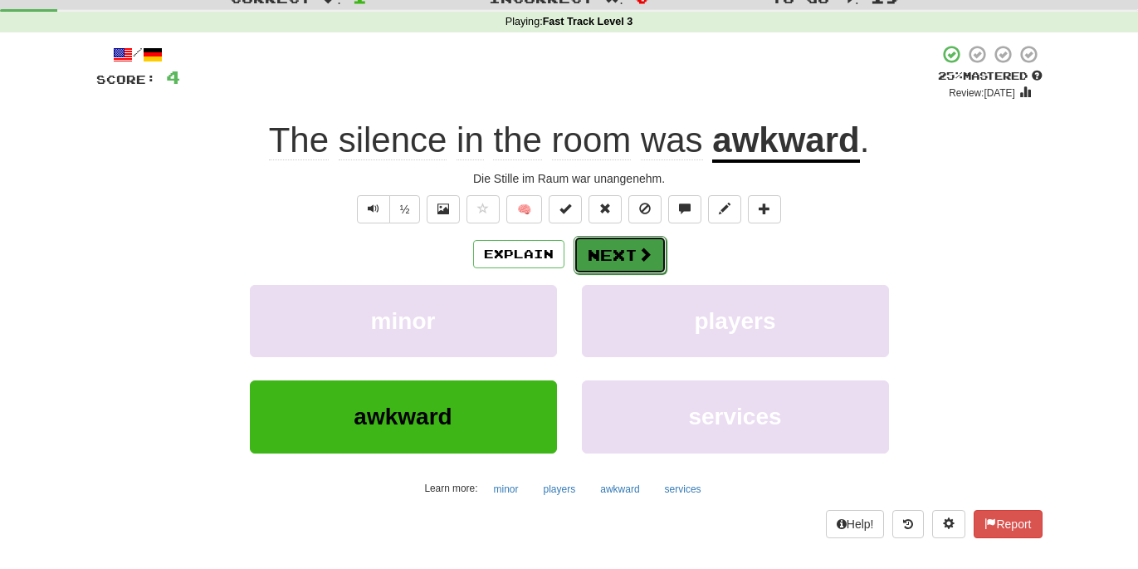
click at [616, 253] on button "Next" at bounding box center [620, 255] width 93 height 38
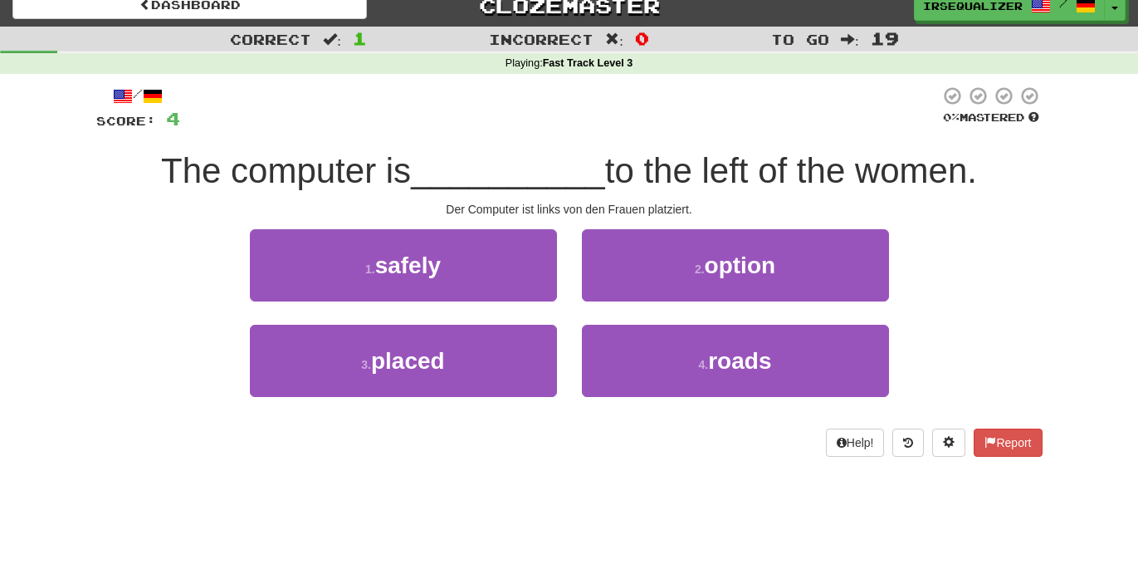
scroll to position [0, 0]
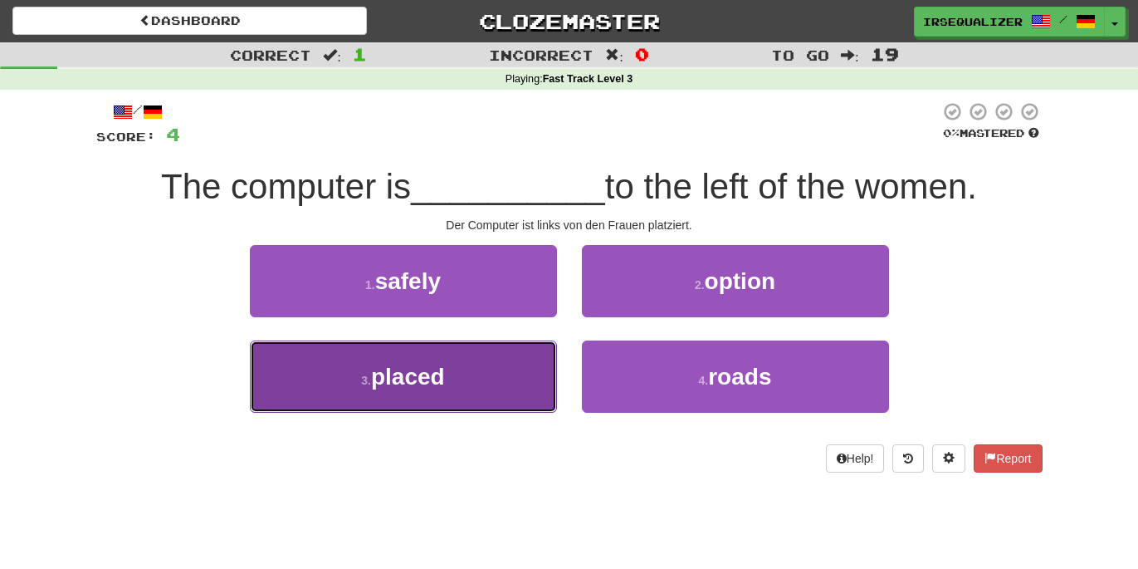
click at [466, 392] on button "3 . placed" at bounding box center [403, 376] width 307 height 72
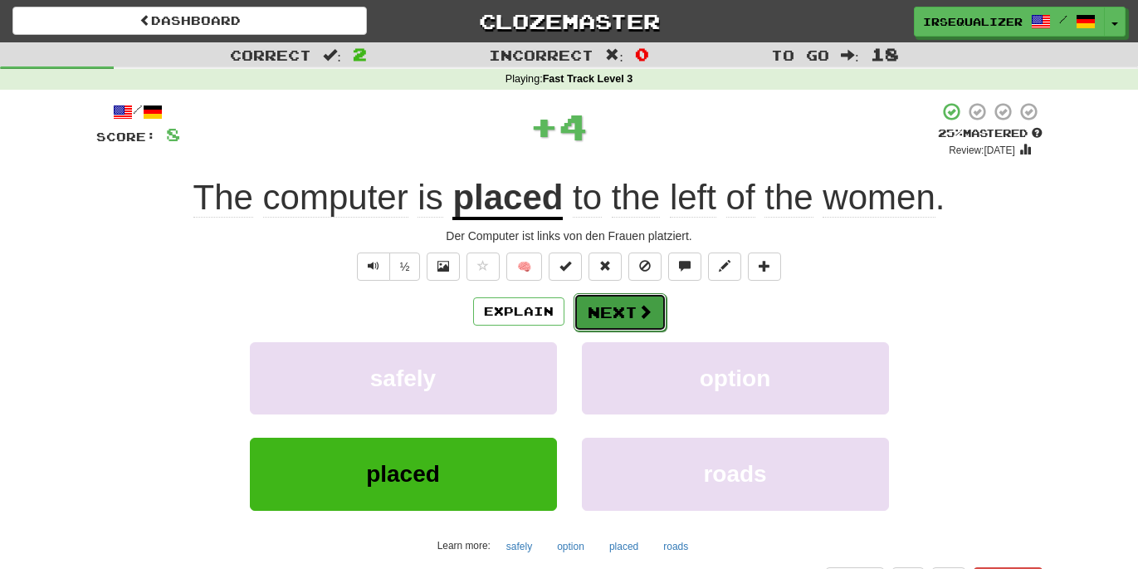
click at [634, 320] on button "Next" at bounding box center [620, 312] width 93 height 38
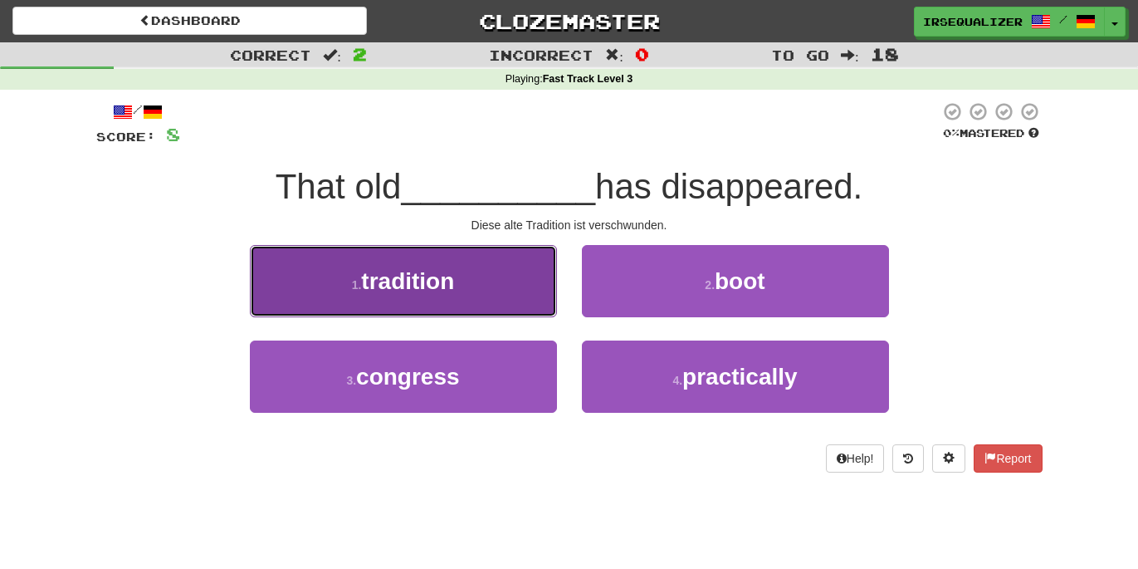
click at [490, 277] on button "1 . tradition" at bounding box center [403, 281] width 307 height 72
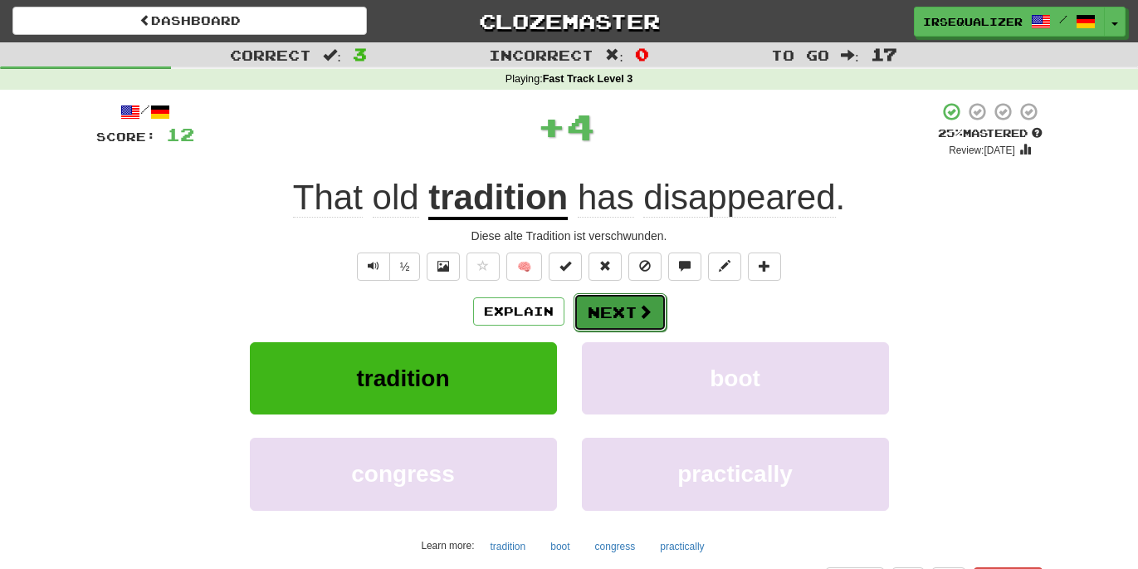
click at [628, 297] on button "Next" at bounding box center [620, 312] width 93 height 38
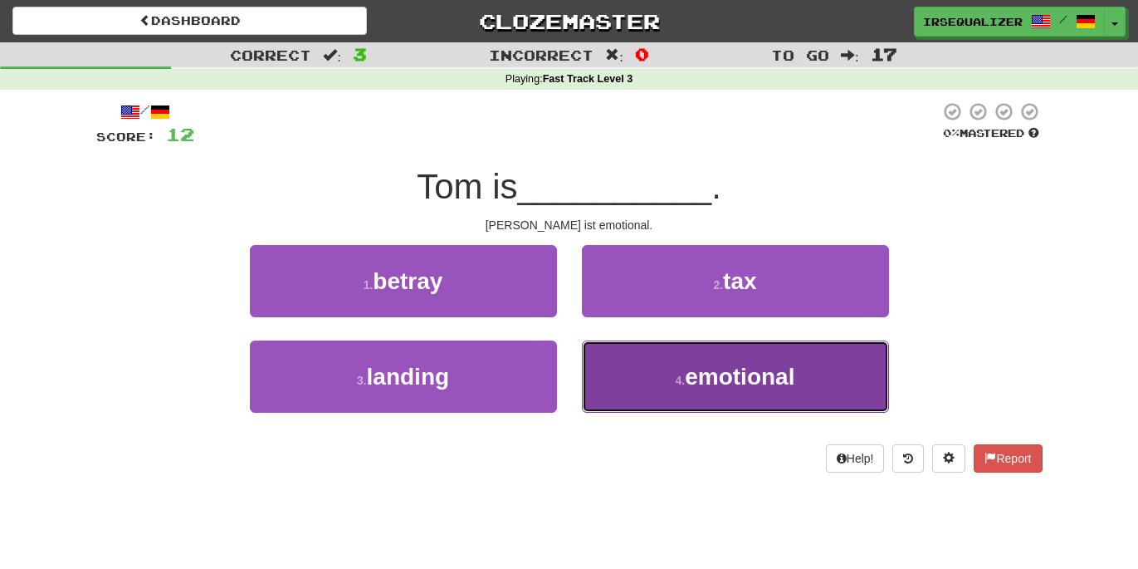
click at [640, 377] on button "4 . emotional" at bounding box center [735, 376] width 307 height 72
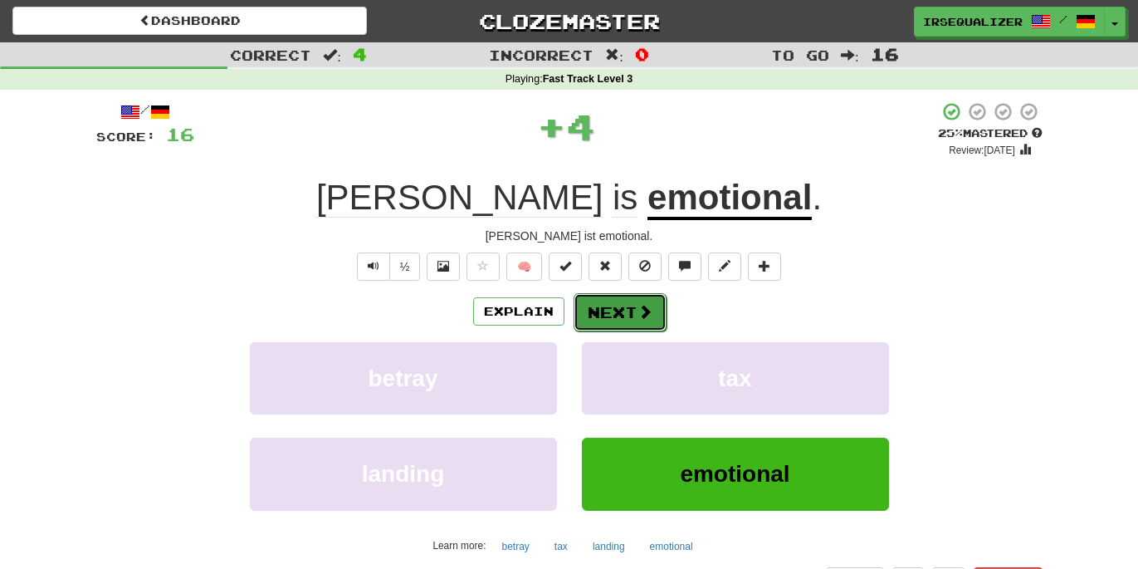
click at [638, 317] on span at bounding box center [645, 311] width 15 height 15
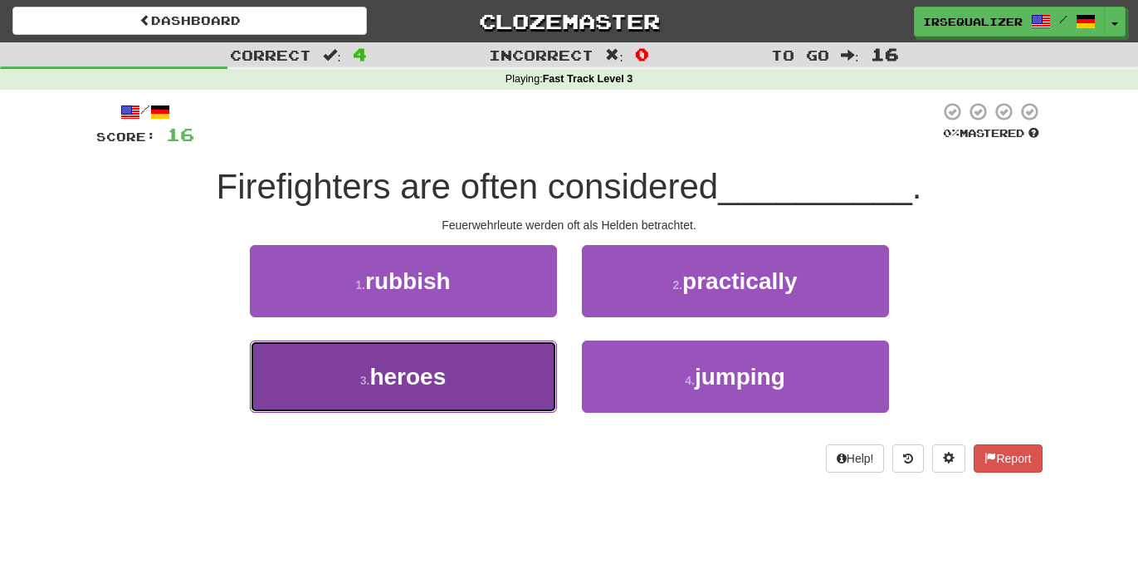
click at [492, 369] on button "3 . heroes" at bounding box center [403, 376] width 307 height 72
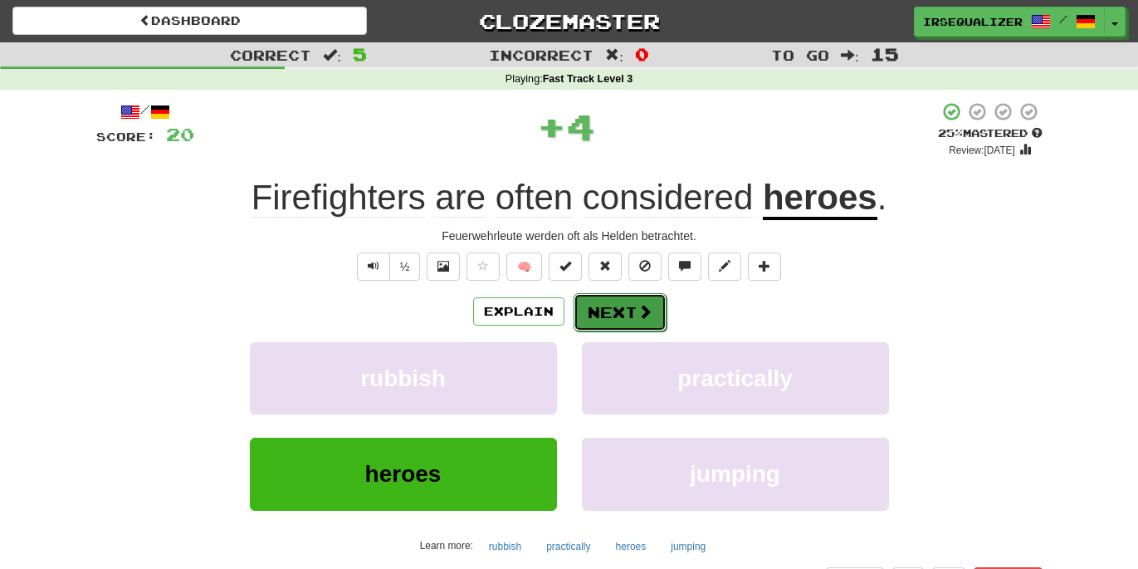
click at [640, 311] on span at bounding box center [645, 311] width 15 height 15
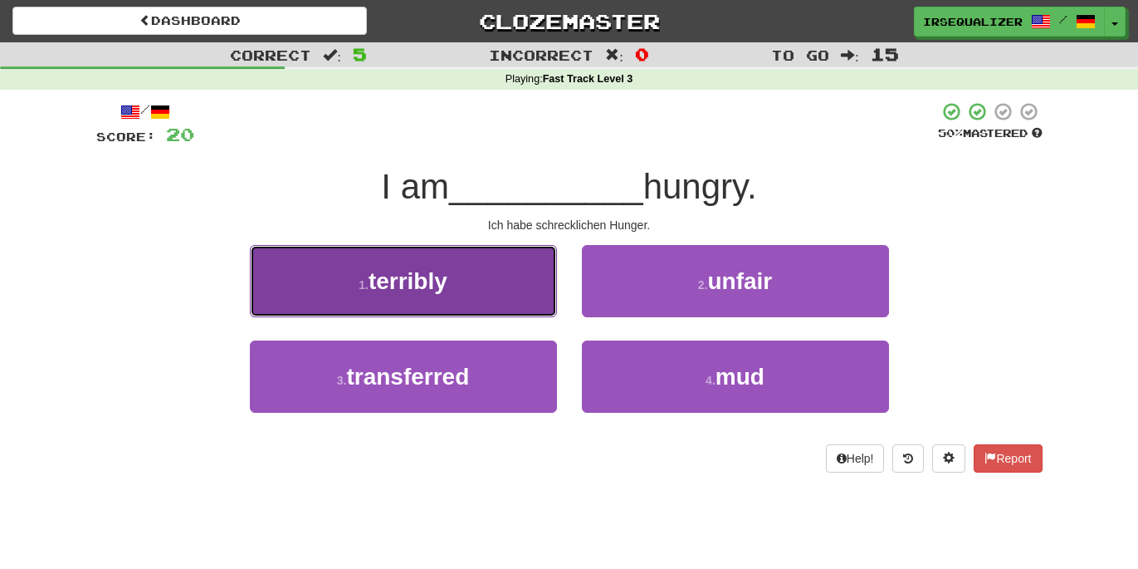
click at [475, 288] on button "1 . terribly" at bounding box center [403, 281] width 307 height 72
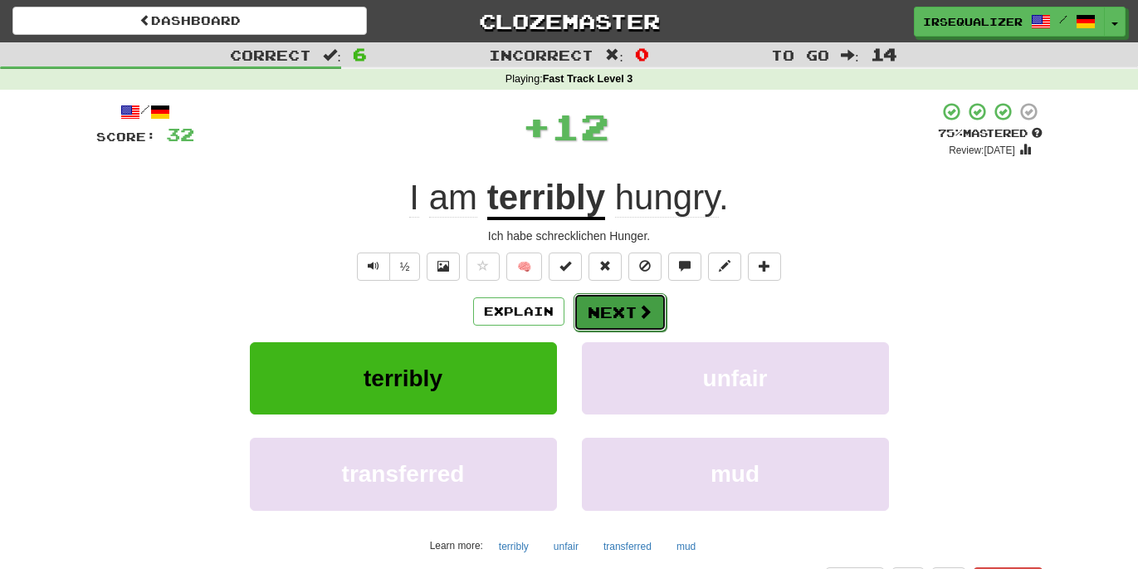
click at [609, 312] on button "Next" at bounding box center [620, 312] width 93 height 38
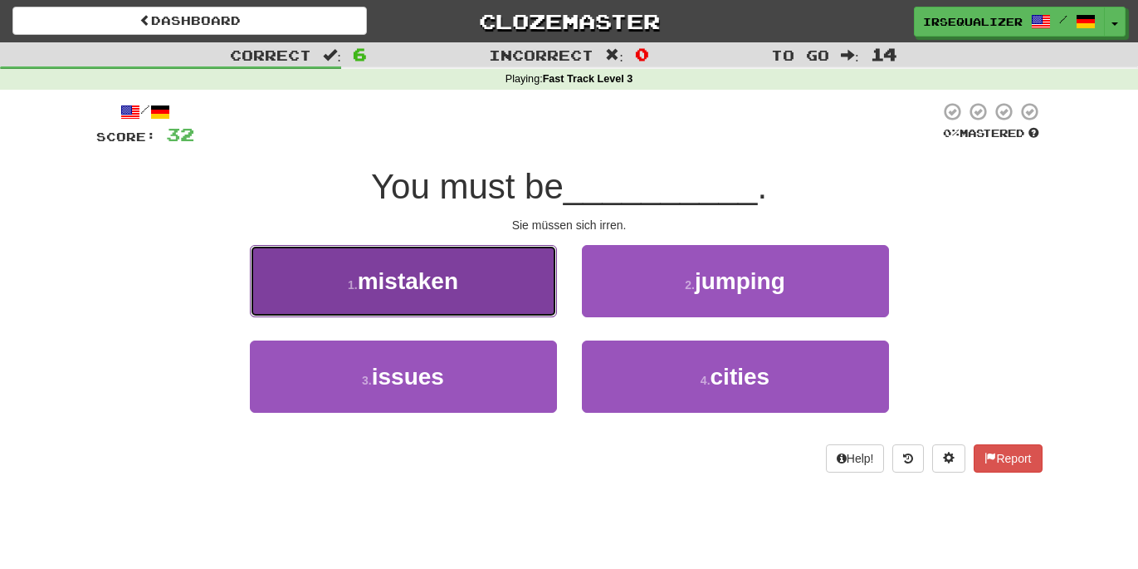
click at [458, 290] on span "mistaken" at bounding box center [408, 281] width 100 height 26
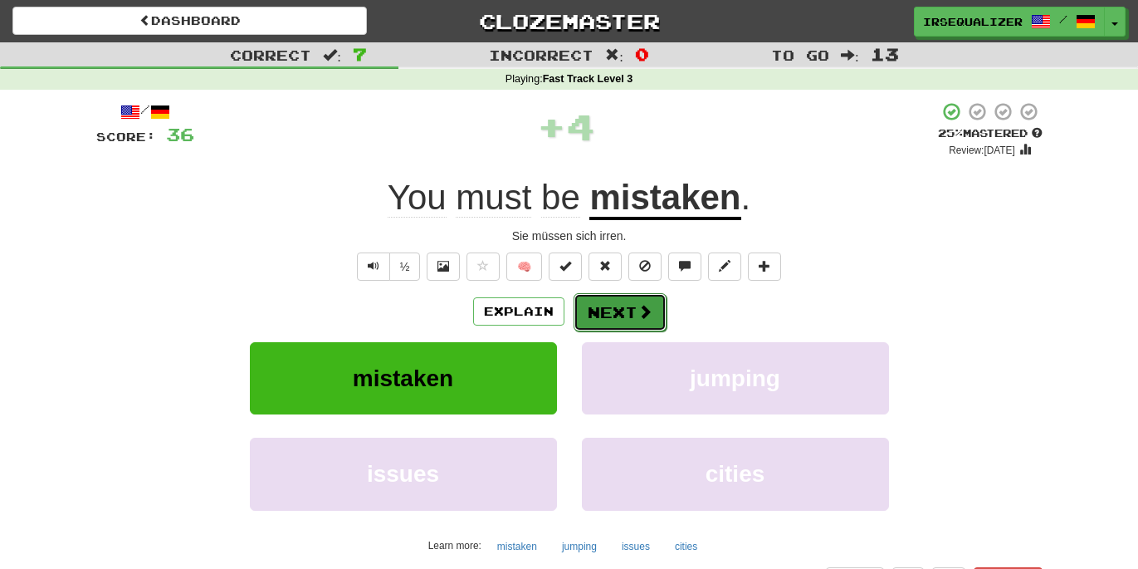
click at [638, 307] on span at bounding box center [645, 311] width 15 height 15
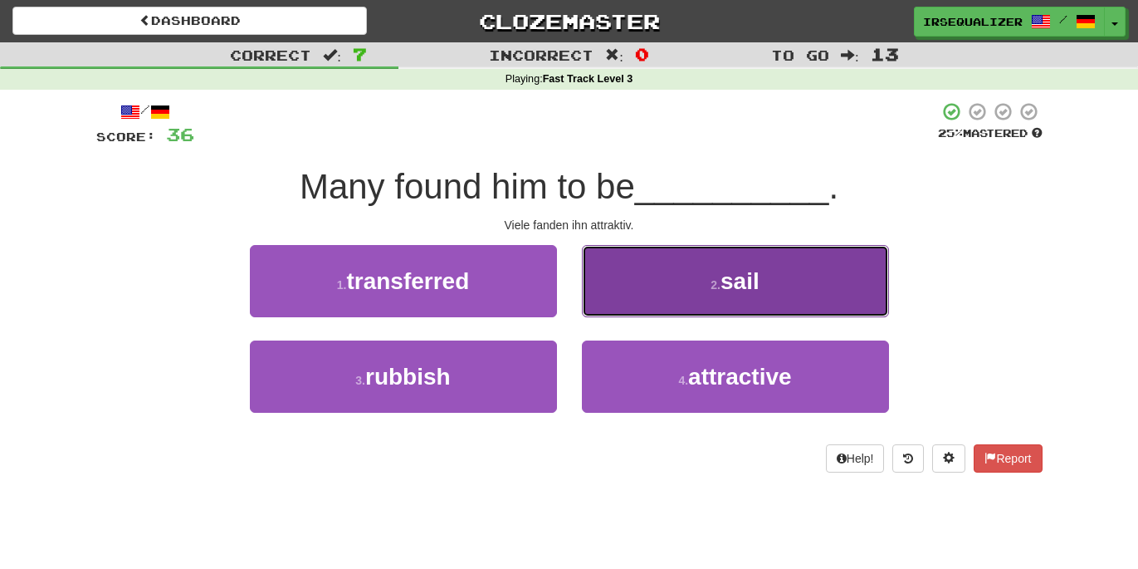
click at [627, 315] on button "2 . sail" at bounding box center [735, 281] width 307 height 72
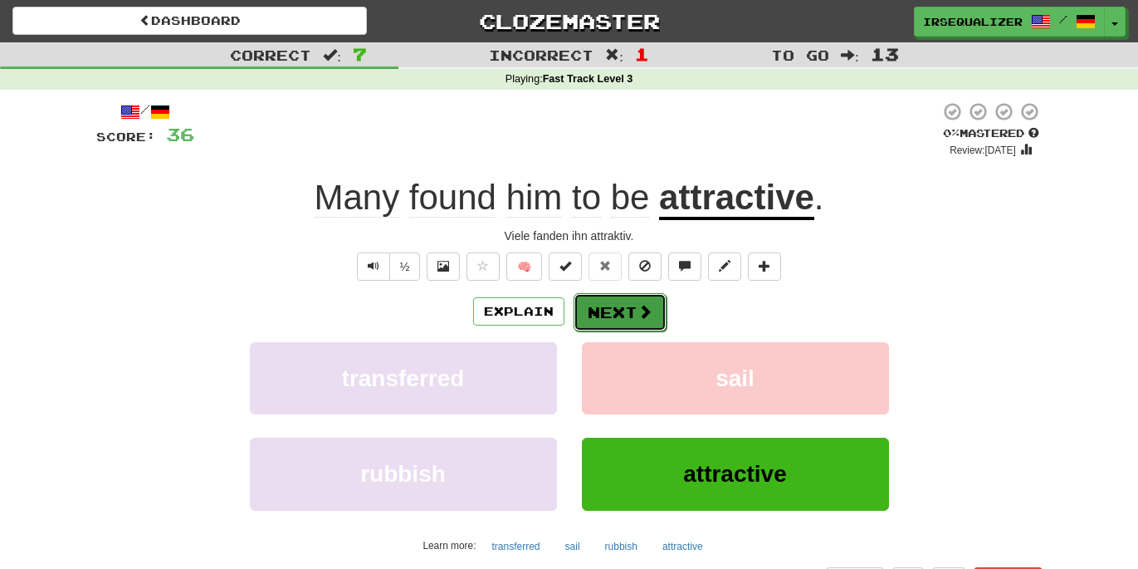
click at [638, 319] on span at bounding box center [645, 311] width 15 height 15
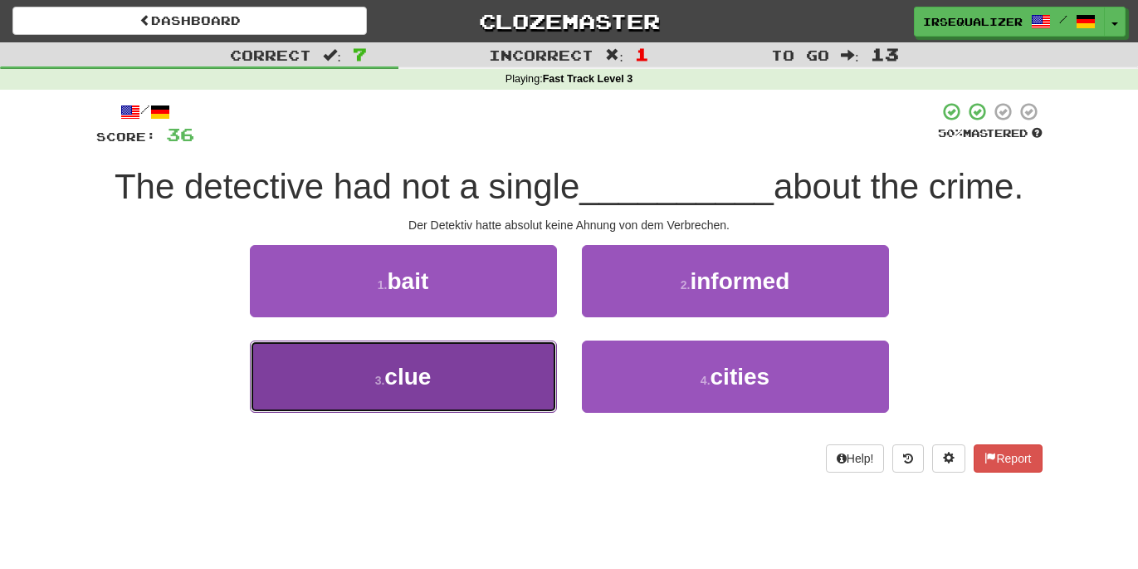
click at [454, 389] on button "3 . clue" at bounding box center [403, 376] width 307 height 72
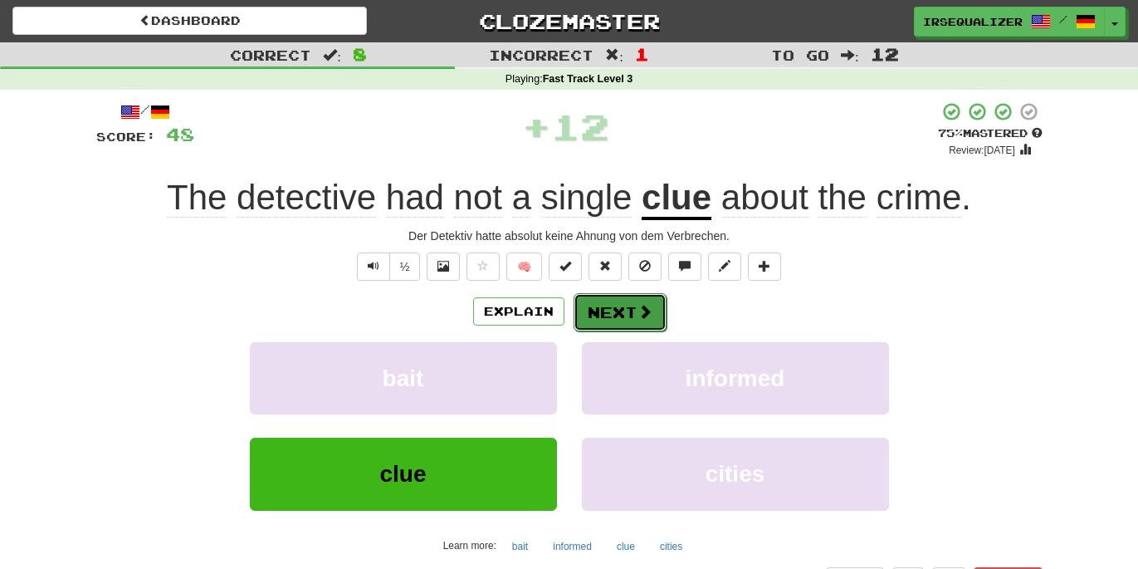
click at [629, 320] on button "Next" at bounding box center [620, 312] width 93 height 38
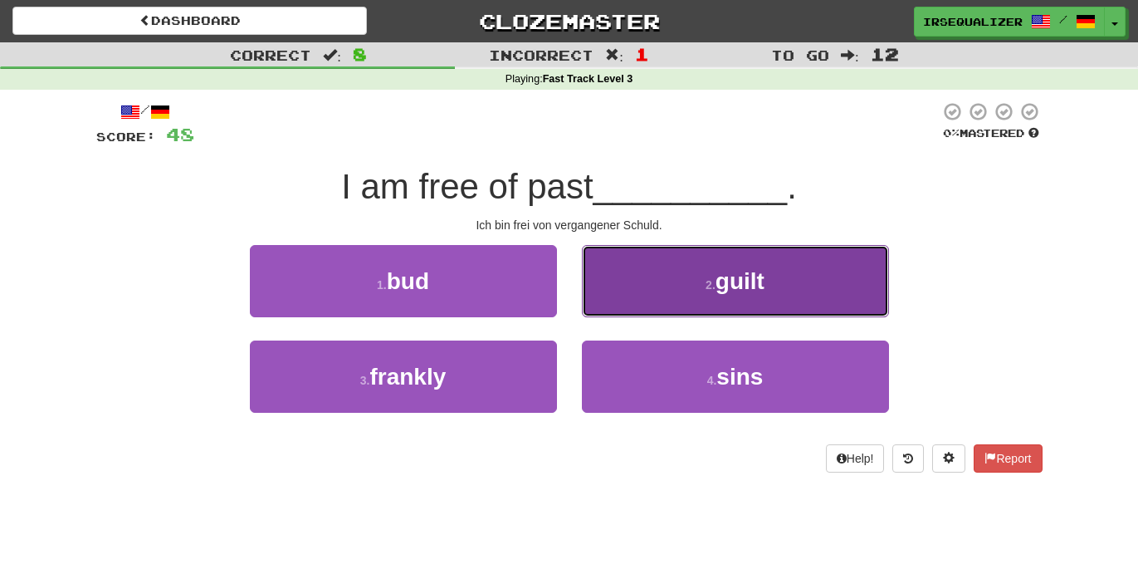
click at [679, 303] on button "2 . guilt" at bounding box center [735, 281] width 307 height 72
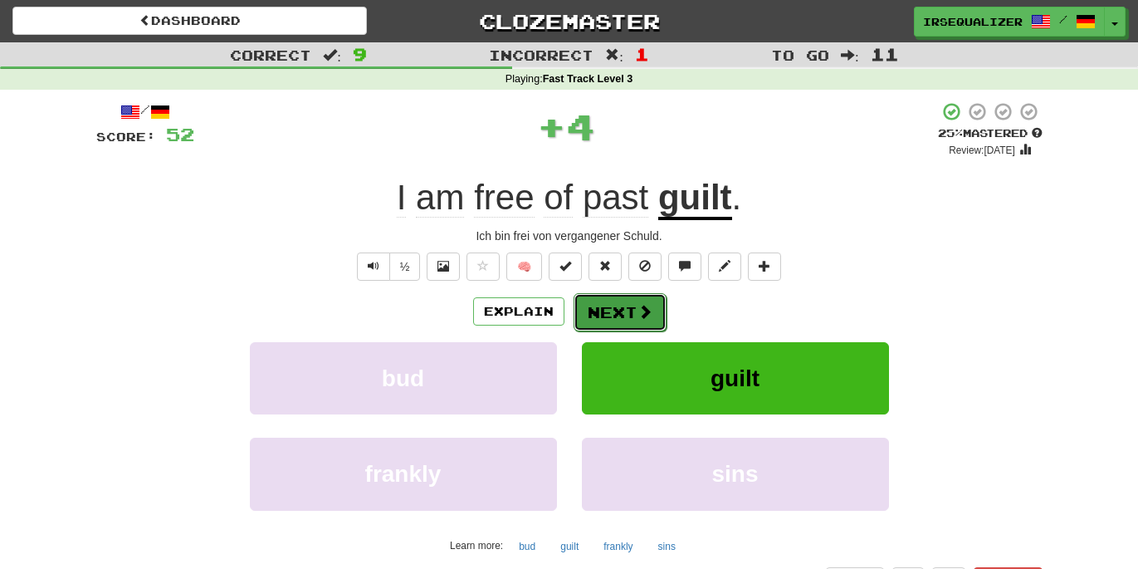
click at [628, 324] on button "Next" at bounding box center [620, 312] width 93 height 38
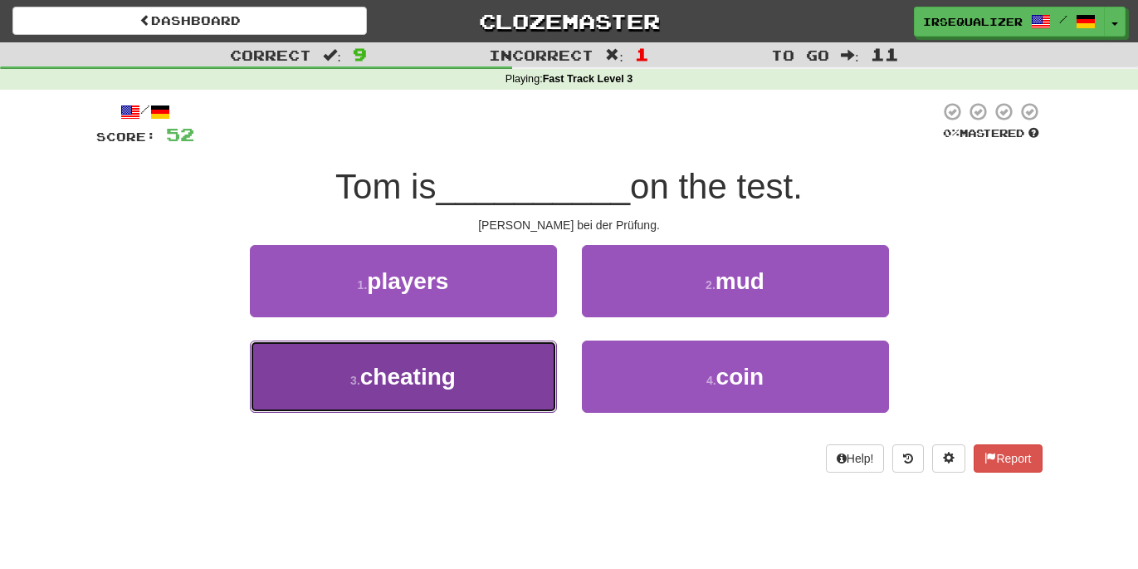
click at [506, 373] on button "3 . cheating" at bounding box center [403, 376] width 307 height 72
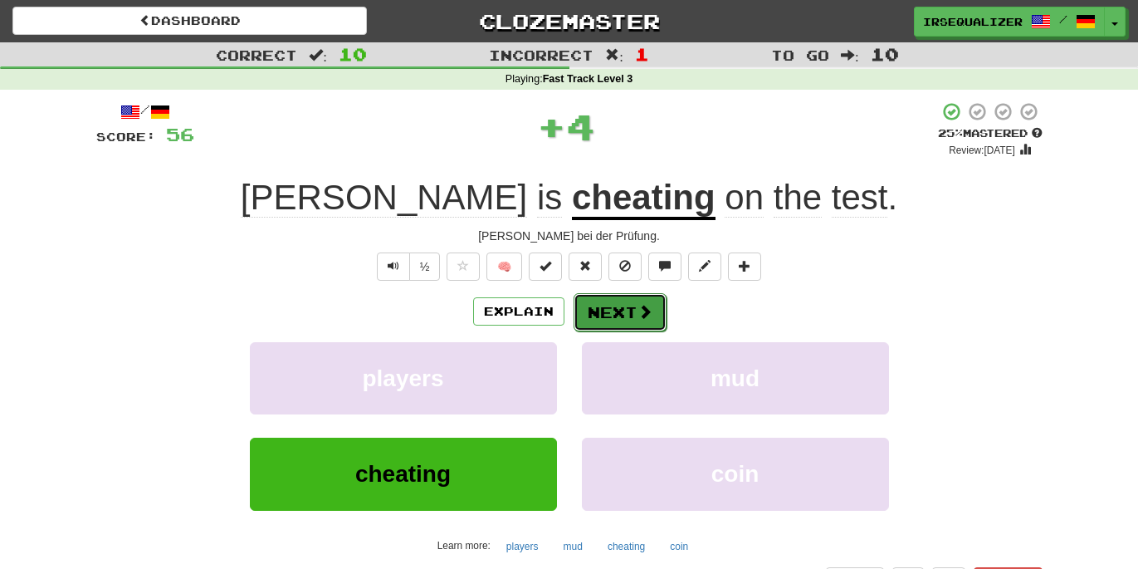
click at [635, 321] on button "Next" at bounding box center [620, 312] width 93 height 38
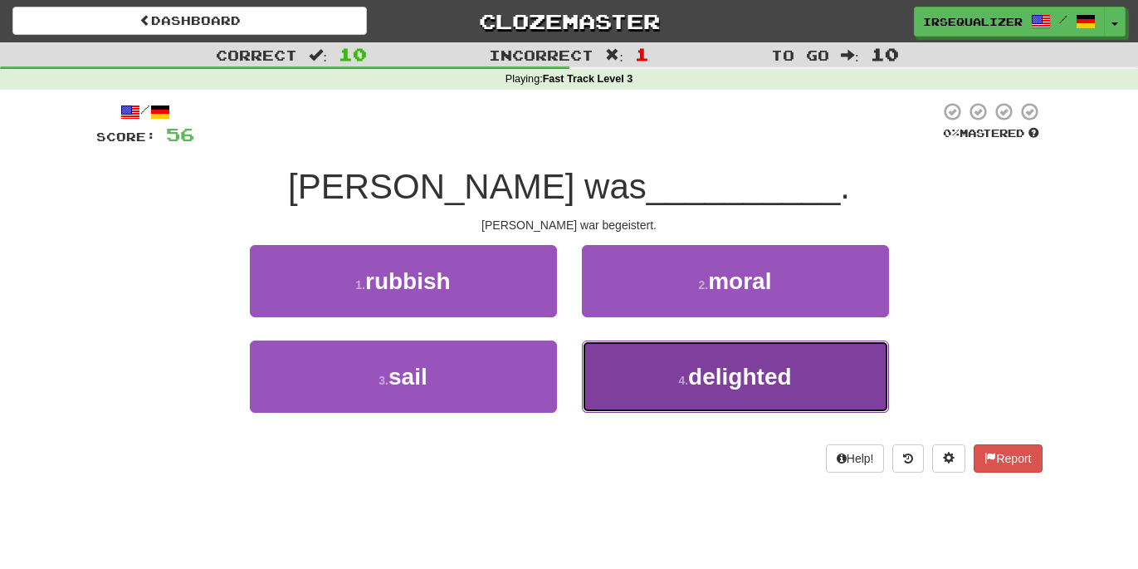
click at [722, 373] on span "delighted" at bounding box center [739, 377] width 103 height 26
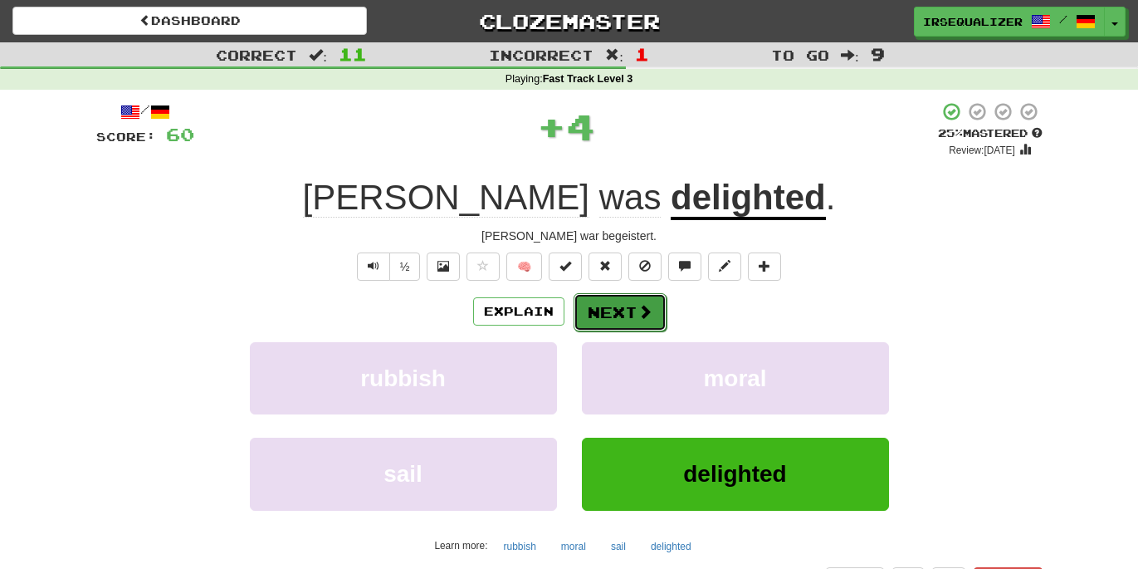
click at [647, 317] on span at bounding box center [645, 311] width 15 height 15
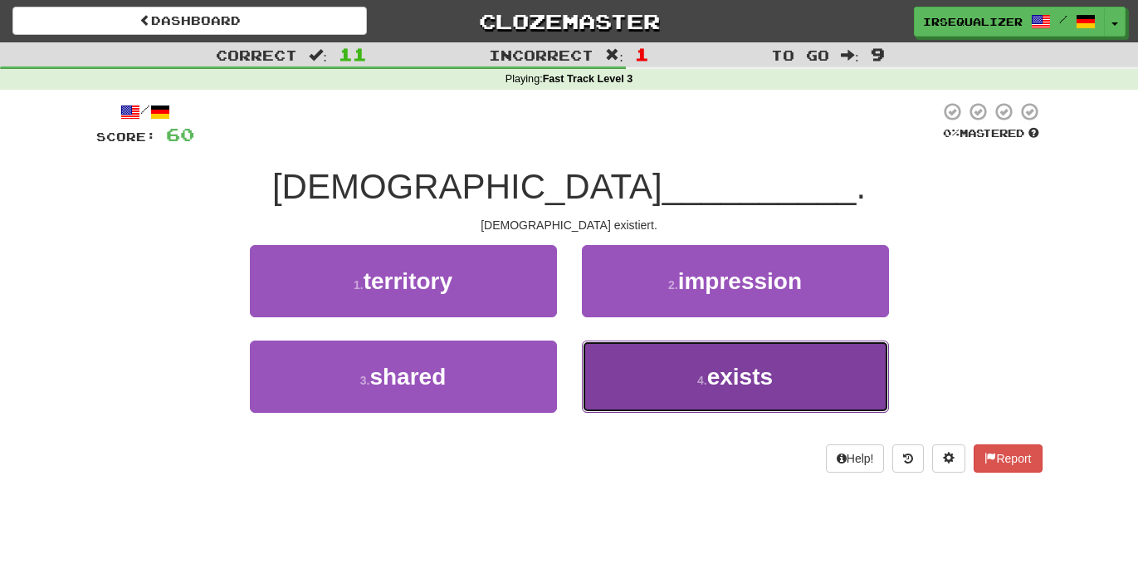
click at [666, 385] on button "4 . exists" at bounding box center [735, 376] width 307 height 72
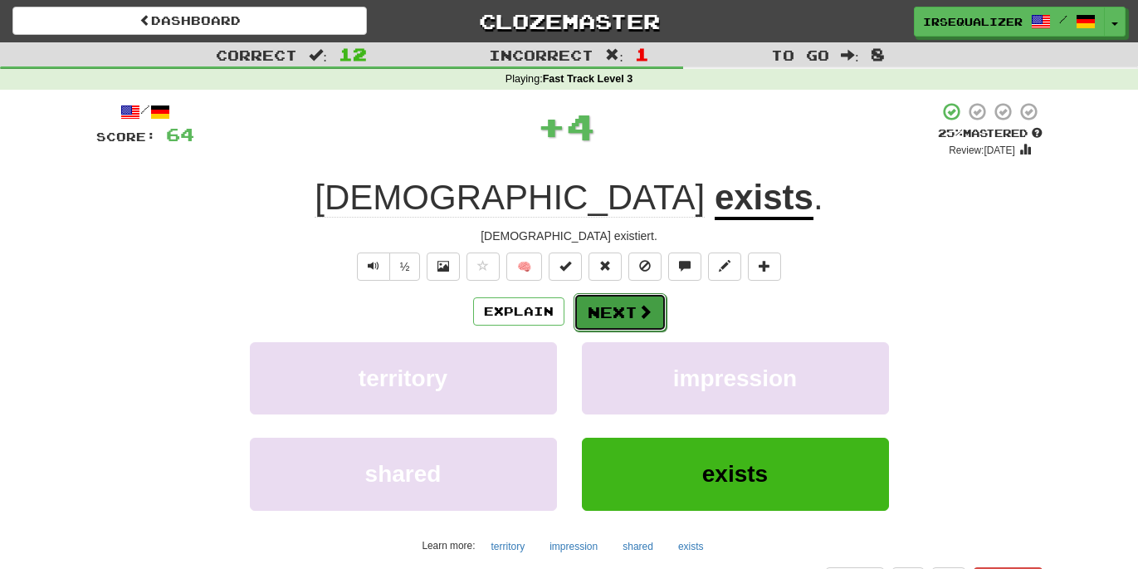
click at [640, 316] on span at bounding box center [645, 311] width 15 height 15
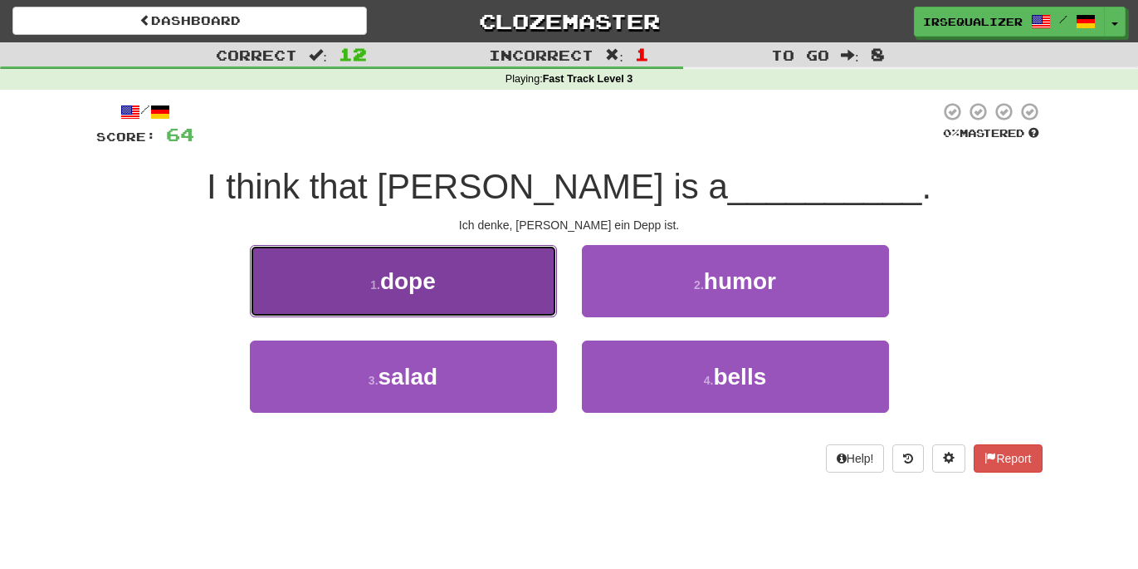
click at [495, 277] on button "1 . dope" at bounding box center [403, 281] width 307 height 72
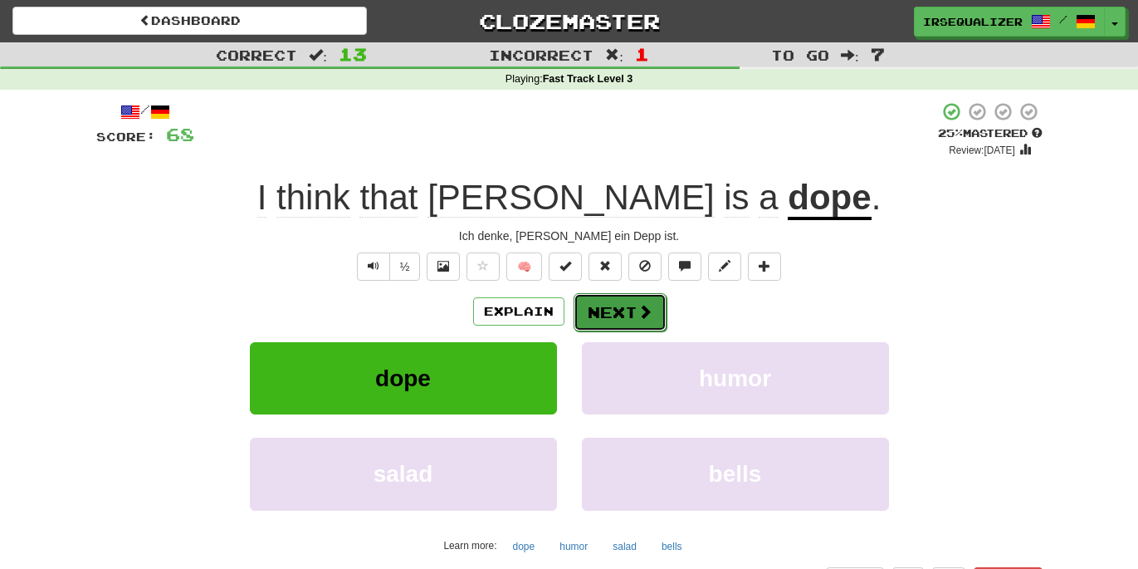
click at [619, 310] on button "Next" at bounding box center [620, 312] width 93 height 38
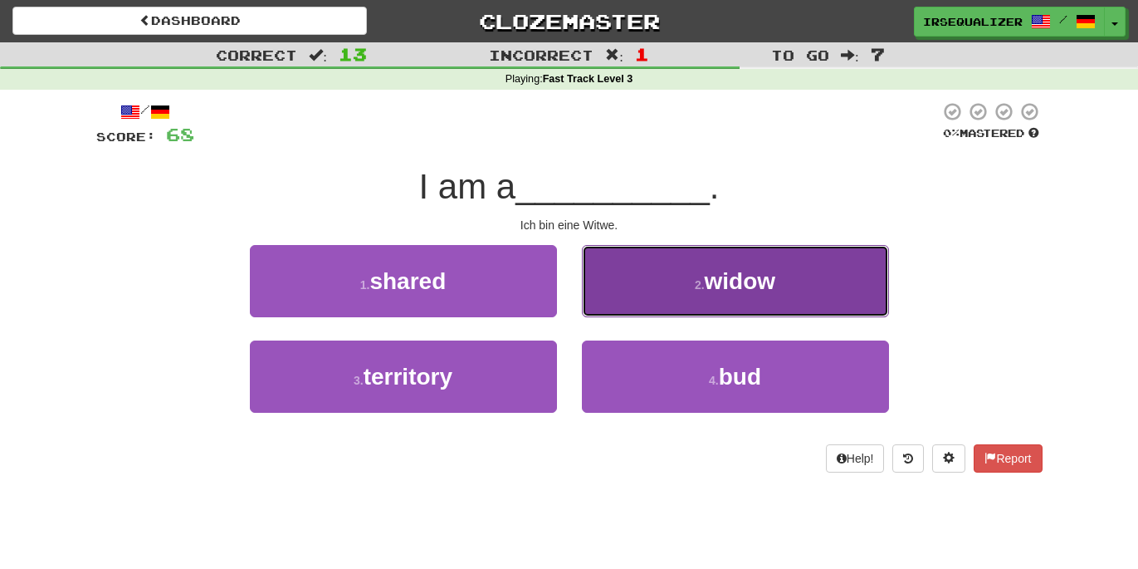
click at [730, 271] on span "widow" at bounding box center [740, 281] width 71 height 26
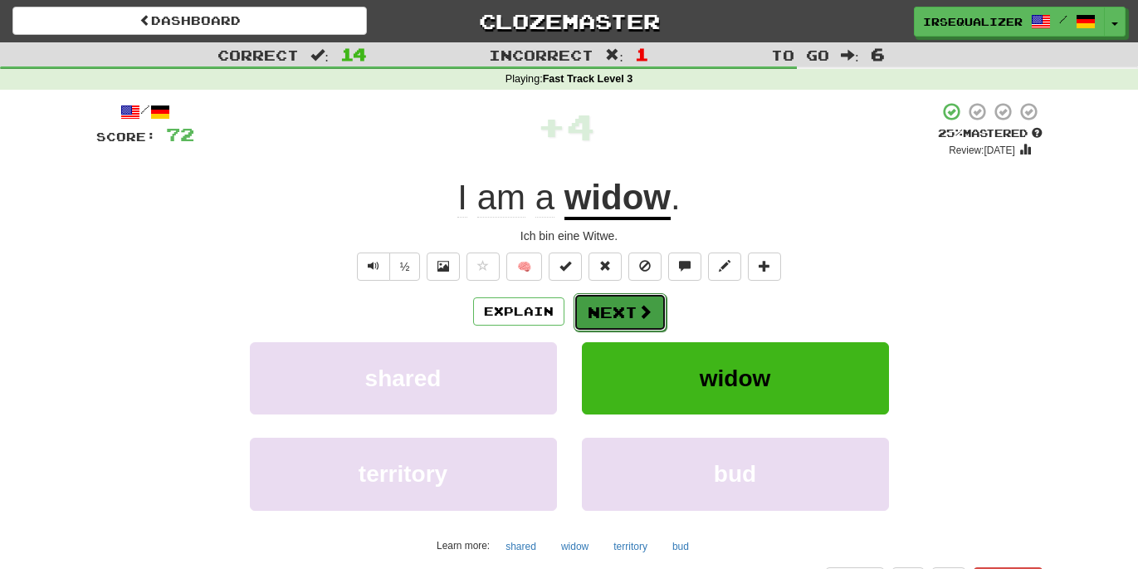
click at [620, 314] on button "Next" at bounding box center [620, 312] width 93 height 38
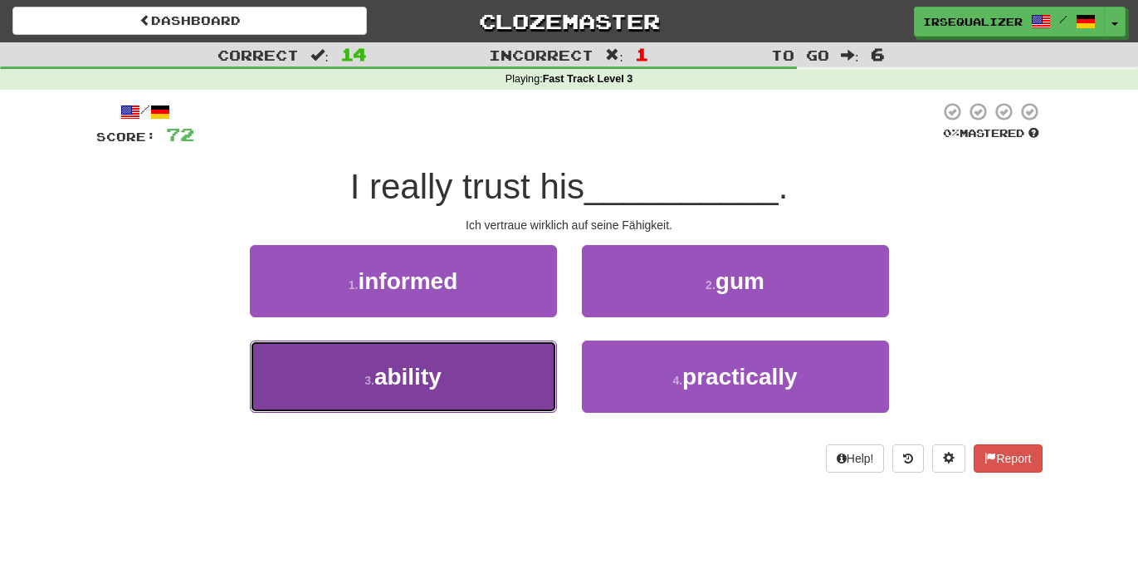
click at [484, 374] on button "3 . ability" at bounding box center [403, 376] width 307 height 72
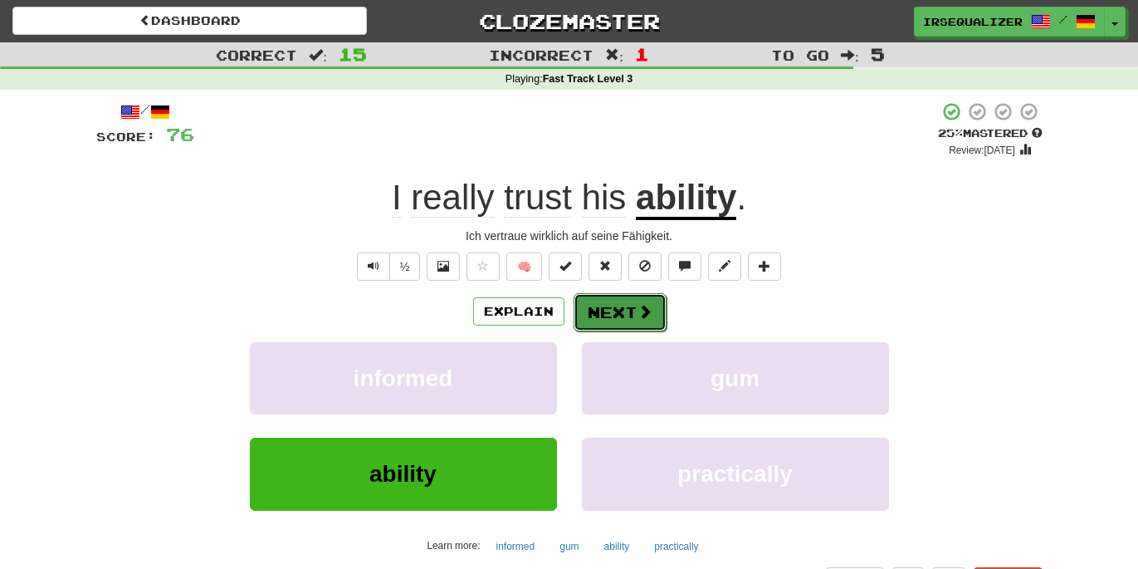
click at [609, 309] on button "Next" at bounding box center [620, 312] width 93 height 38
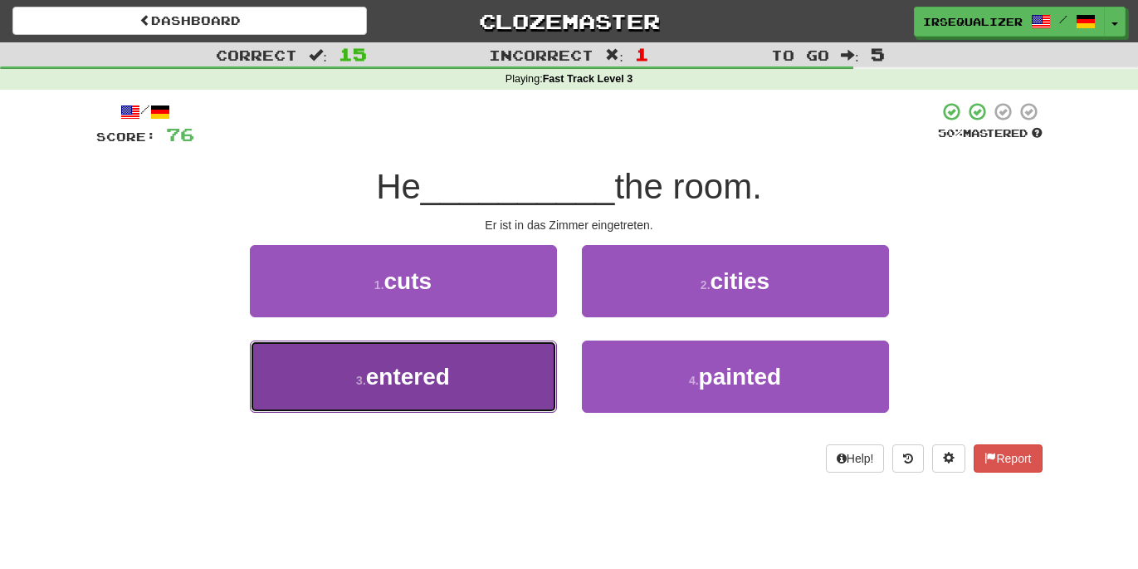
click at [482, 369] on button "3 . entered" at bounding box center [403, 376] width 307 height 72
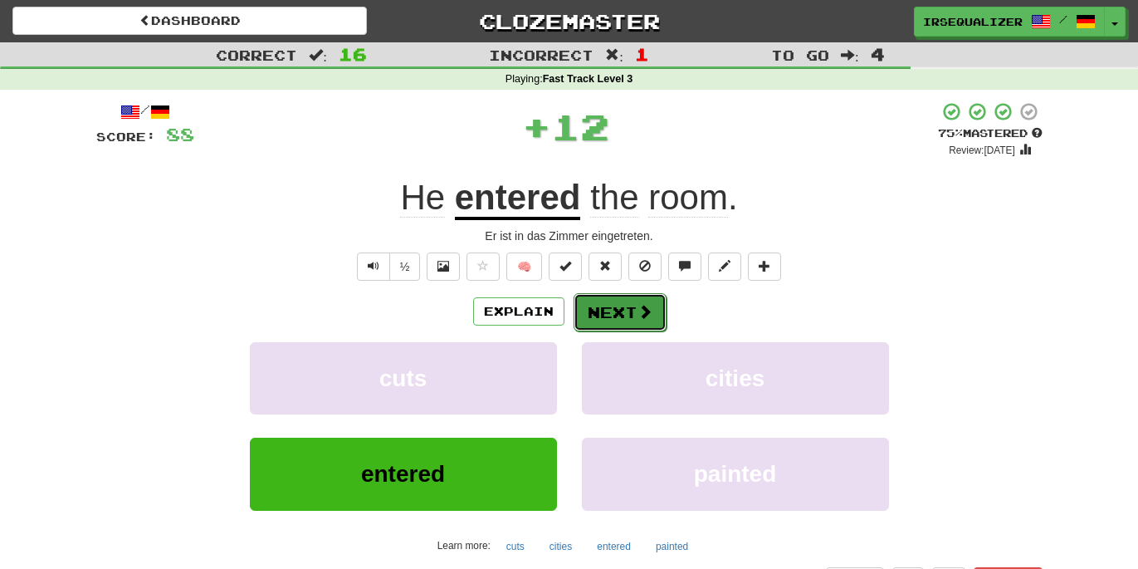
click at [633, 311] on button "Next" at bounding box center [620, 312] width 93 height 38
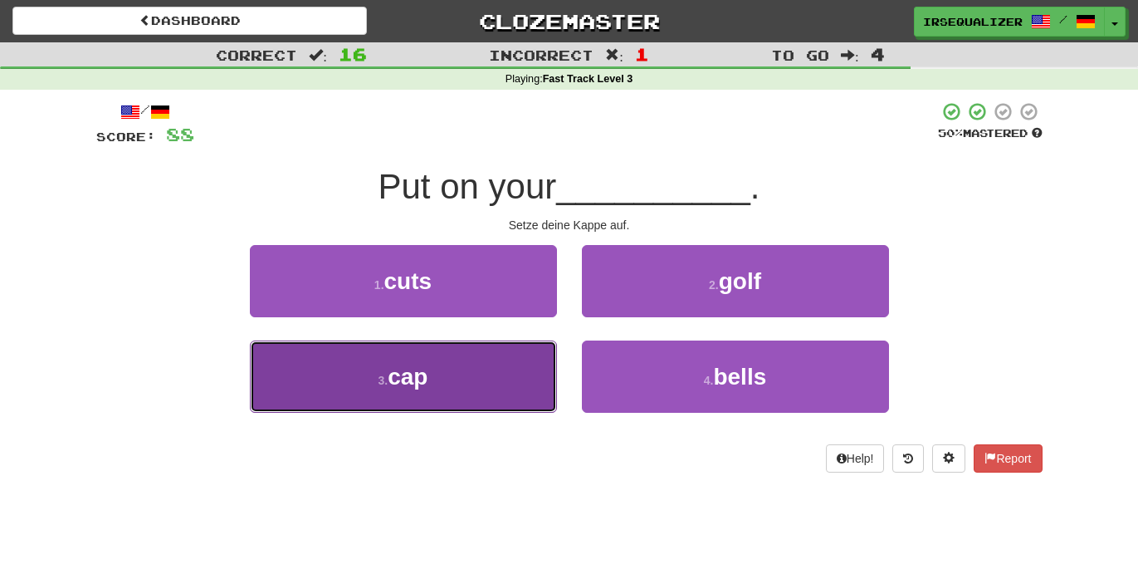
click at [482, 388] on button "3 . cap" at bounding box center [403, 376] width 307 height 72
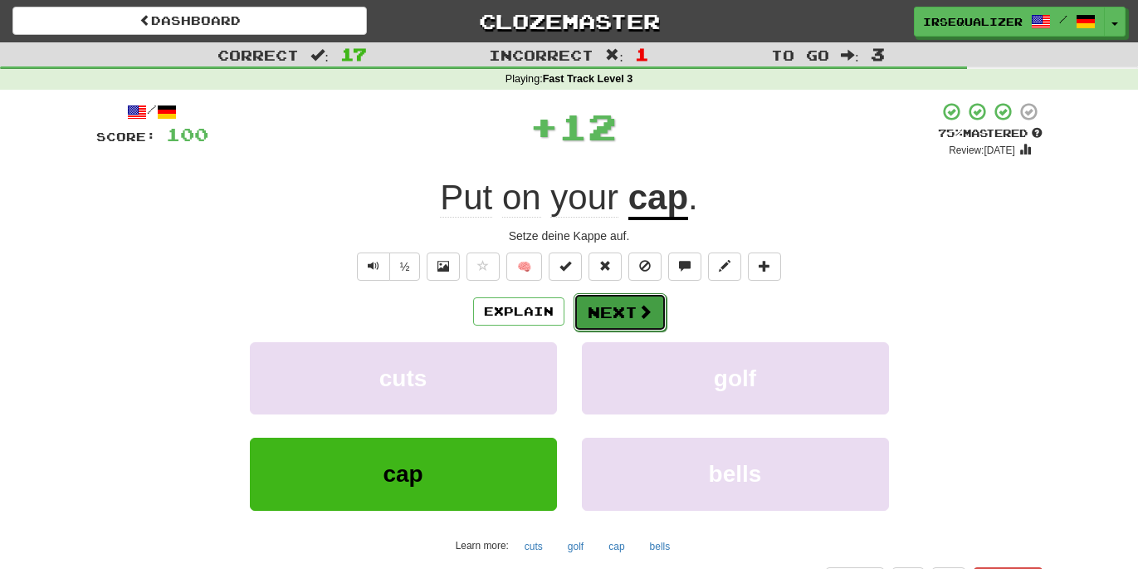
click at [645, 314] on span at bounding box center [645, 311] width 15 height 15
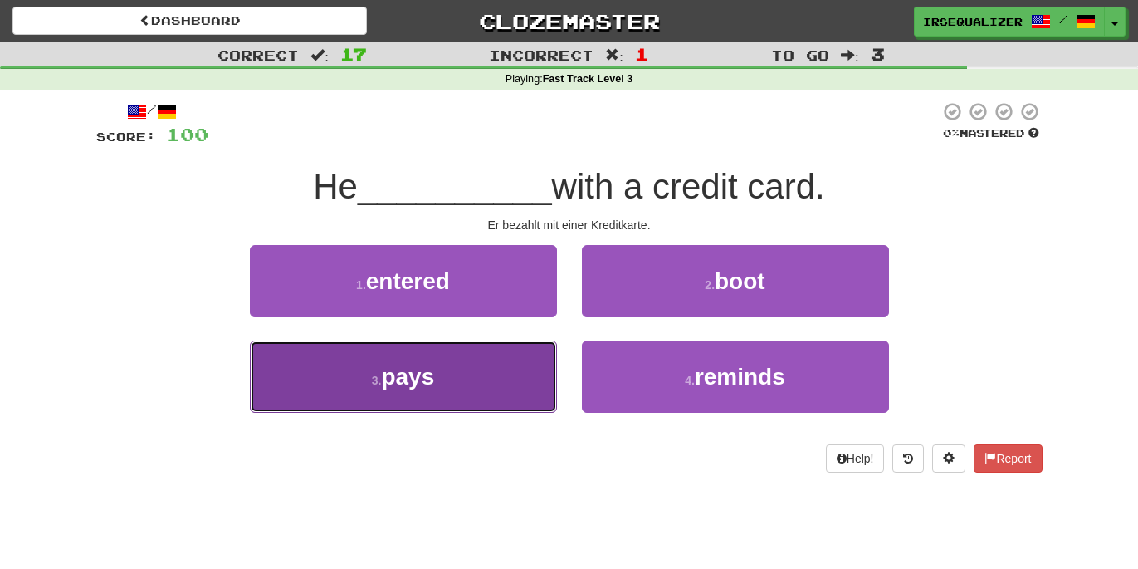
click at [512, 370] on button "3 . pays" at bounding box center [403, 376] width 307 height 72
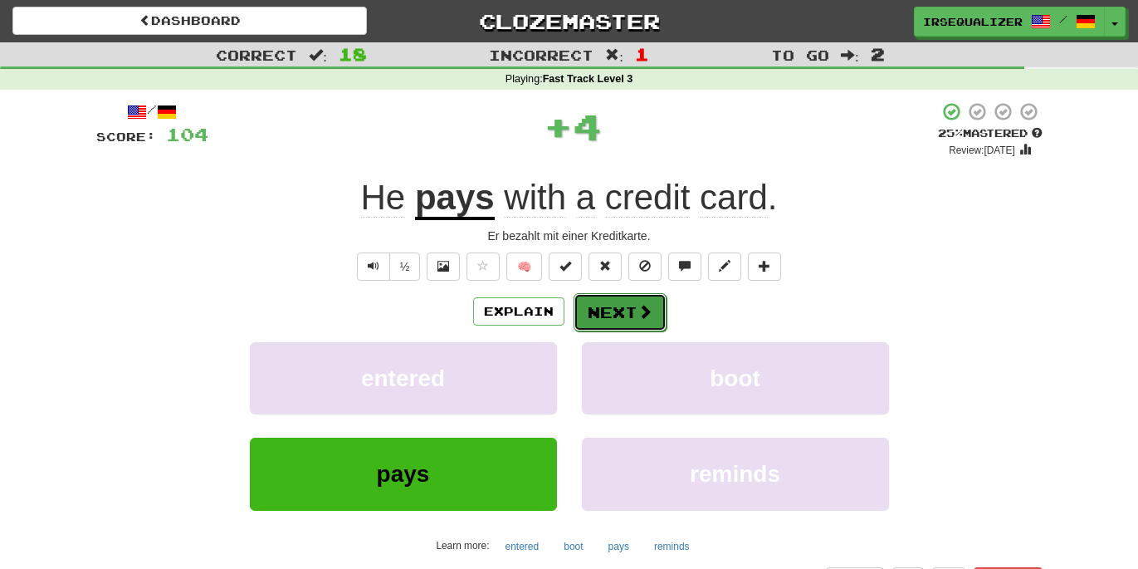
click at [611, 319] on button "Next" at bounding box center [620, 312] width 93 height 38
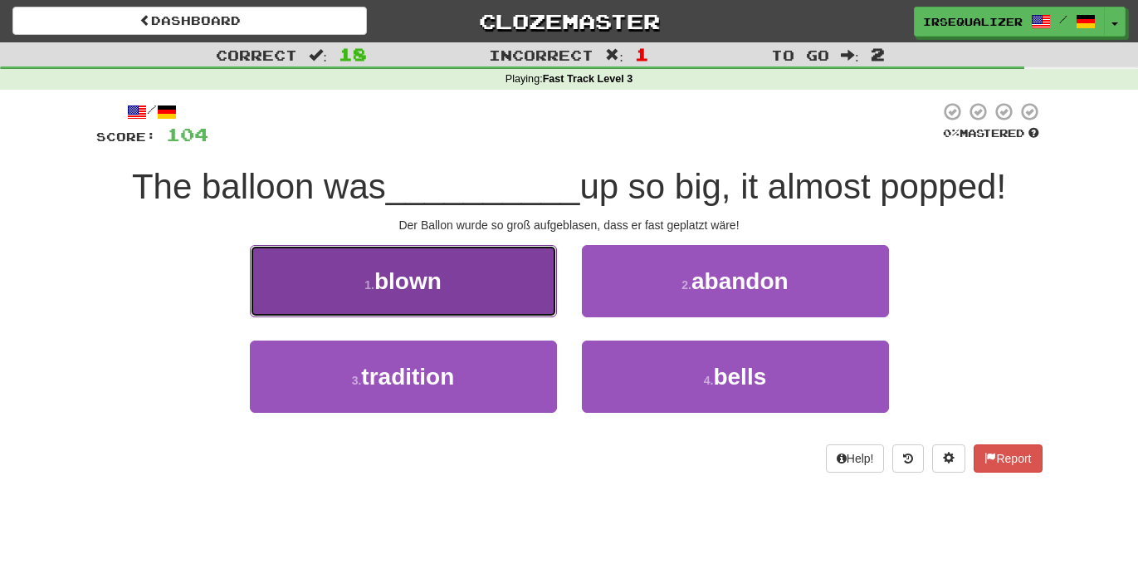
click at [487, 286] on button "1 . blown" at bounding box center [403, 281] width 307 height 72
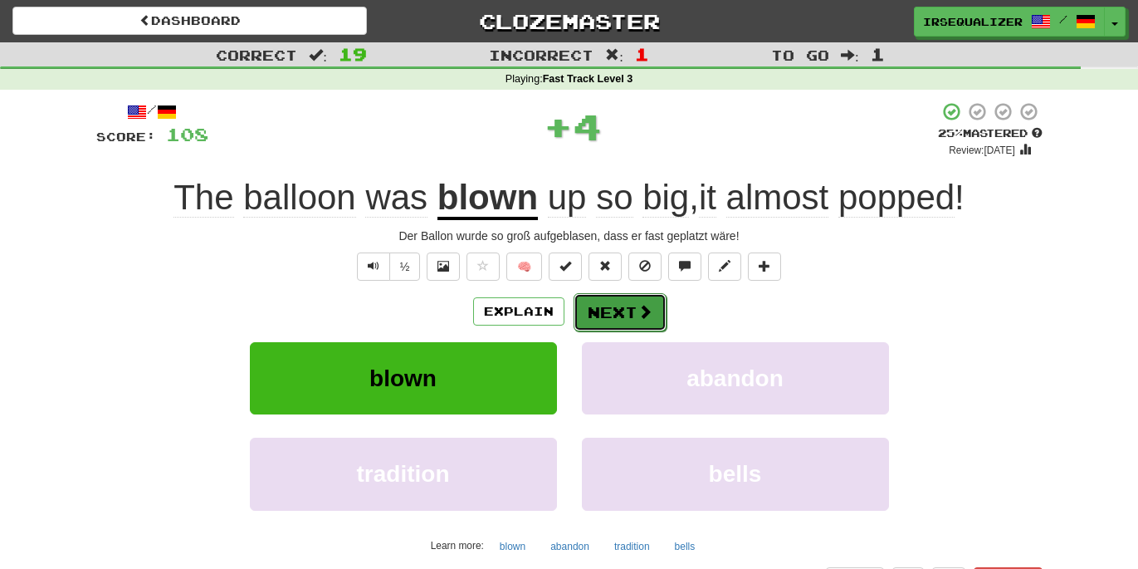
click at [609, 307] on button "Next" at bounding box center [620, 312] width 93 height 38
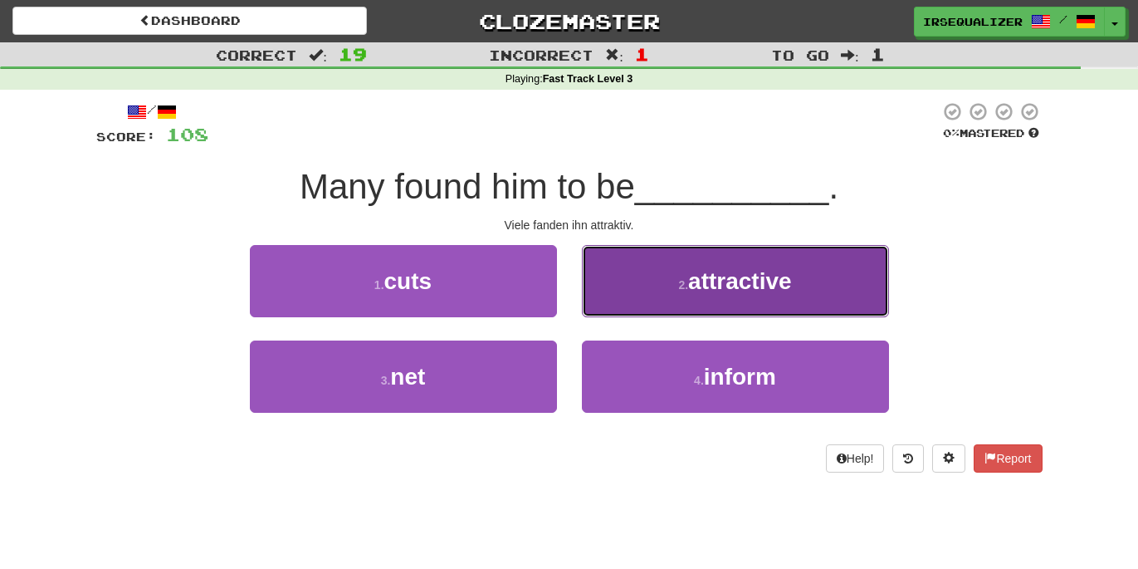
click at [686, 292] on button "2 . attractive" at bounding box center [735, 281] width 307 height 72
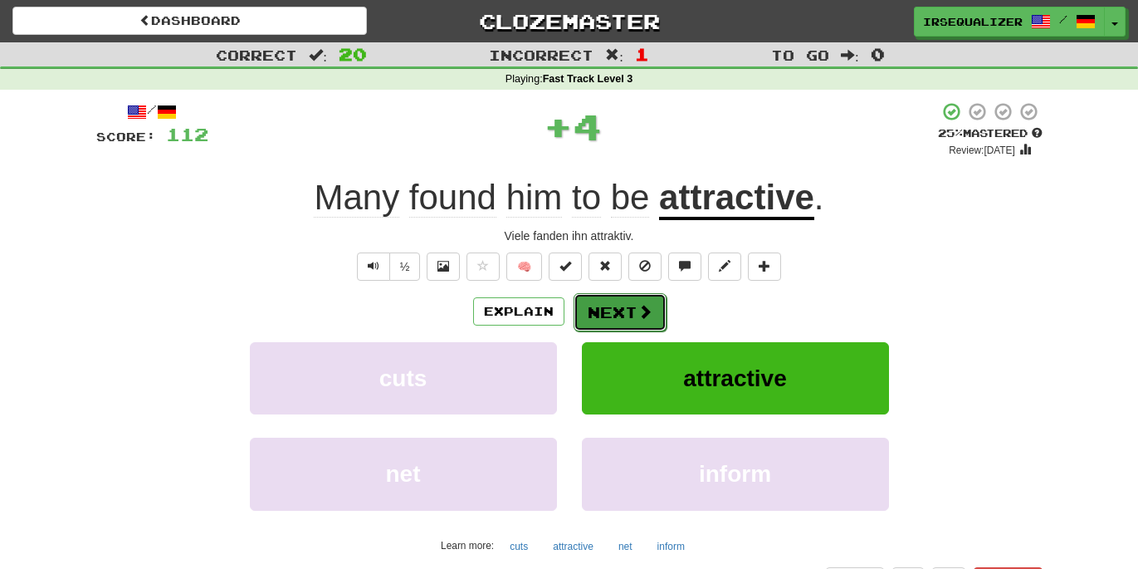
click at [638, 306] on span at bounding box center [645, 311] width 15 height 15
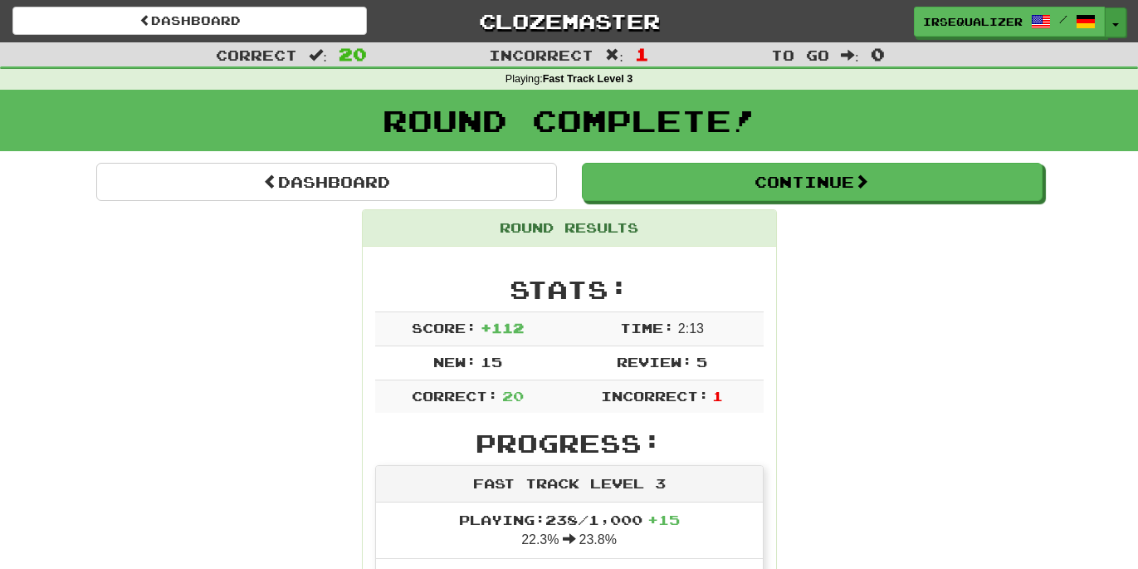
click at [1114, 23] on span "button" at bounding box center [1116, 24] width 7 height 3
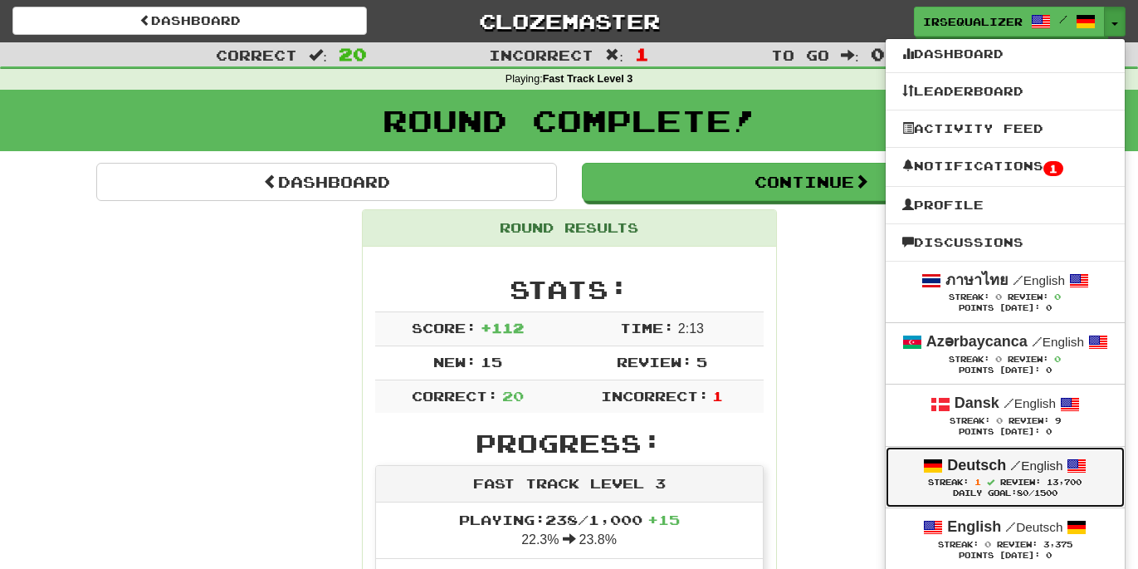
click at [989, 473] on strong "Deutsch" at bounding box center [976, 465] width 59 height 17
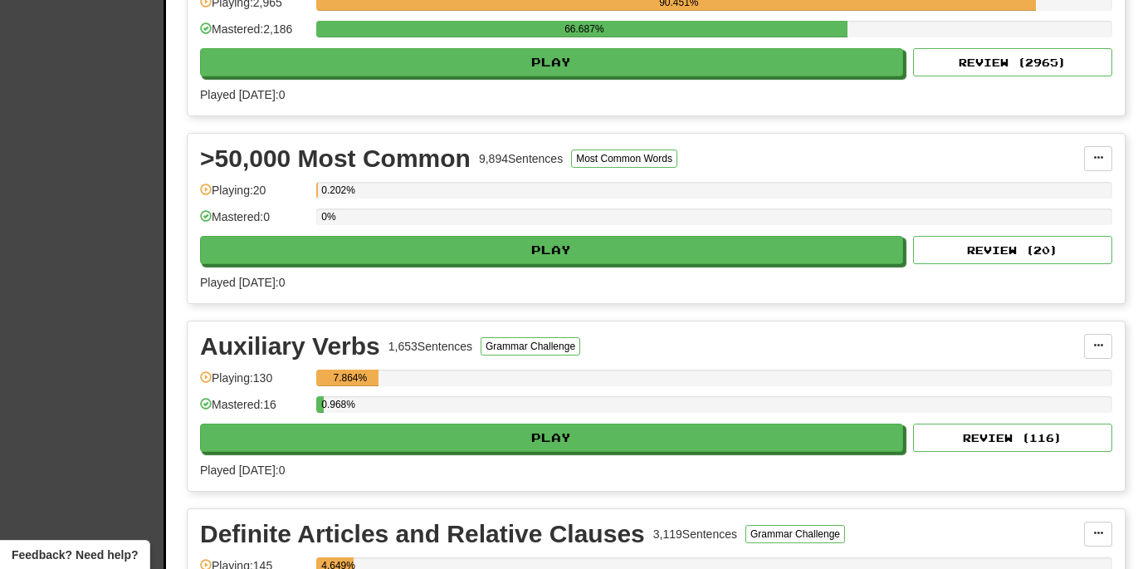
scroll to position [999, 0]
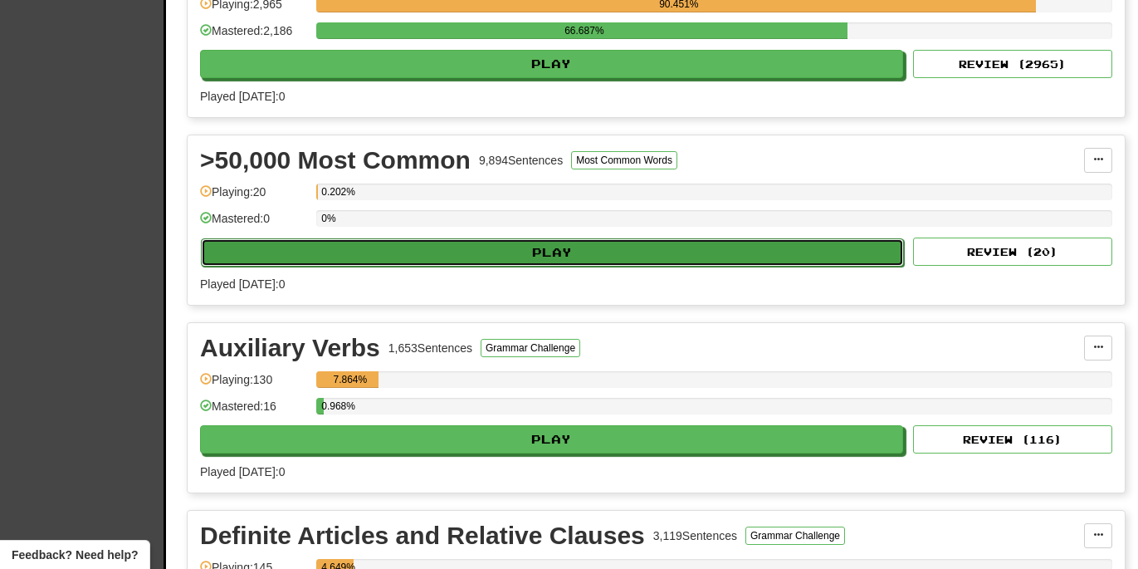
click at [495, 247] on button "Play" at bounding box center [552, 252] width 703 height 28
select select "**"
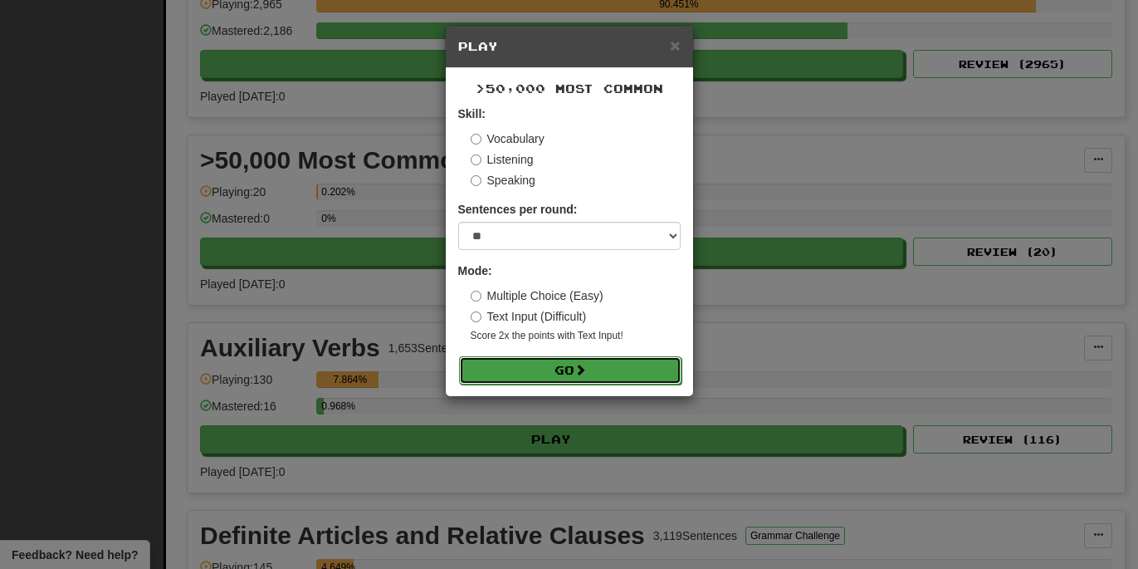
click at [525, 362] on button "Go" at bounding box center [570, 370] width 223 height 28
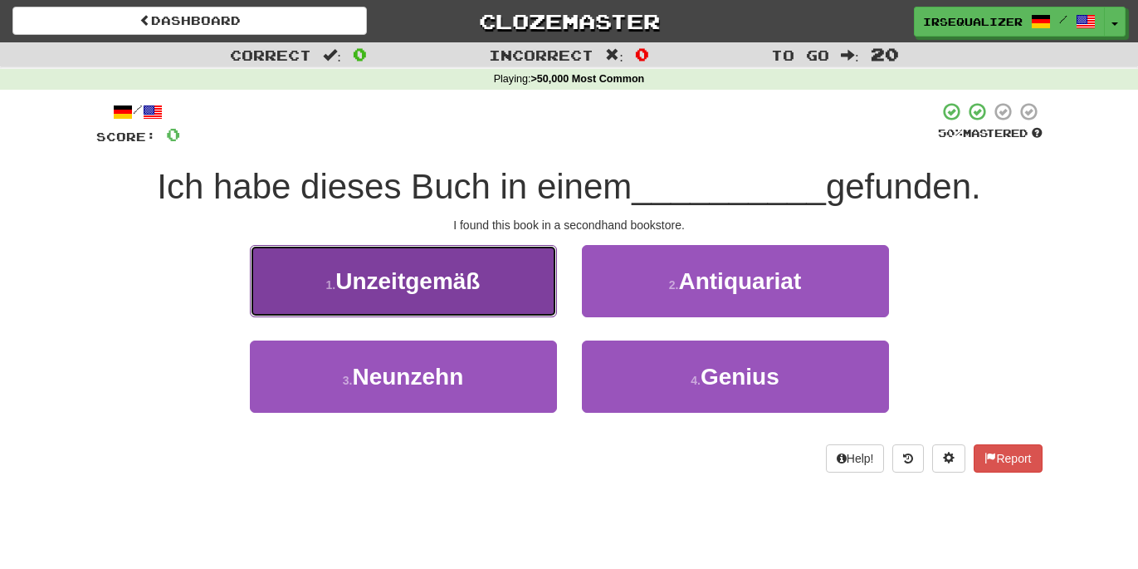
click at [511, 293] on button "1 . Unzeitgemäß" at bounding box center [403, 281] width 307 height 72
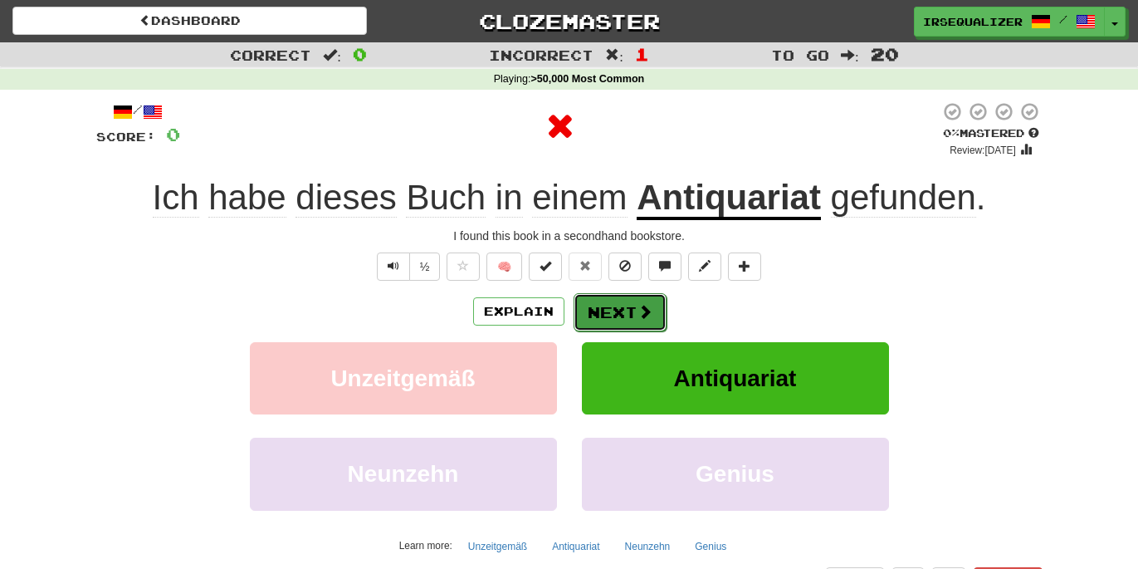
click at [593, 305] on button "Next" at bounding box center [620, 312] width 93 height 38
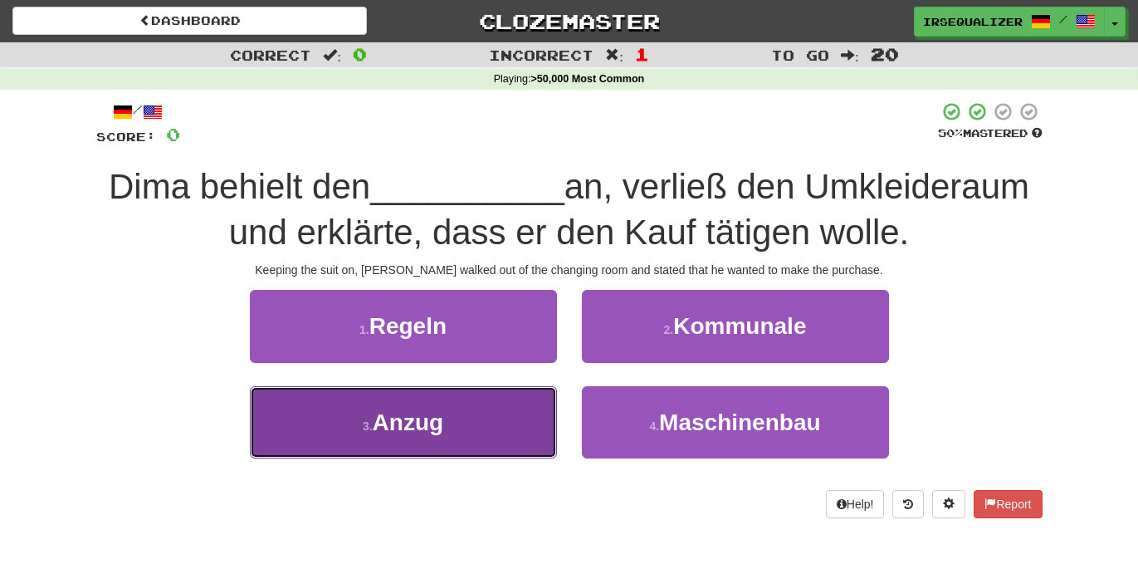
click at [536, 388] on button "3 . Anzug" at bounding box center [403, 422] width 307 height 72
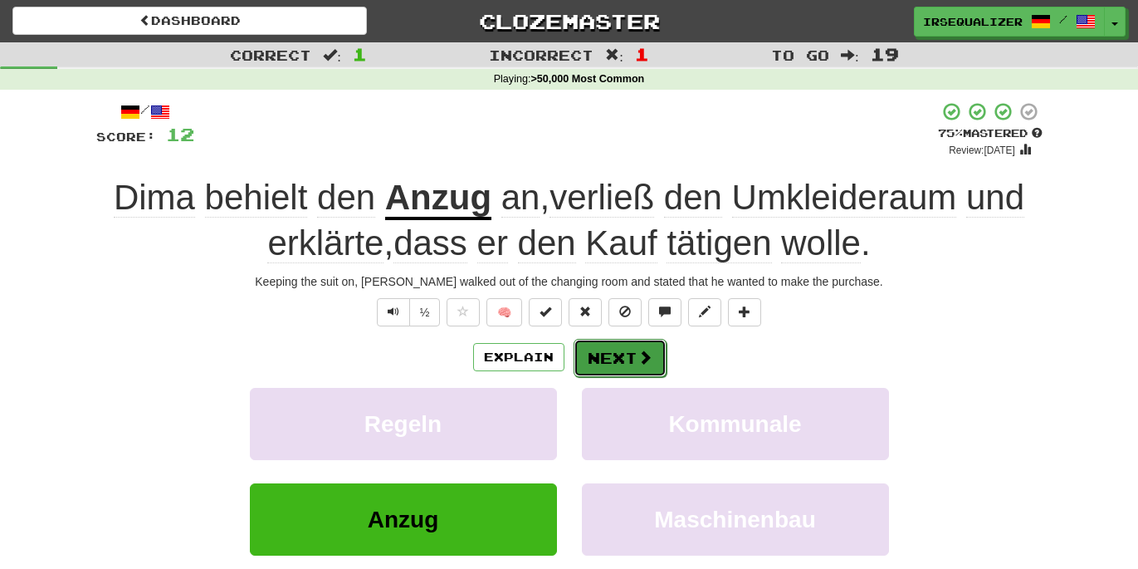
click at [604, 374] on button "Next" at bounding box center [620, 358] width 93 height 38
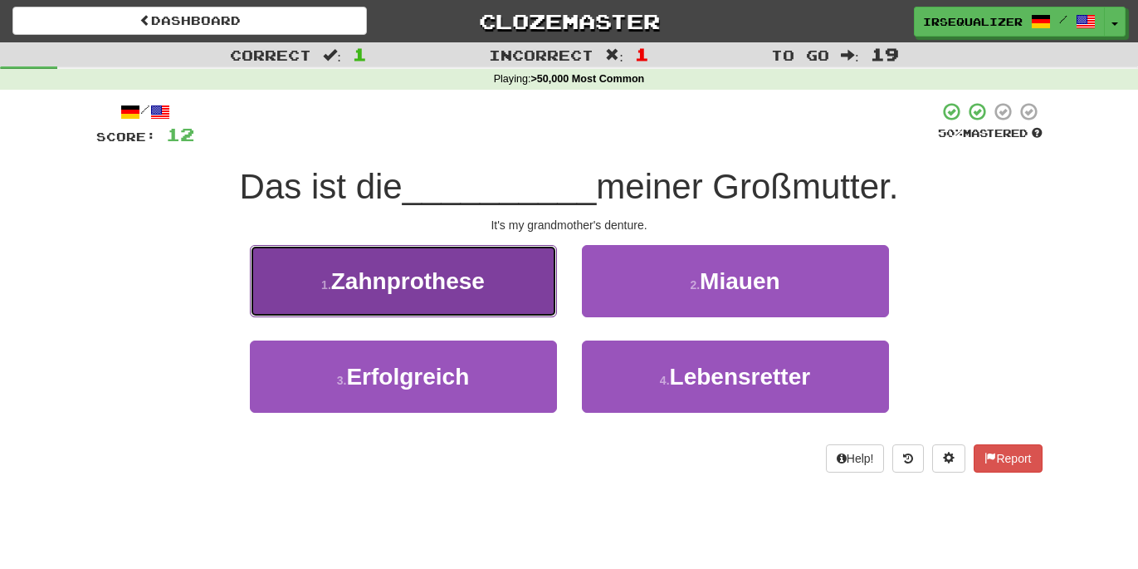
click at [500, 297] on button "1 . Zahnprothese" at bounding box center [403, 281] width 307 height 72
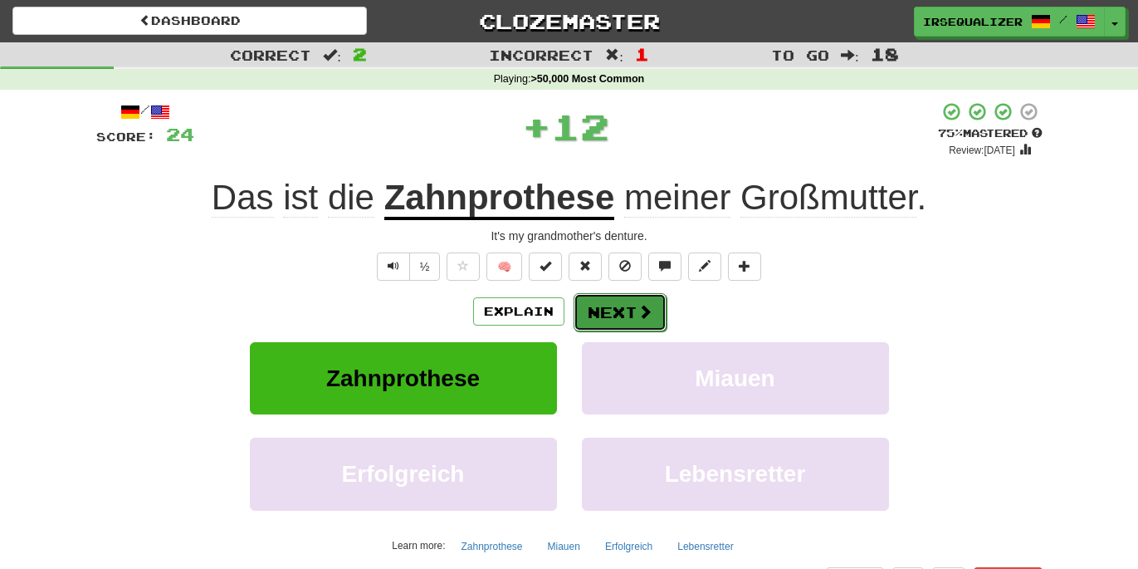
click at [611, 316] on button "Next" at bounding box center [620, 312] width 93 height 38
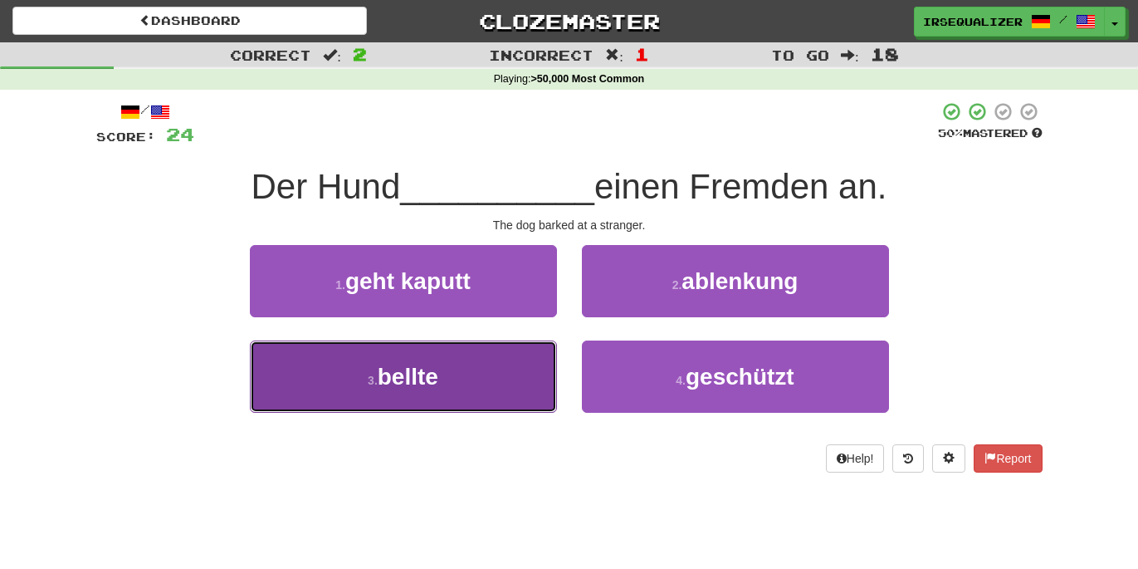
click at [534, 361] on button "3 . bellte" at bounding box center [403, 376] width 307 height 72
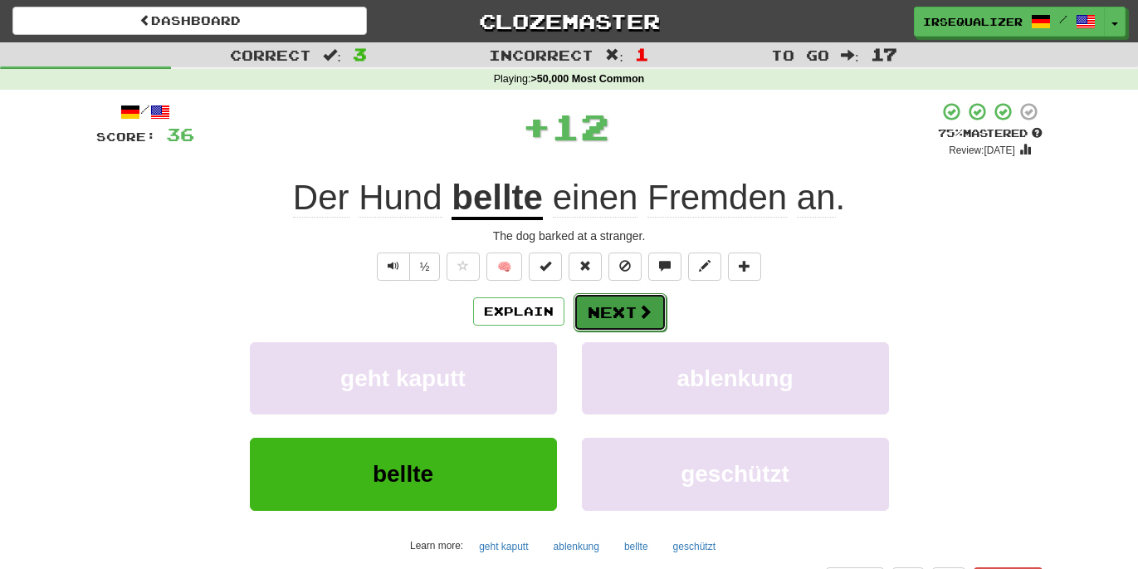
click at [598, 330] on button "Next" at bounding box center [620, 312] width 93 height 38
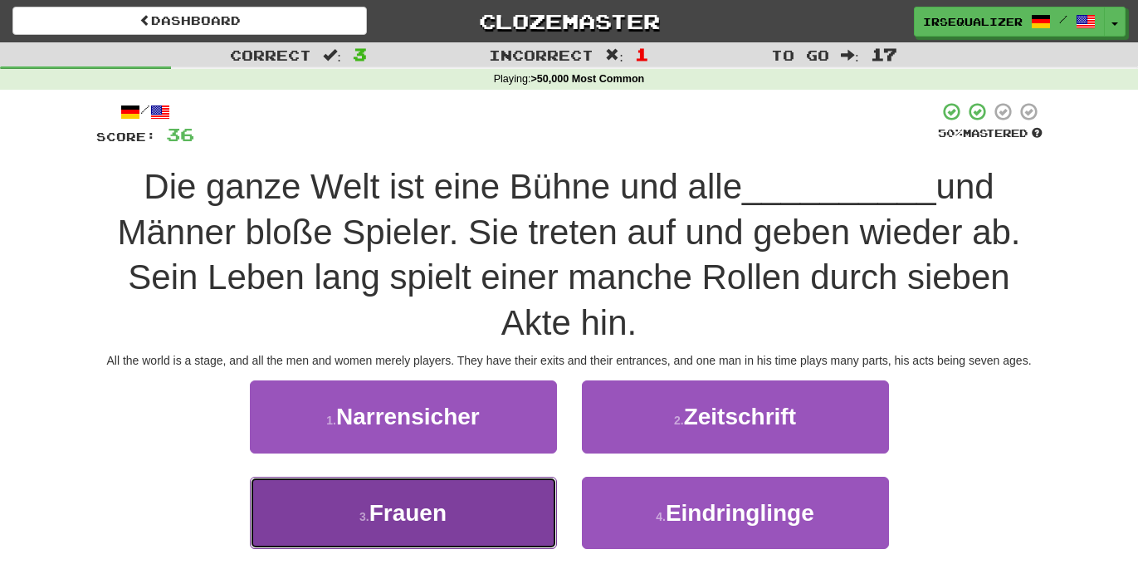
click at [532, 541] on button "3 . Frauen" at bounding box center [403, 513] width 307 height 72
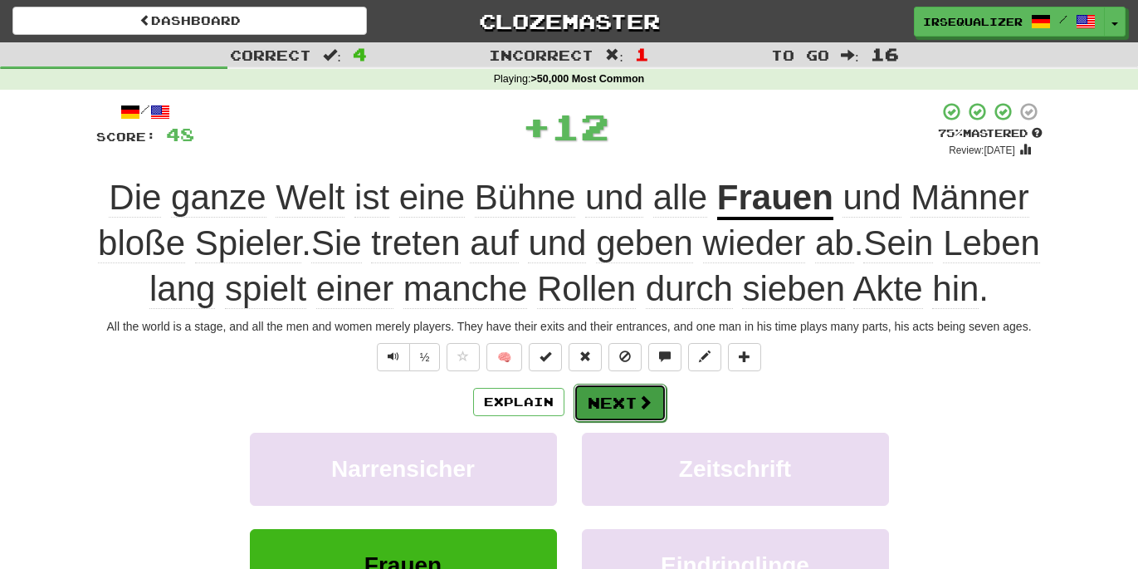
click at [603, 422] on button "Next" at bounding box center [620, 403] width 93 height 38
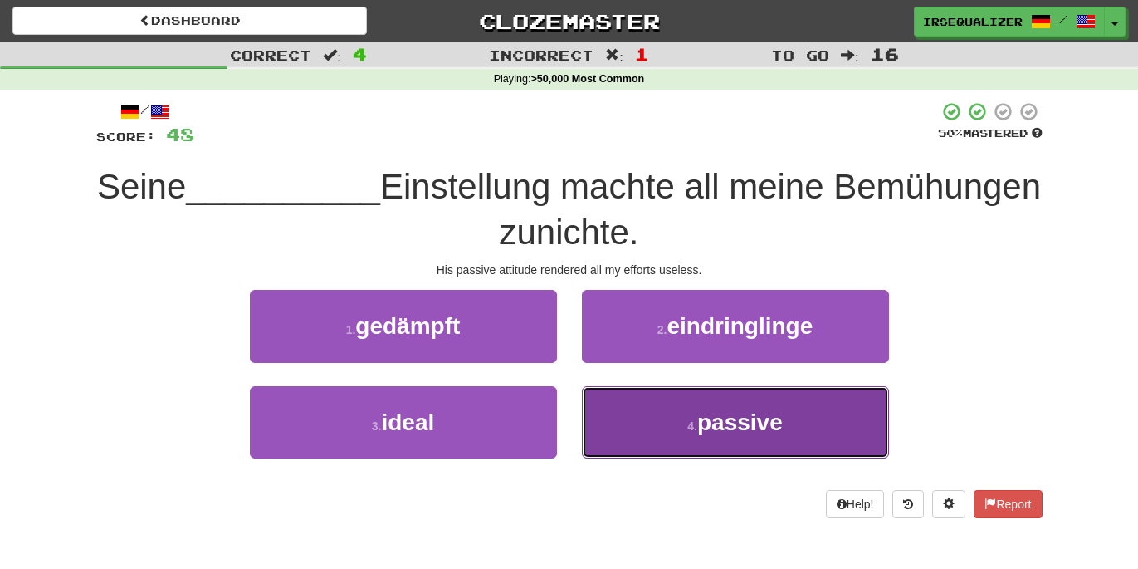
click at [627, 440] on button "4 . passive" at bounding box center [735, 422] width 307 height 72
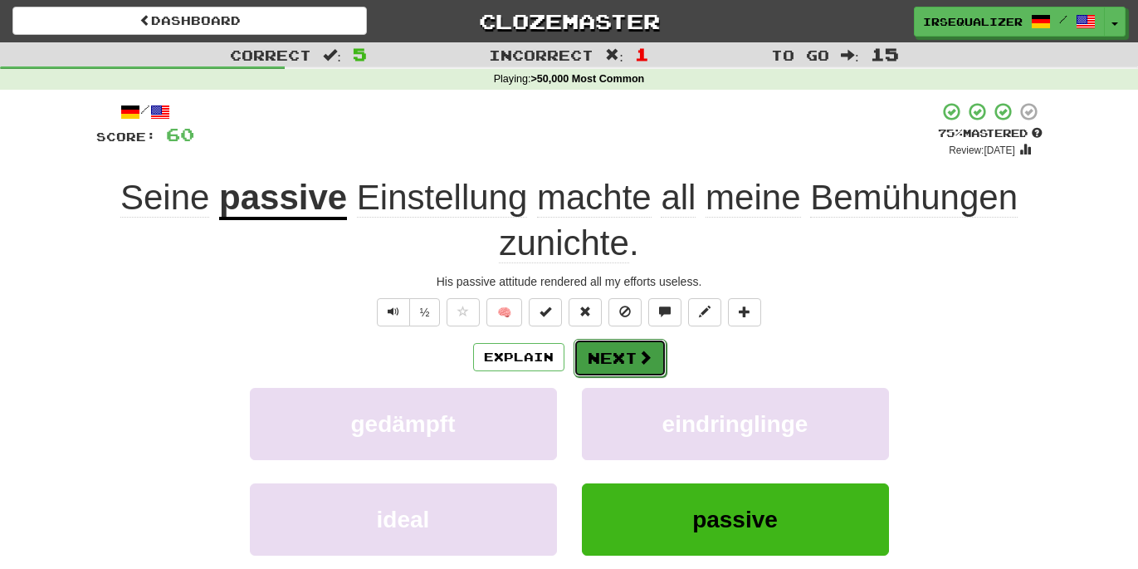
click at [638, 362] on span at bounding box center [645, 357] width 15 height 15
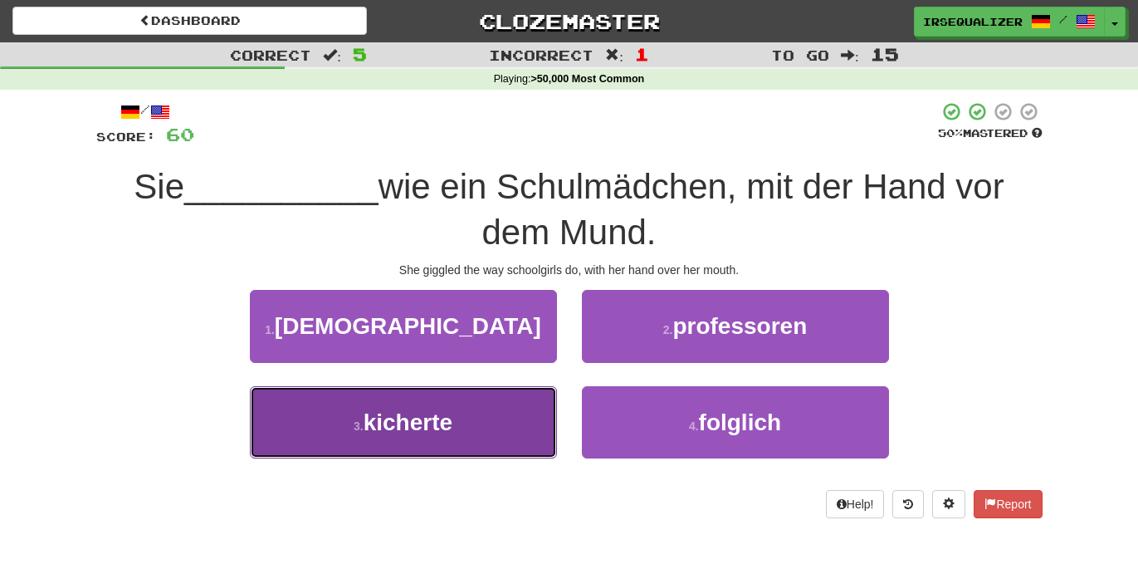
click at [524, 427] on button "3 . kicherte" at bounding box center [403, 422] width 307 height 72
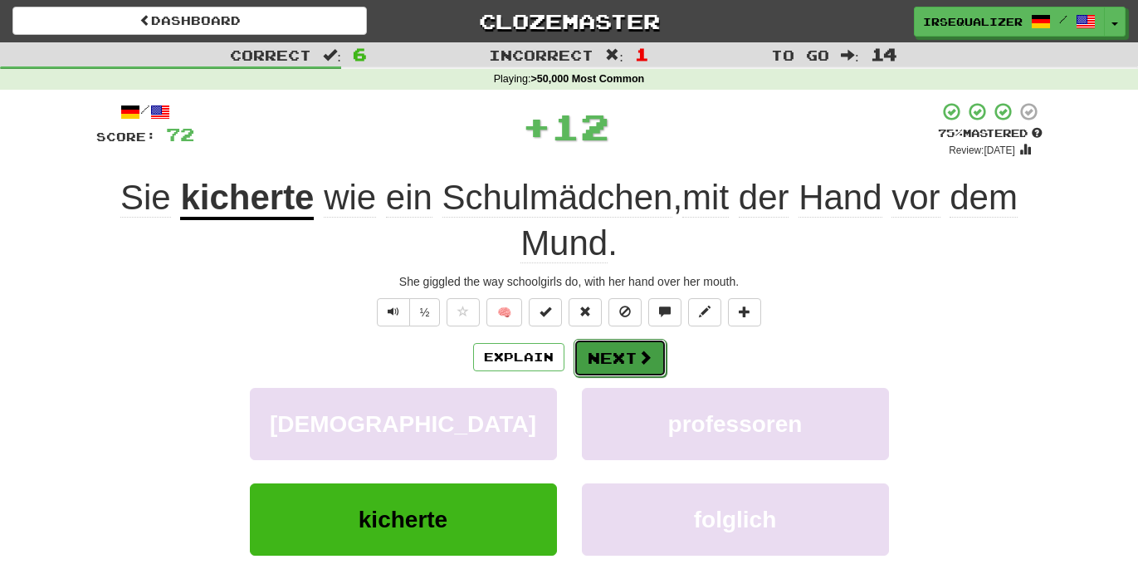
click at [620, 361] on button "Next" at bounding box center [620, 358] width 93 height 38
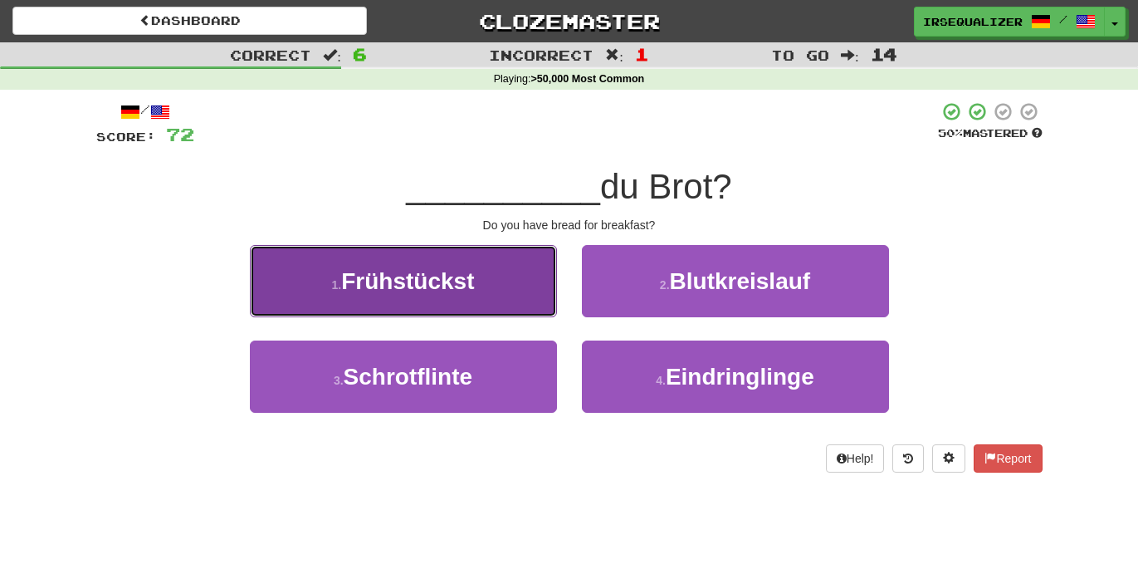
click at [530, 296] on button "1 . Frühstückst" at bounding box center [403, 281] width 307 height 72
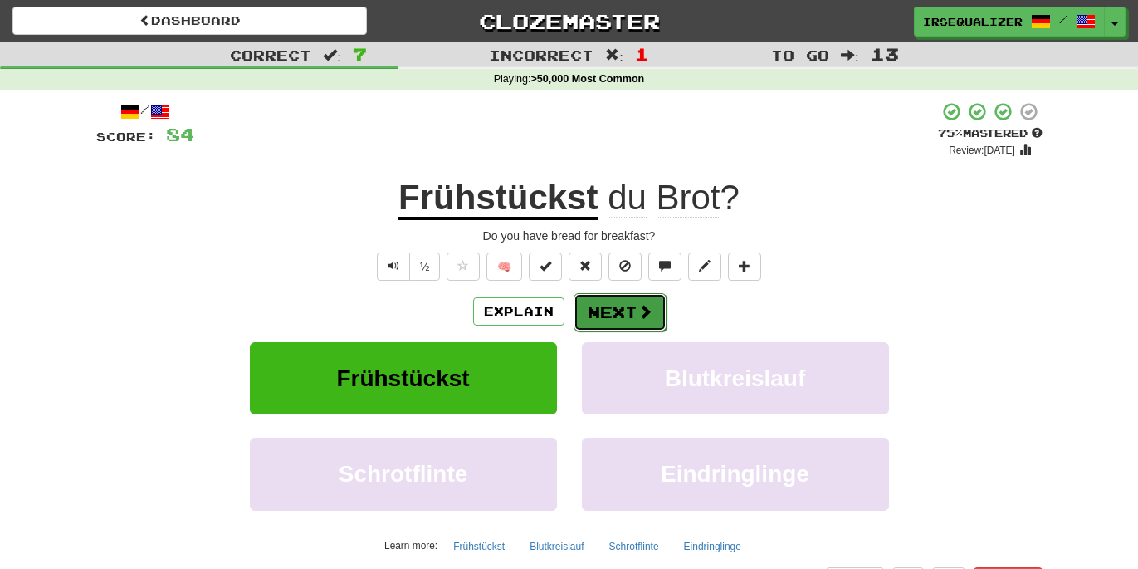
click at [630, 318] on button "Next" at bounding box center [620, 312] width 93 height 38
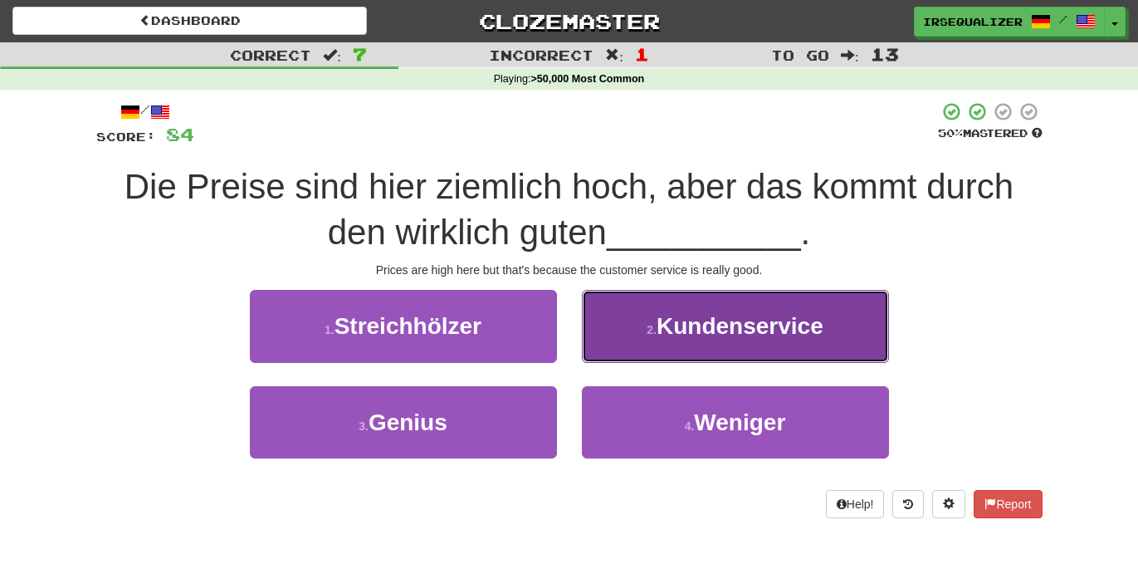
click at [635, 318] on button "2 . Kundenservice" at bounding box center [735, 326] width 307 height 72
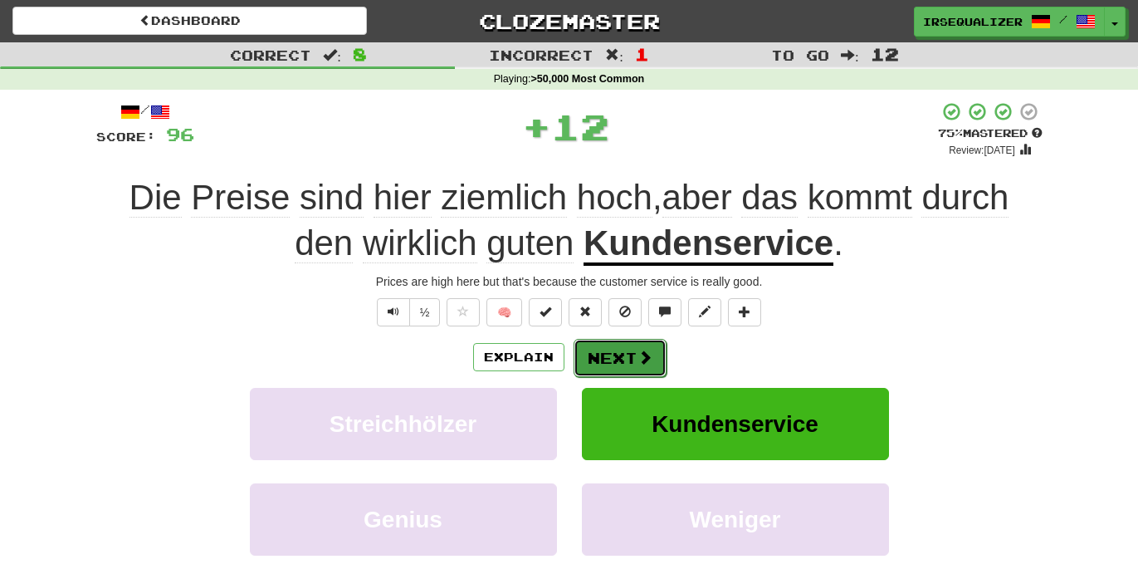
click at [622, 353] on button "Next" at bounding box center [620, 358] width 93 height 38
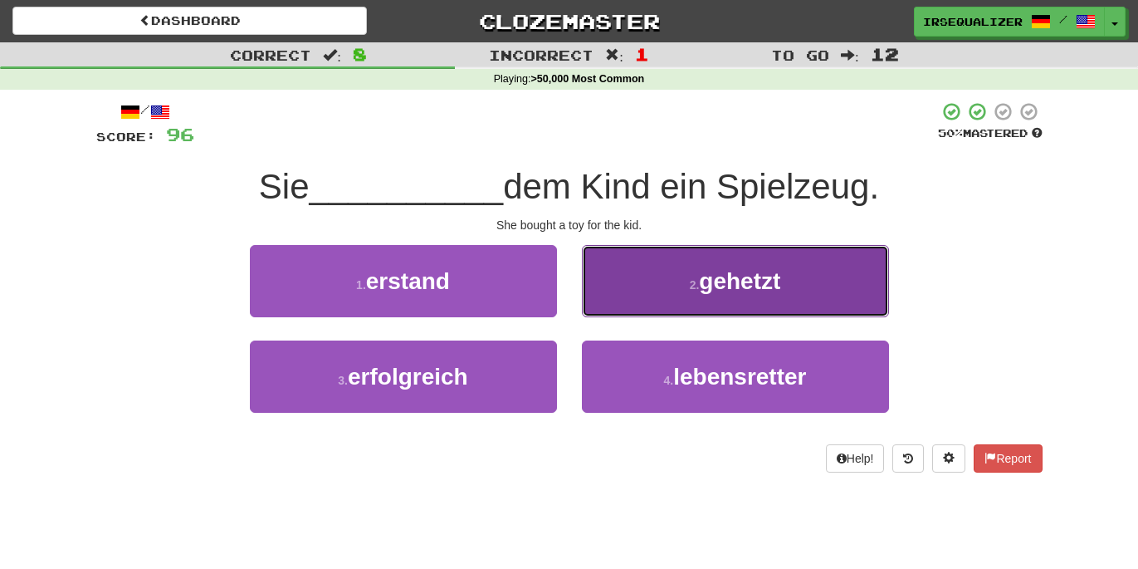
click at [655, 307] on button "2 . gehetzt" at bounding box center [735, 281] width 307 height 72
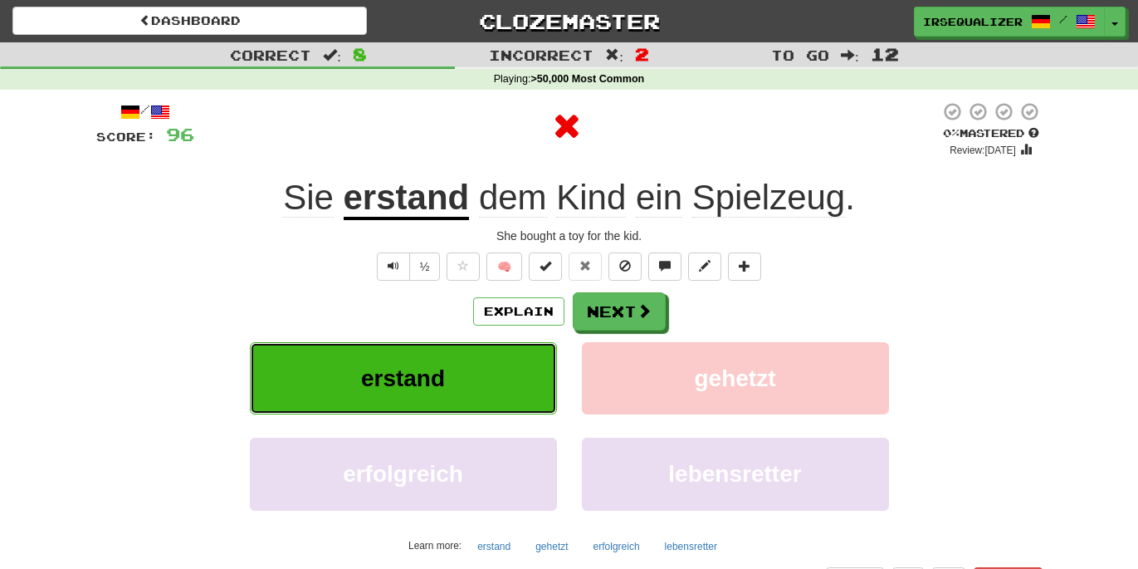
click at [515, 387] on button "erstand" at bounding box center [403, 378] width 307 height 72
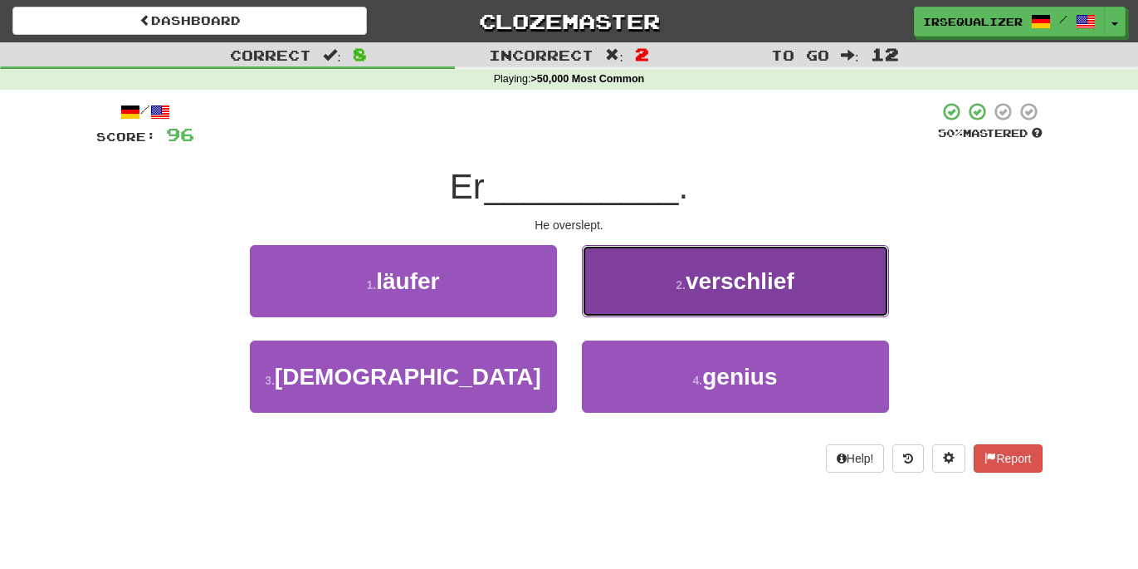
click at [626, 294] on button "2 . verschlief" at bounding box center [735, 281] width 307 height 72
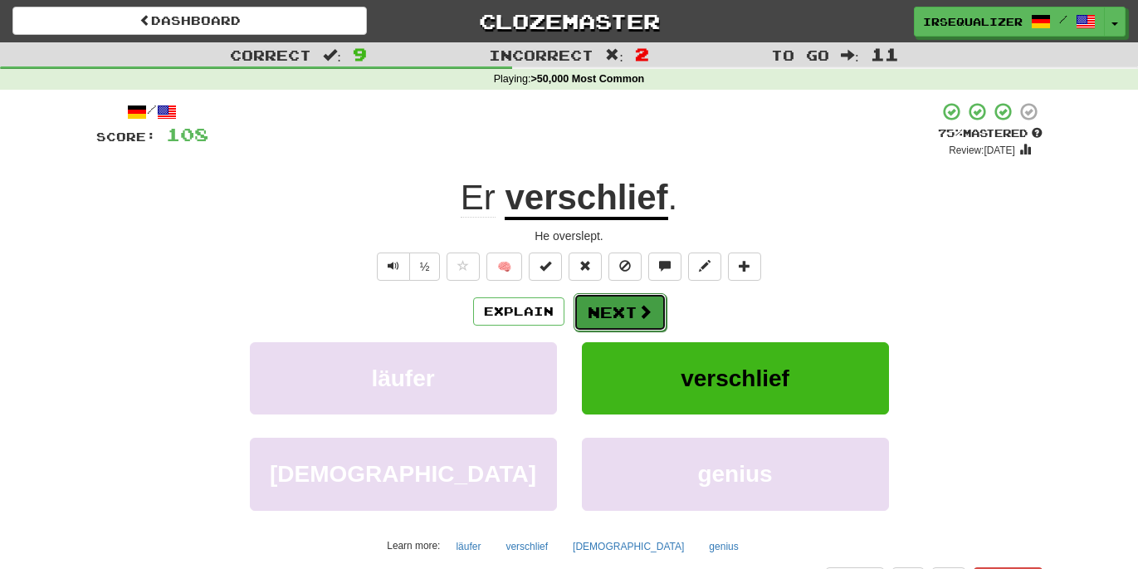
click at [626, 296] on button "Next" at bounding box center [620, 312] width 93 height 38
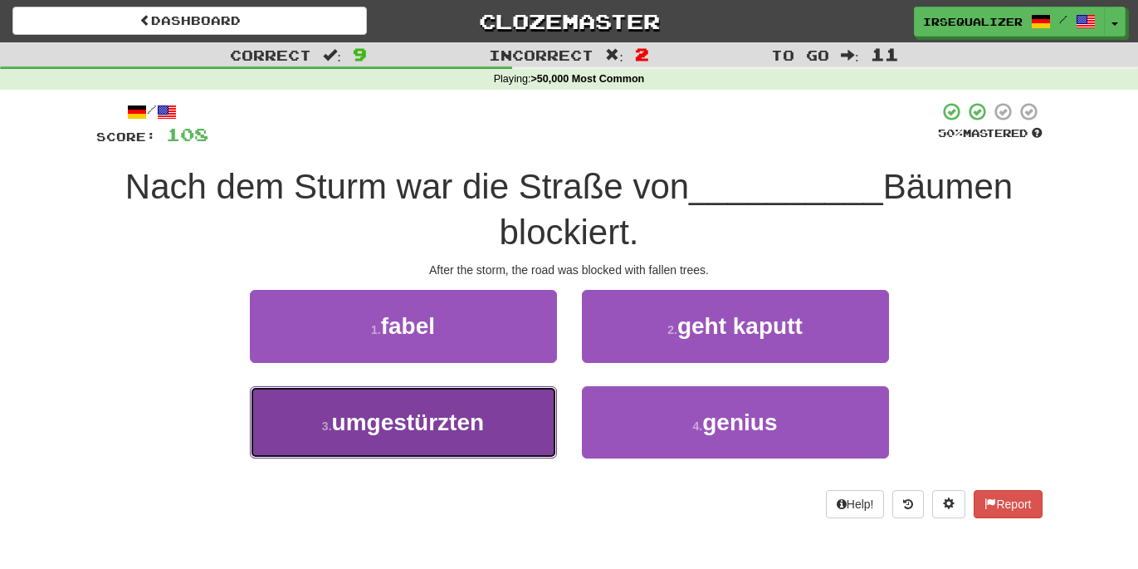
click at [492, 407] on button "3 . umgestürzten" at bounding box center [403, 422] width 307 height 72
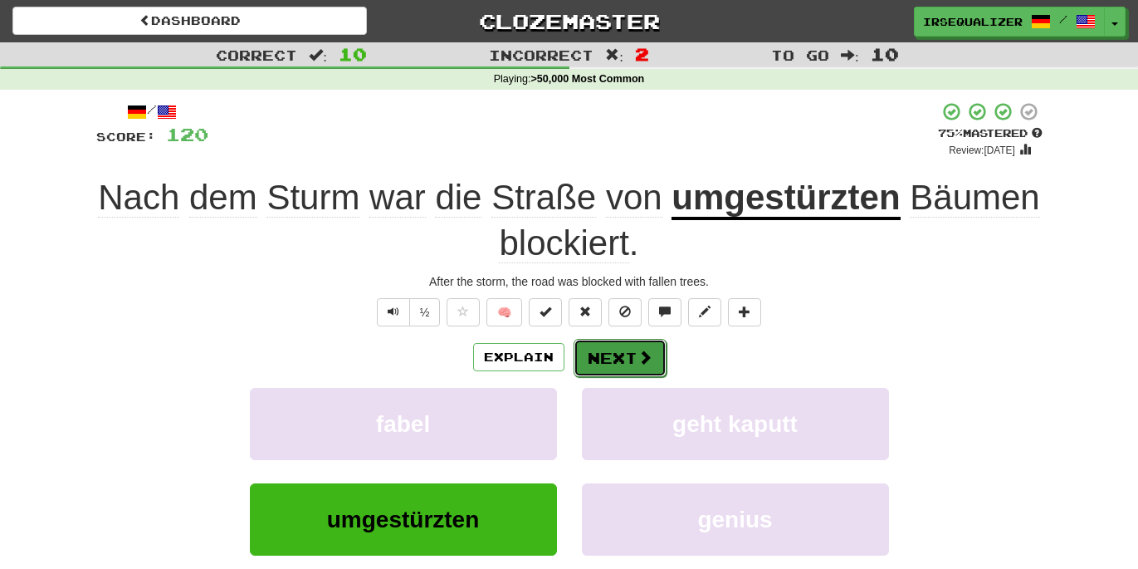
click at [604, 365] on button "Next" at bounding box center [620, 358] width 93 height 38
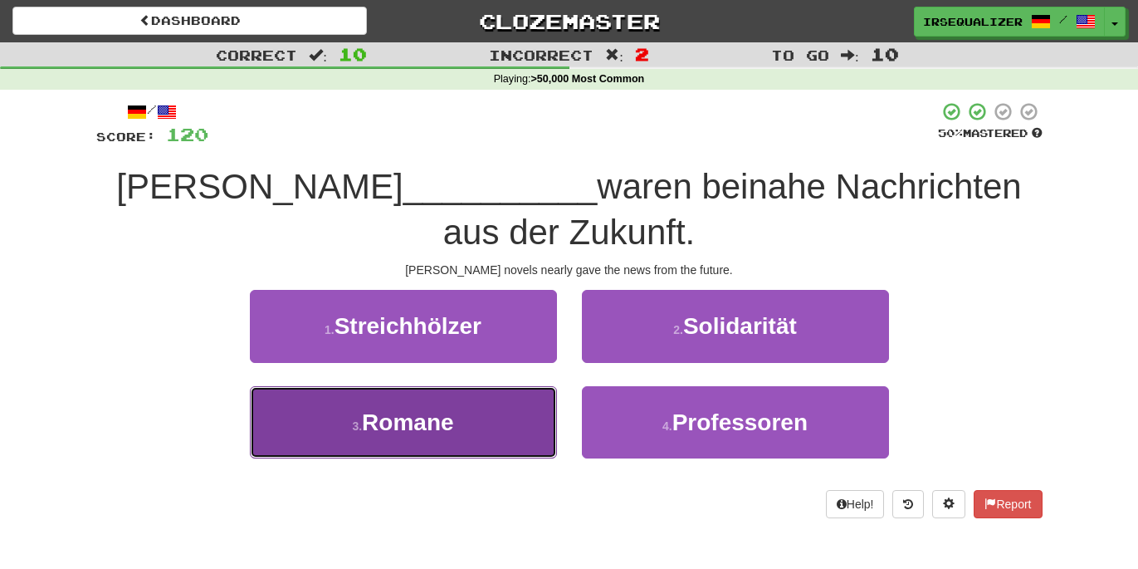
click at [540, 432] on button "3 . Romane" at bounding box center [403, 422] width 307 height 72
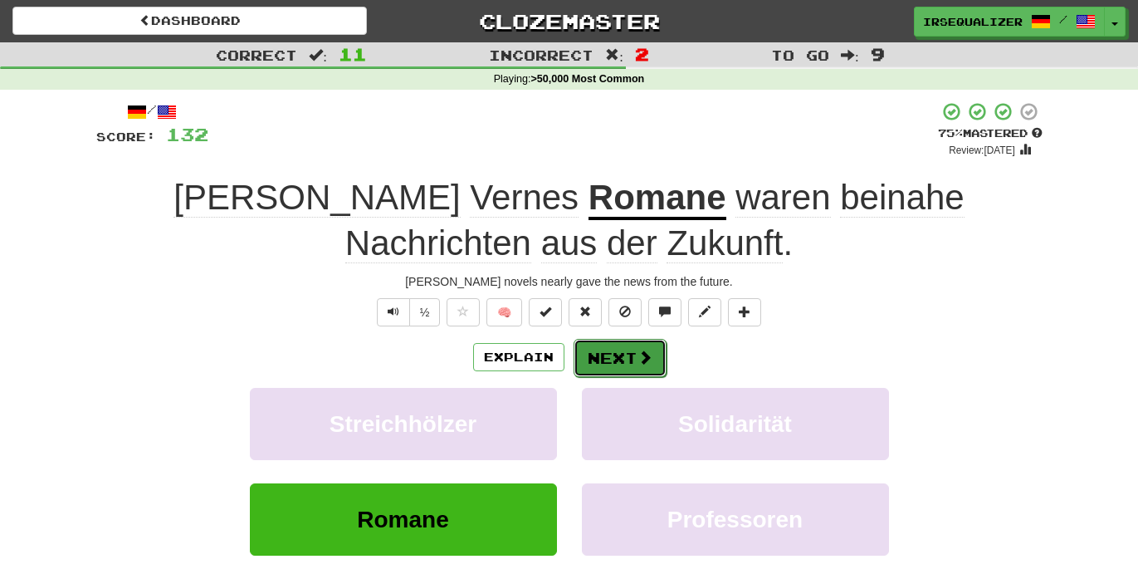
click at [609, 366] on button "Next" at bounding box center [620, 358] width 93 height 38
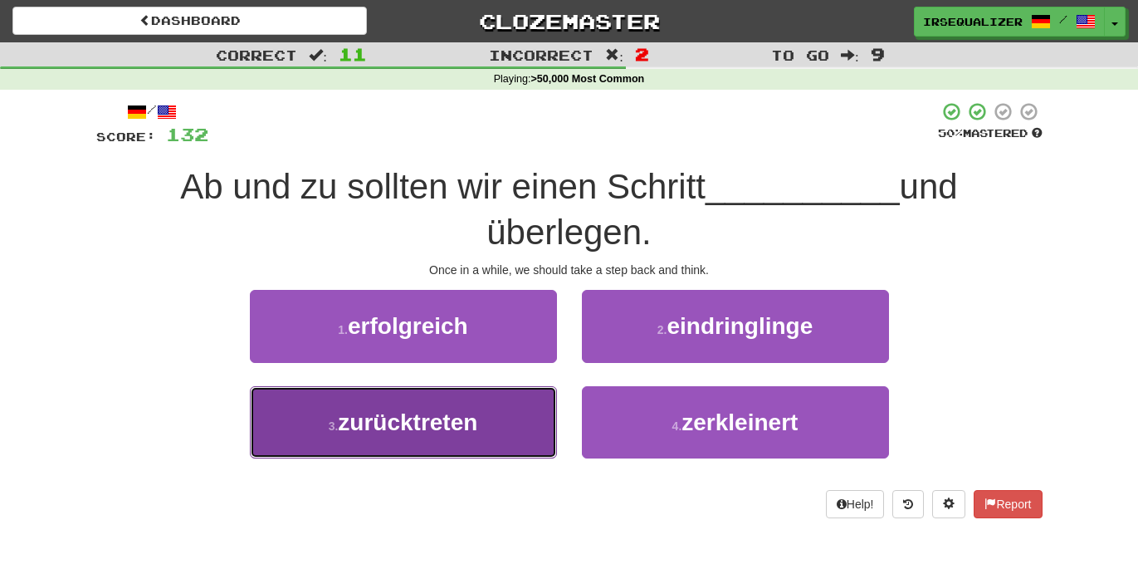
click at [498, 423] on button "3 . zurücktreten" at bounding box center [403, 422] width 307 height 72
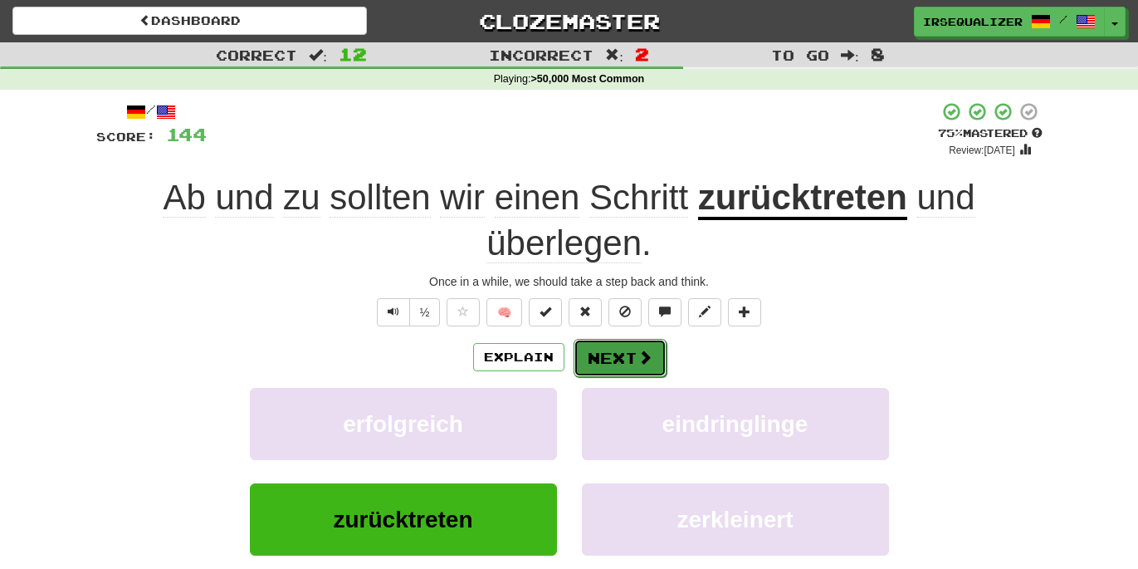
click at [613, 361] on button "Next" at bounding box center [620, 358] width 93 height 38
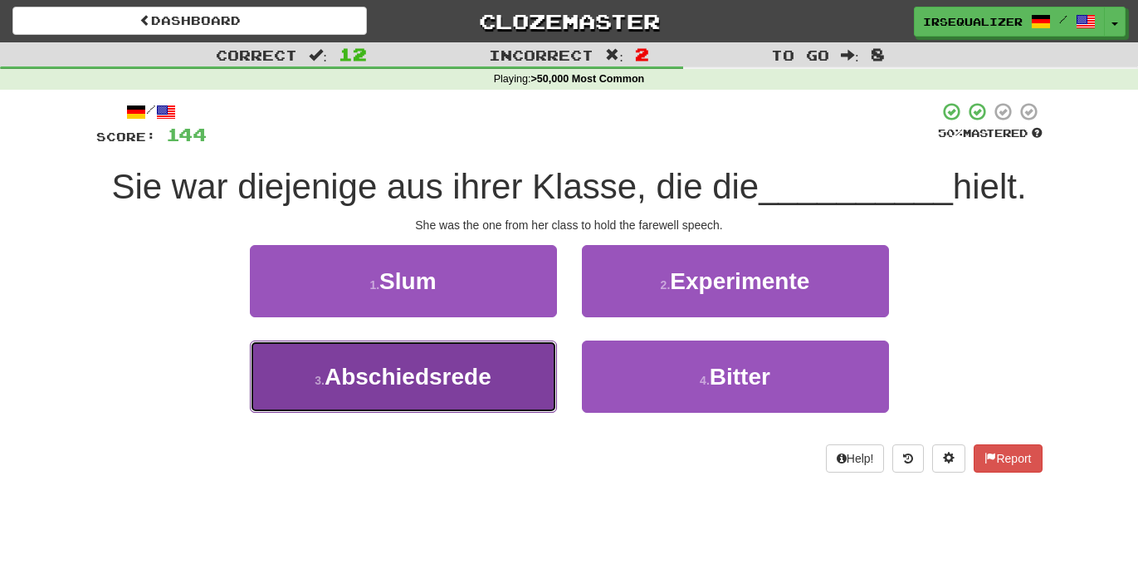
click at [536, 367] on button "3 . Abschiedsrede" at bounding box center [403, 376] width 307 height 72
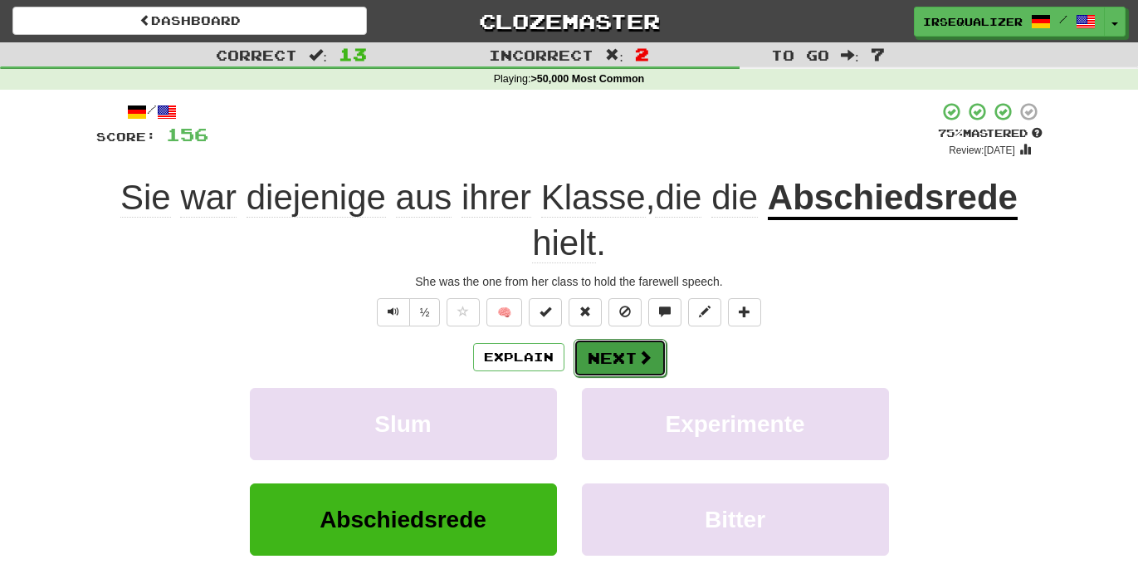
click at [607, 364] on button "Next" at bounding box center [620, 358] width 93 height 38
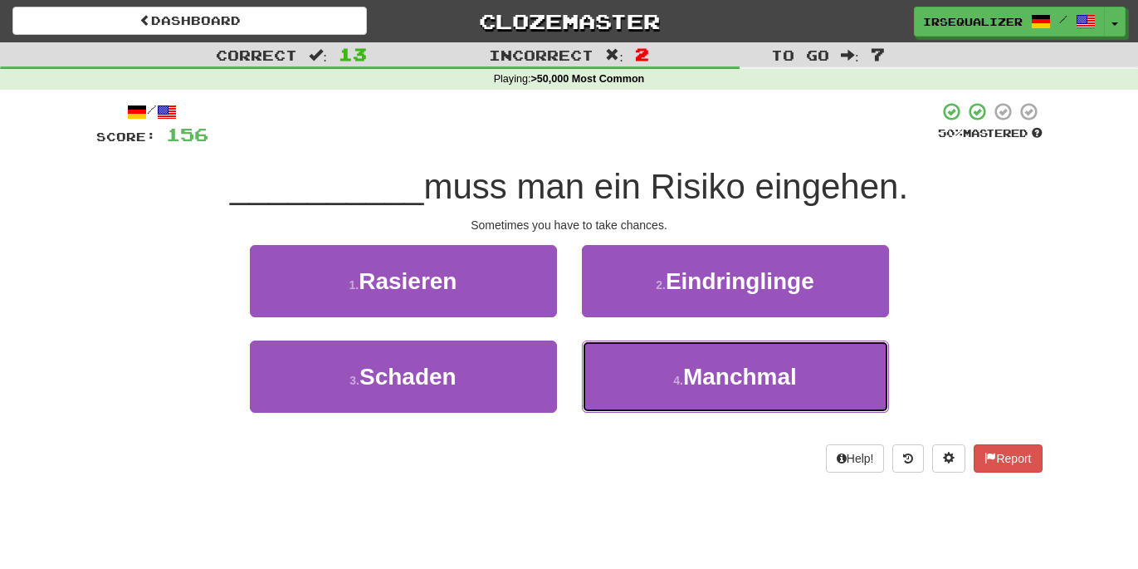
click at [607, 364] on button "4 . Manchmal" at bounding box center [735, 376] width 307 height 72
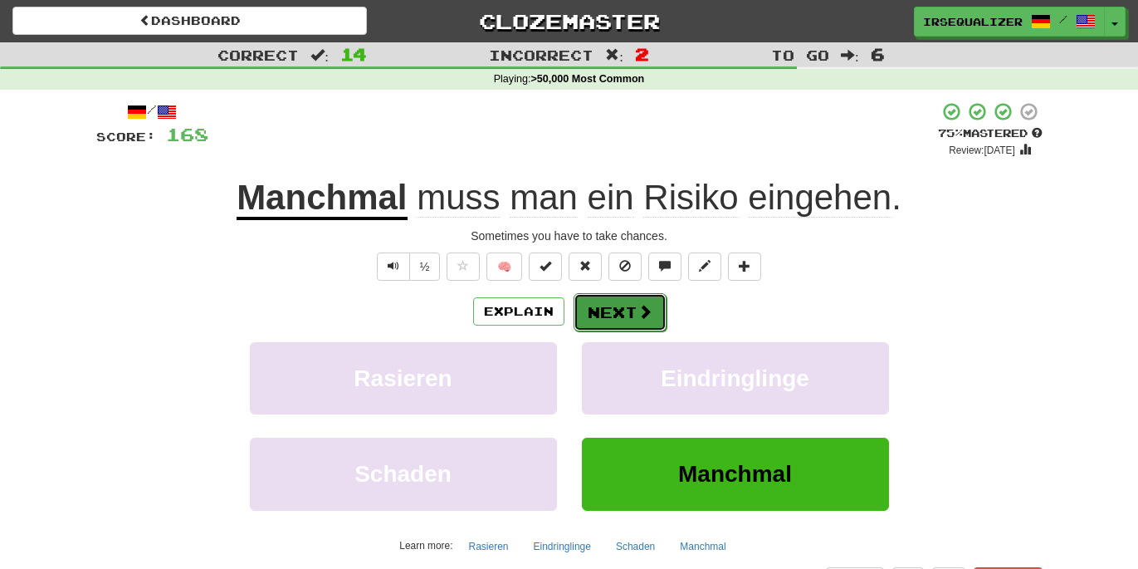
click at [621, 325] on button "Next" at bounding box center [620, 312] width 93 height 38
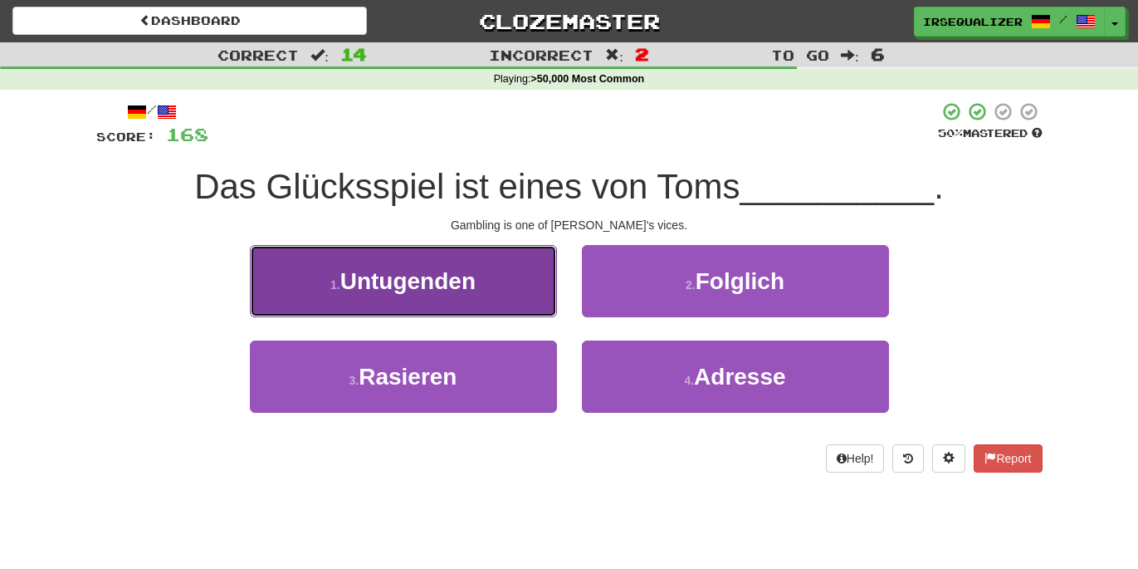
click at [492, 304] on button "1 . Untugenden" at bounding box center [403, 281] width 307 height 72
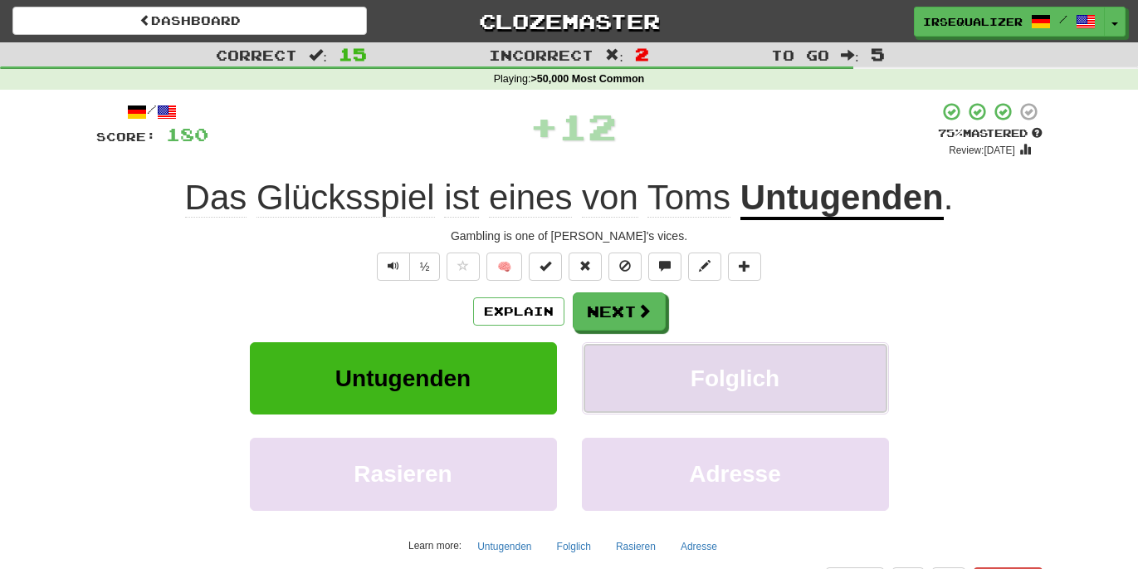
click at [707, 358] on button "Folglich" at bounding box center [735, 378] width 307 height 72
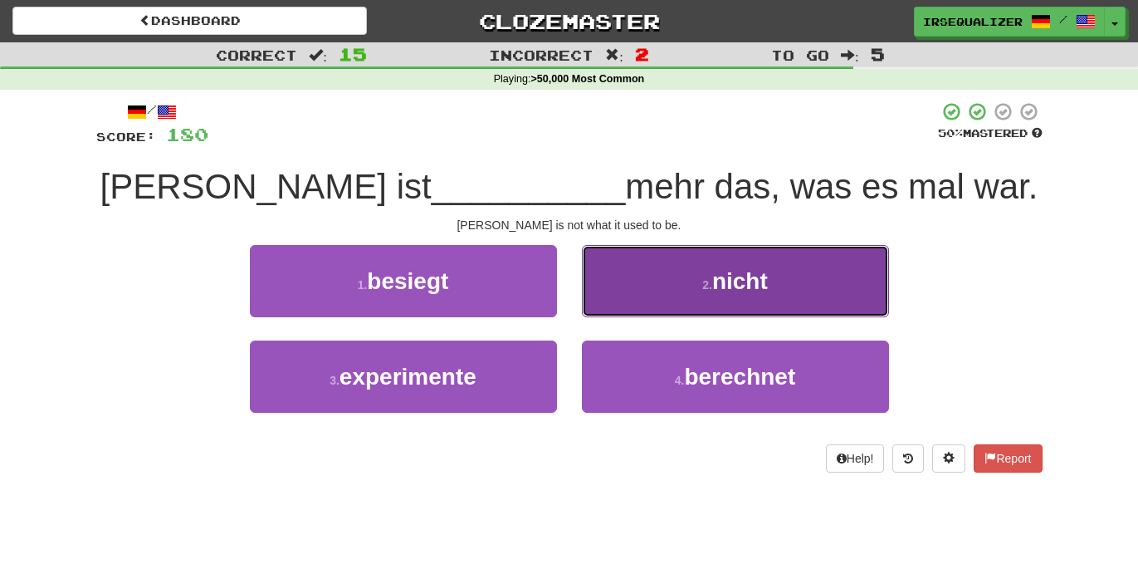
click at [647, 290] on button "2 . nicht" at bounding box center [735, 281] width 307 height 72
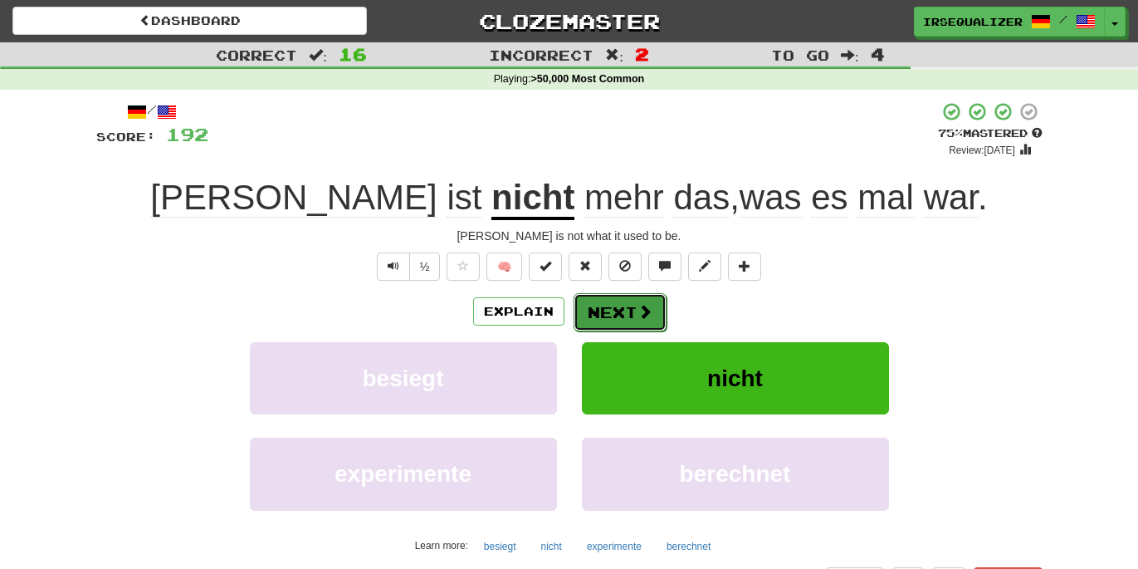
click at [627, 320] on button "Next" at bounding box center [620, 312] width 93 height 38
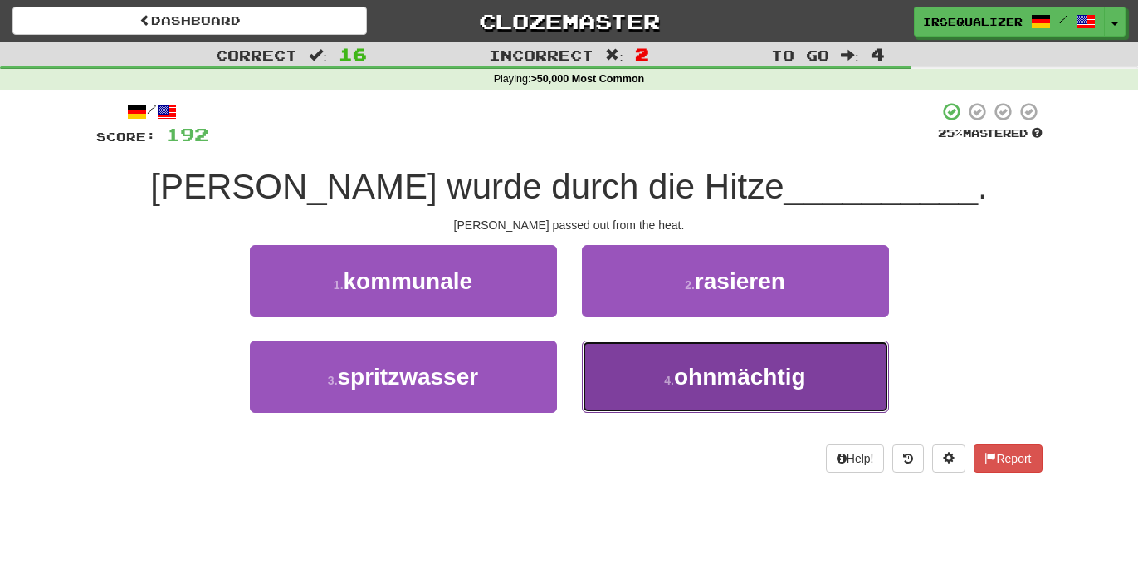
click at [656, 353] on button "4 . ohnmächtig" at bounding box center [735, 376] width 307 height 72
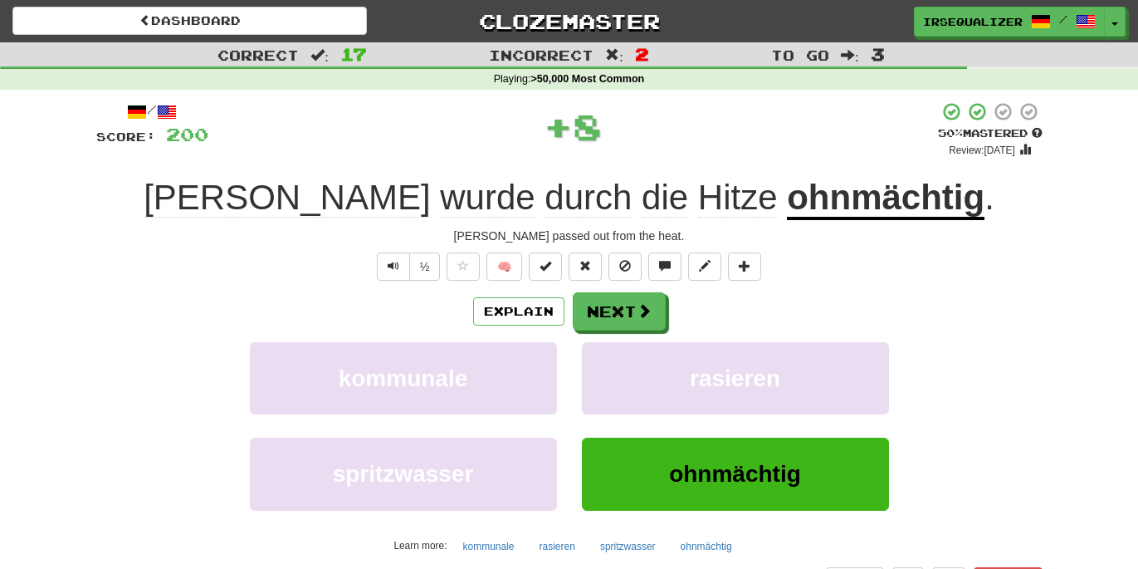
click at [787, 201] on u "ohnmächtig" at bounding box center [886, 199] width 198 height 42
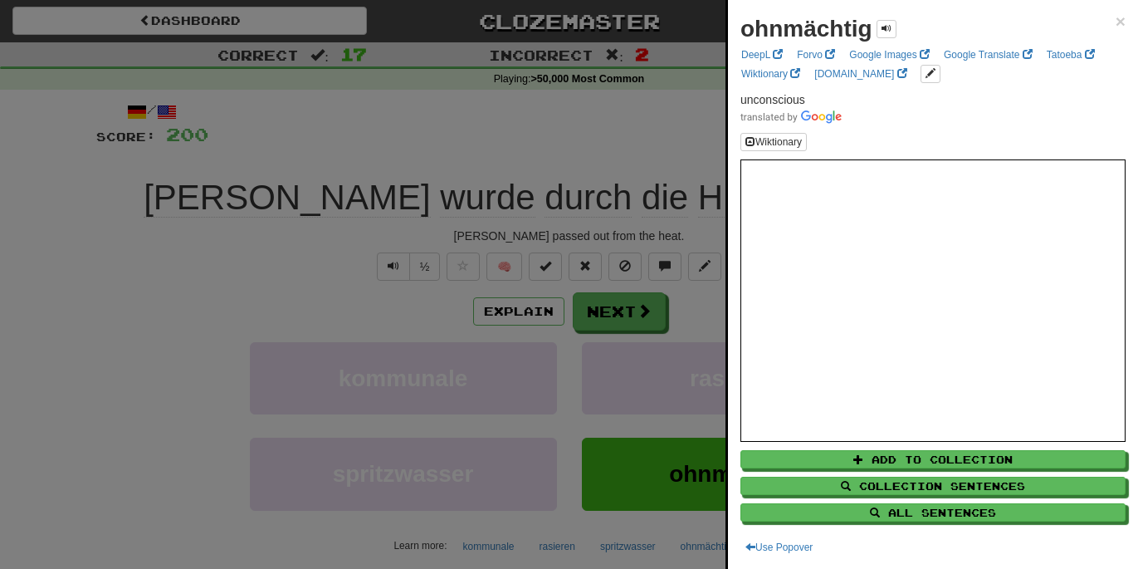
click at [673, 173] on div at bounding box center [569, 284] width 1138 height 569
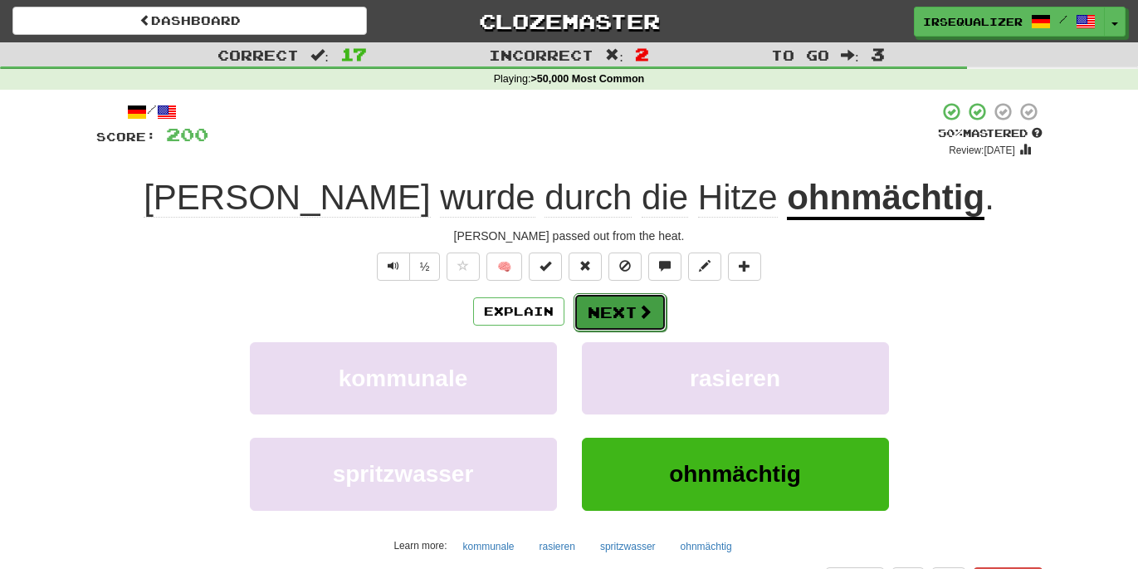
click at [631, 308] on button "Next" at bounding box center [620, 312] width 93 height 38
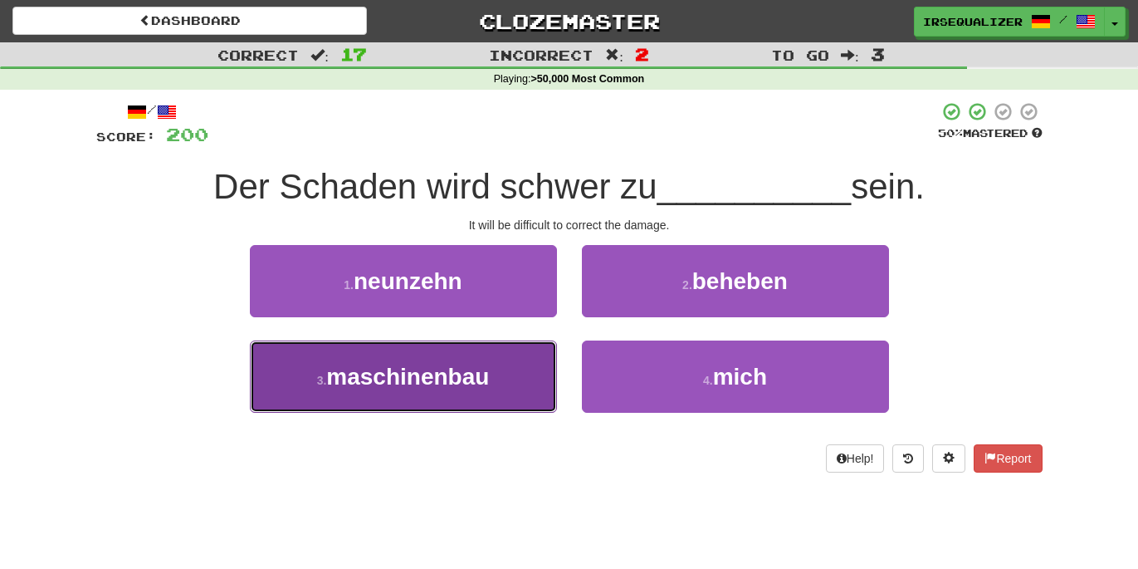
click at [550, 364] on button "3 . maschinenbau" at bounding box center [403, 376] width 307 height 72
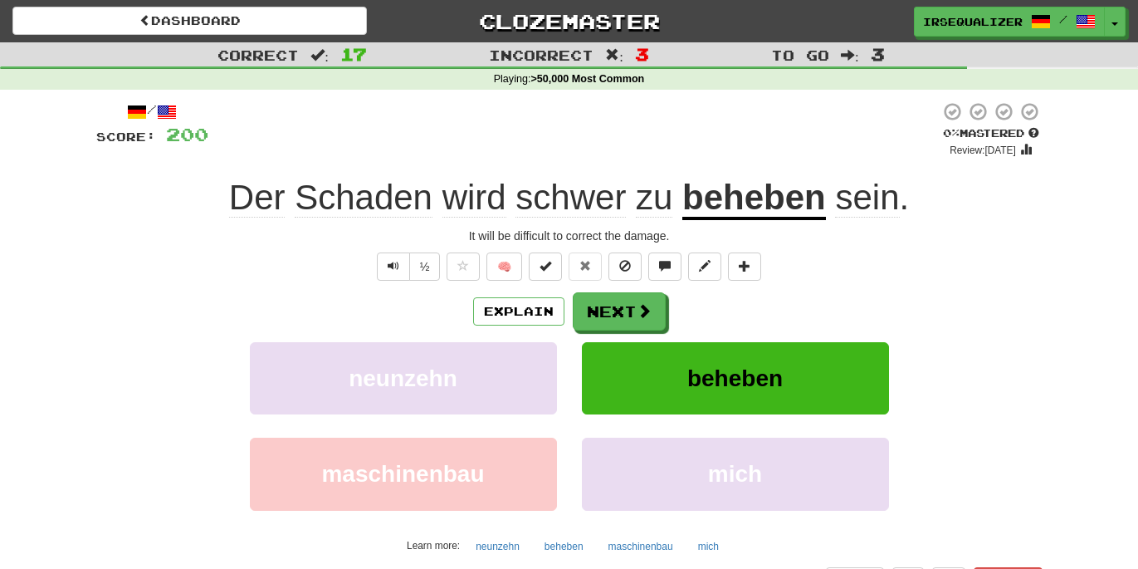
click at [743, 206] on u "beheben" at bounding box center [754, 199] width 144 height 42
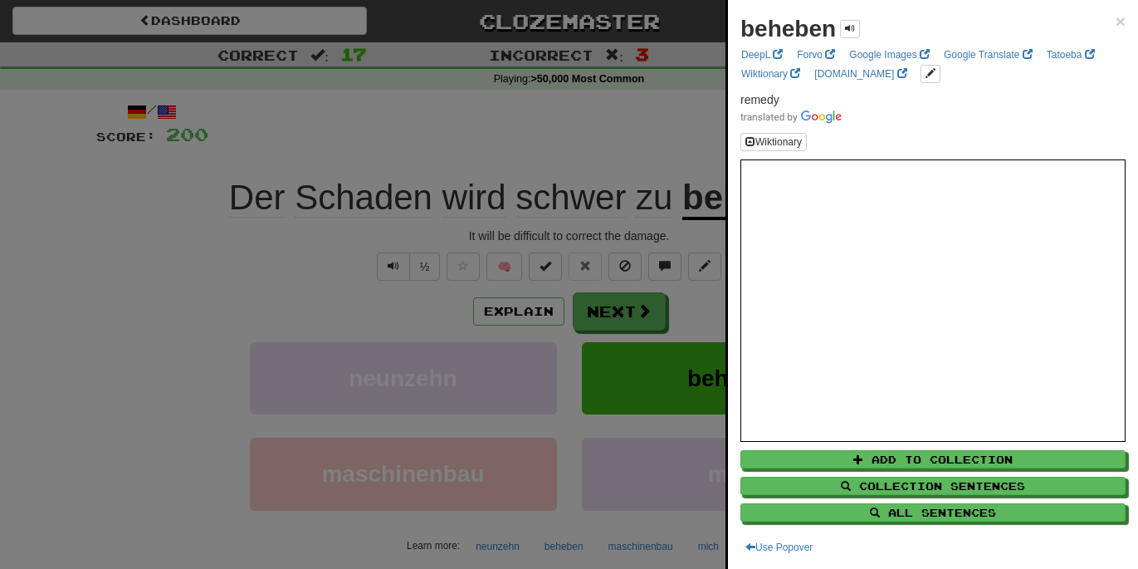
click at [673, 143] on div at bounding box center [569, 284] width 1138 height 569
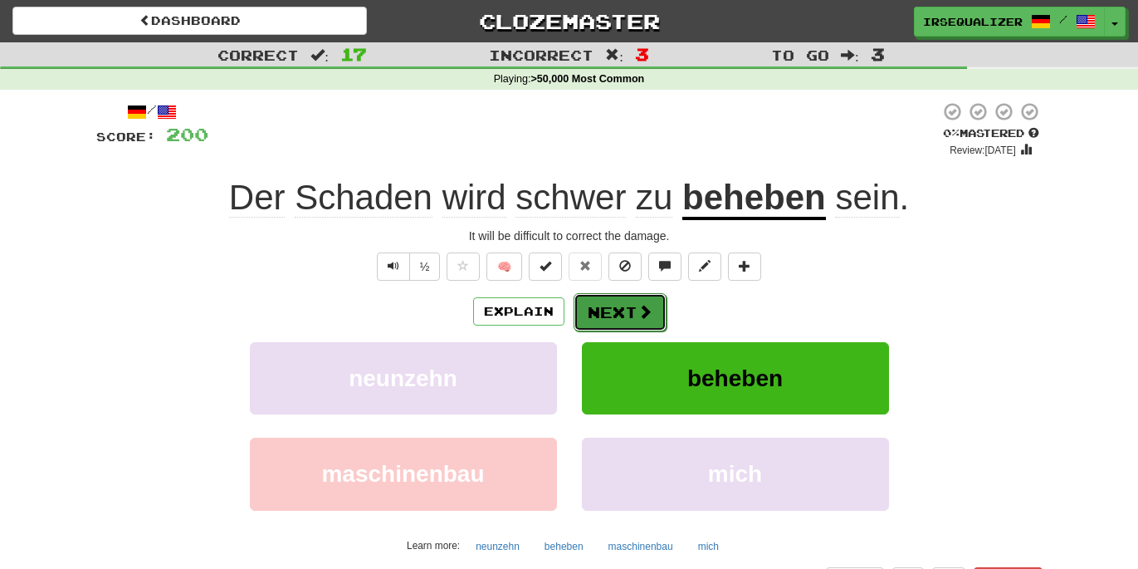
click at [603, 313] on button "Next" at bounding box center [620, 312] width 93 height 38
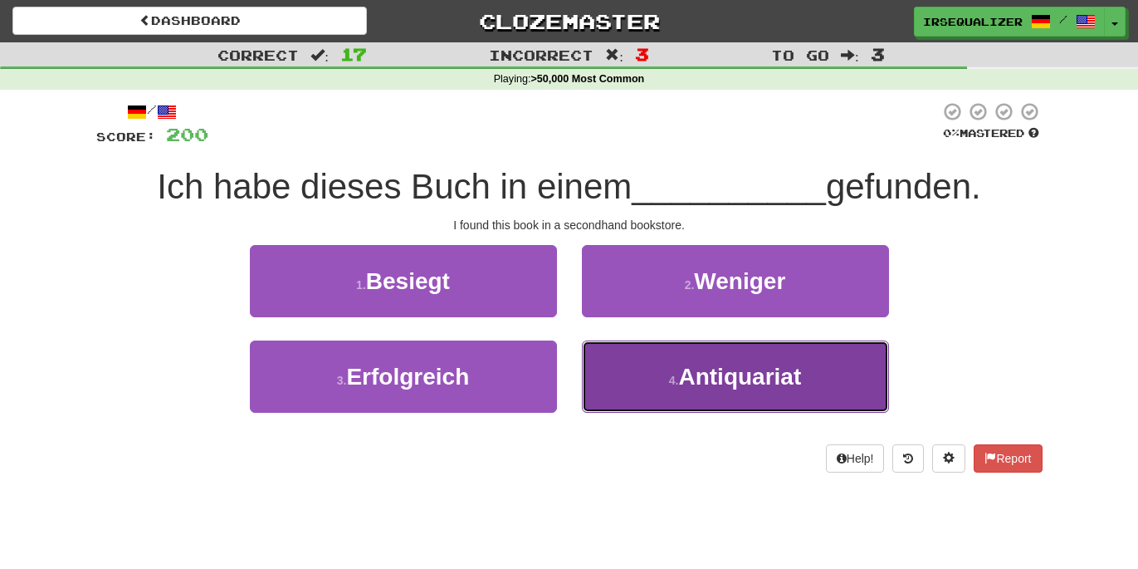
click at [622, 349] on button "4 . Antiquariat" at bounding box center [735, 376] width 307 height 72
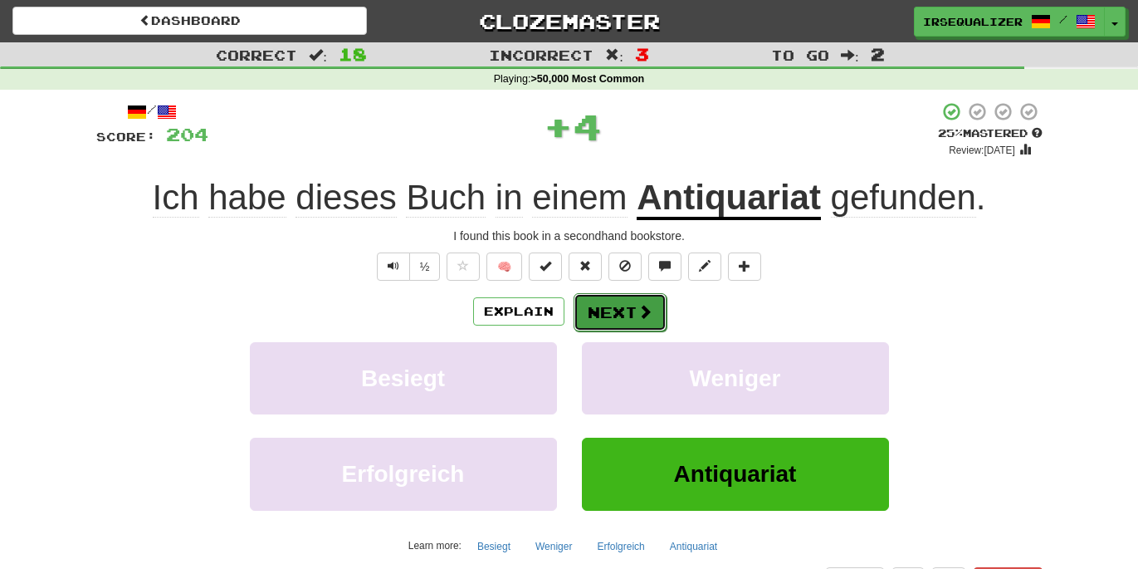
click at [638, 319] on span at bounding box center [645, 311] width 15 height 15
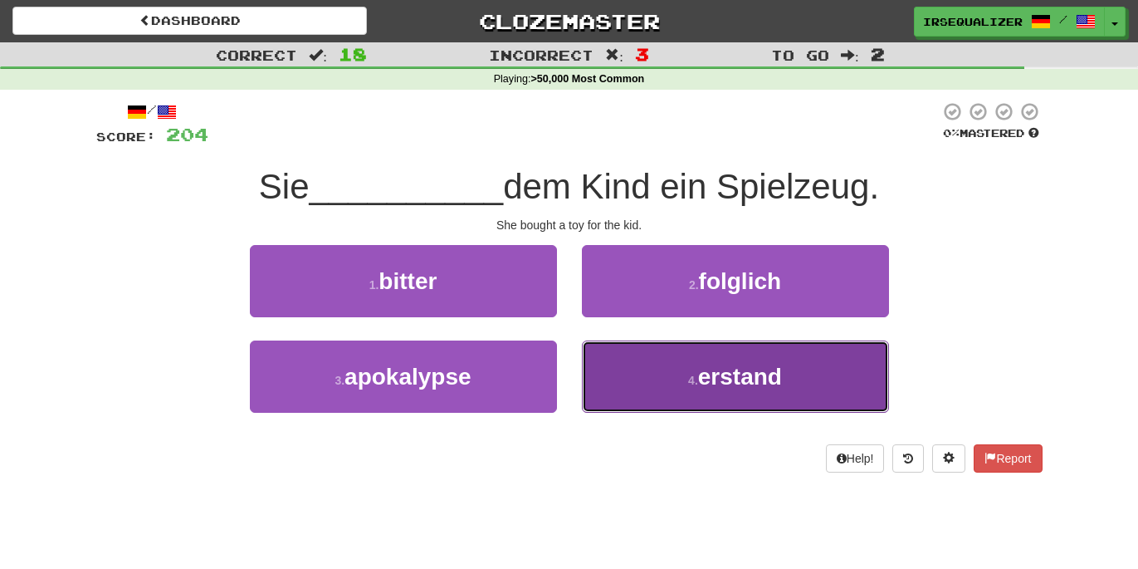
click at [627, 371] on button "4 . erstand" at bounding box center [735, 376] width 307 height 72
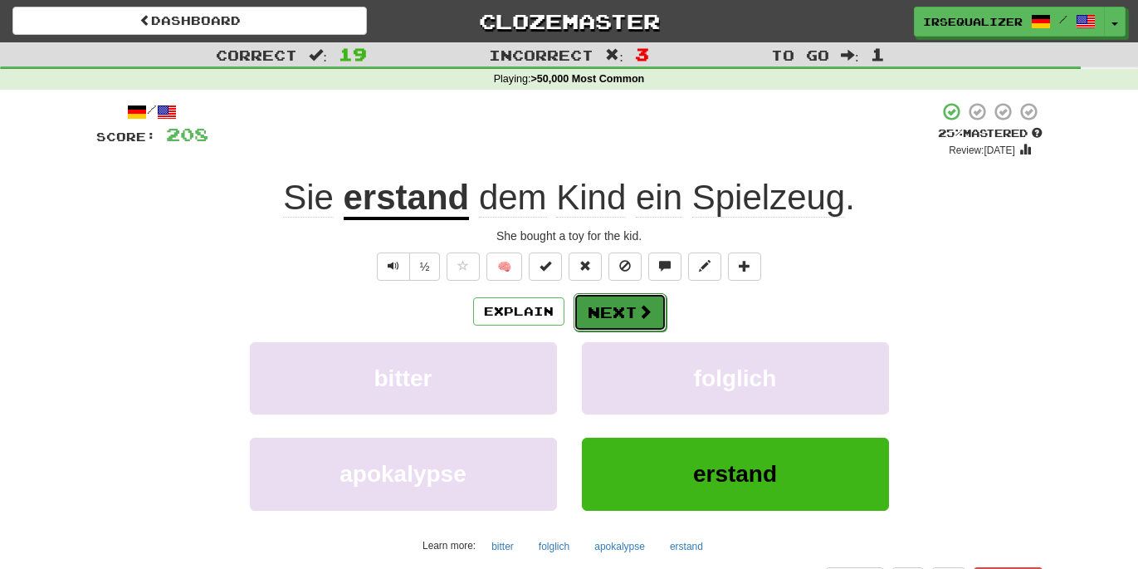
click at [643, 314] on span at bounding box center [645, 311] width 15 height 15
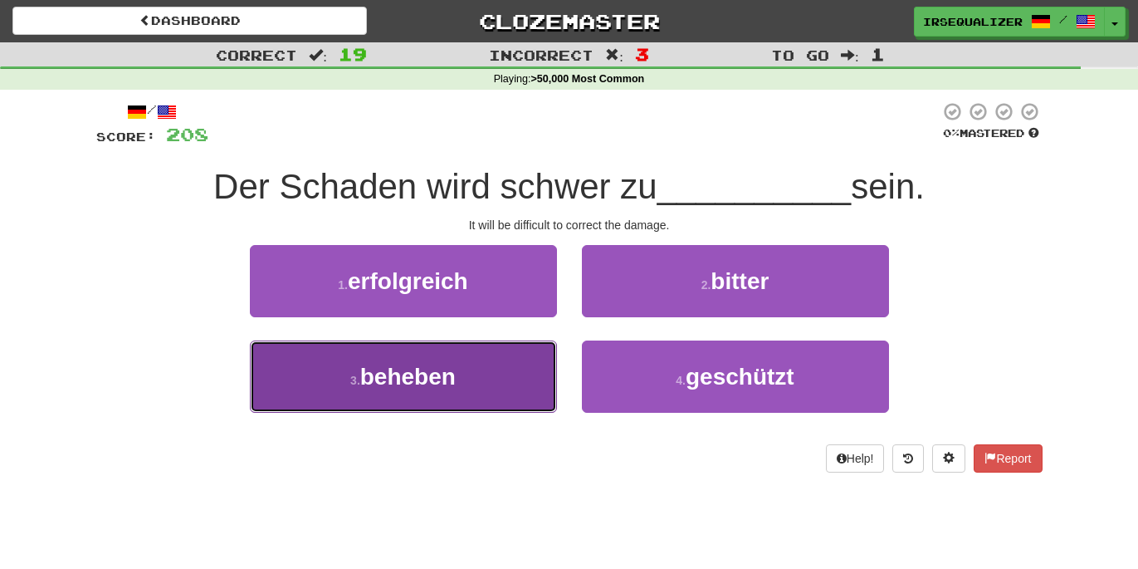
click at [548, 373] on button "3 . beheben" at bounding box center [403, 376] width 307 height 72
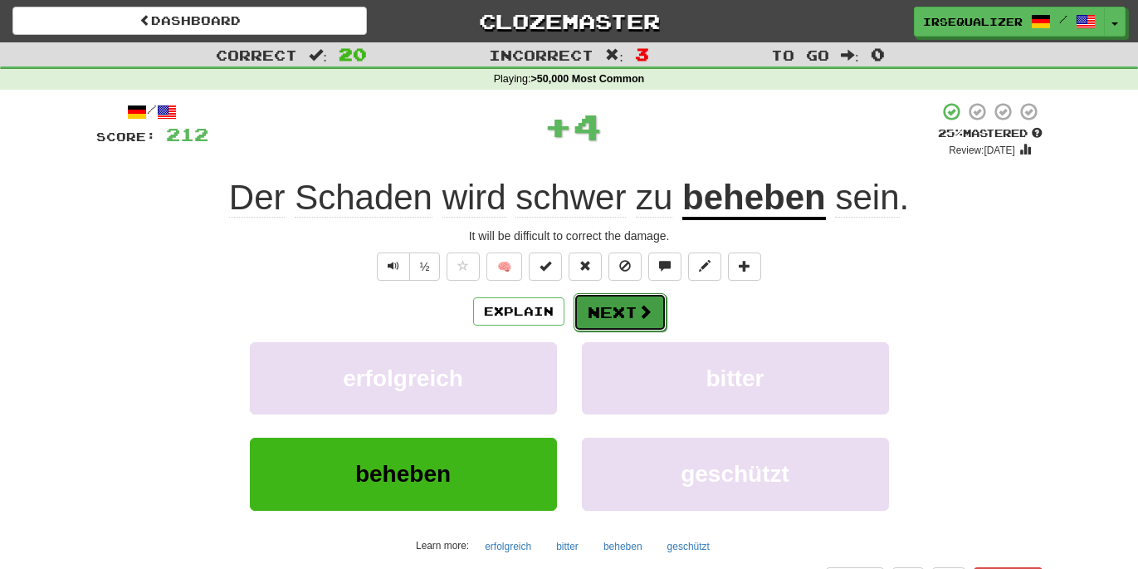
click at [619, 327] on button "Next" at bounding box center [620, 312] width 93 height 38
